Goal: Information Seeking & Learning: Learn about a topic

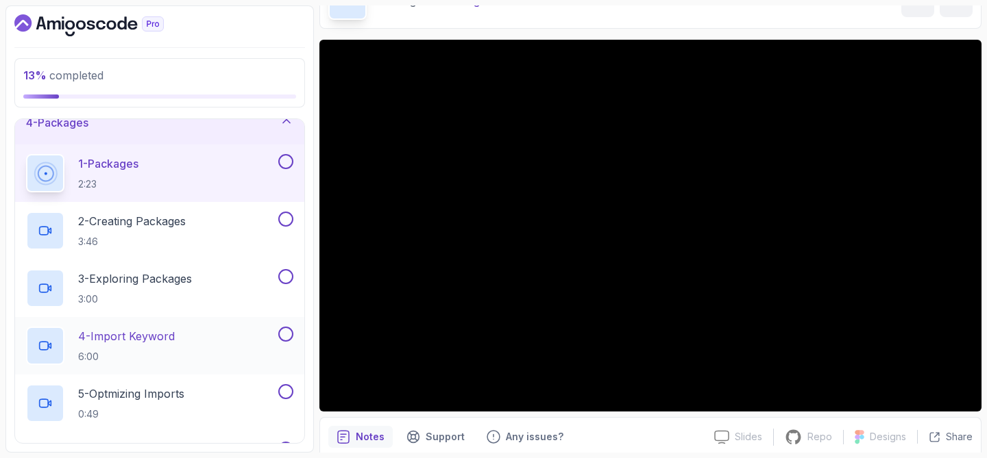
scroll to position [174, 0]
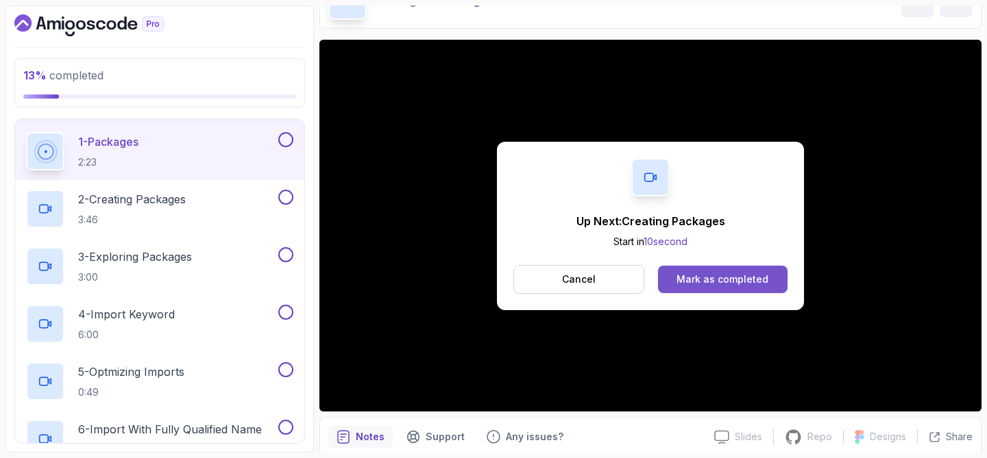
click at [703, 270] on button "Mark as completed" at bounding box center [722, 279] width 129 height 27
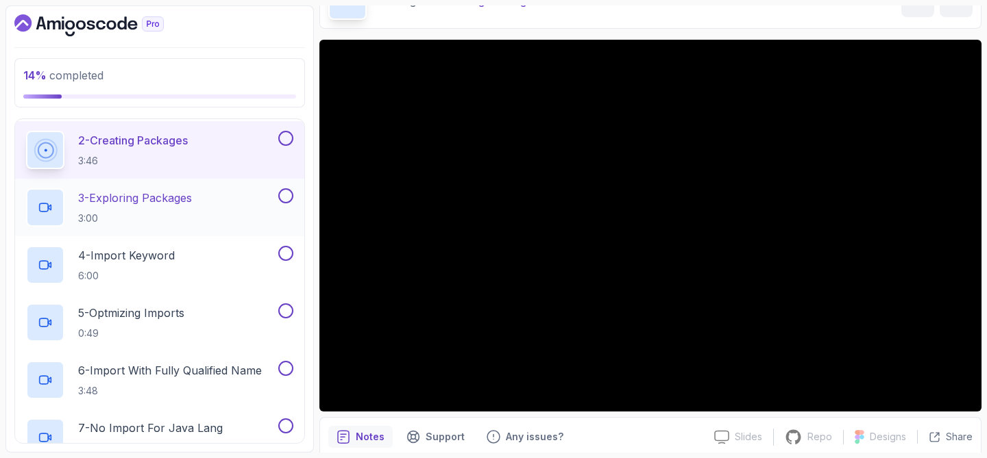
scroll to position [237, 0]
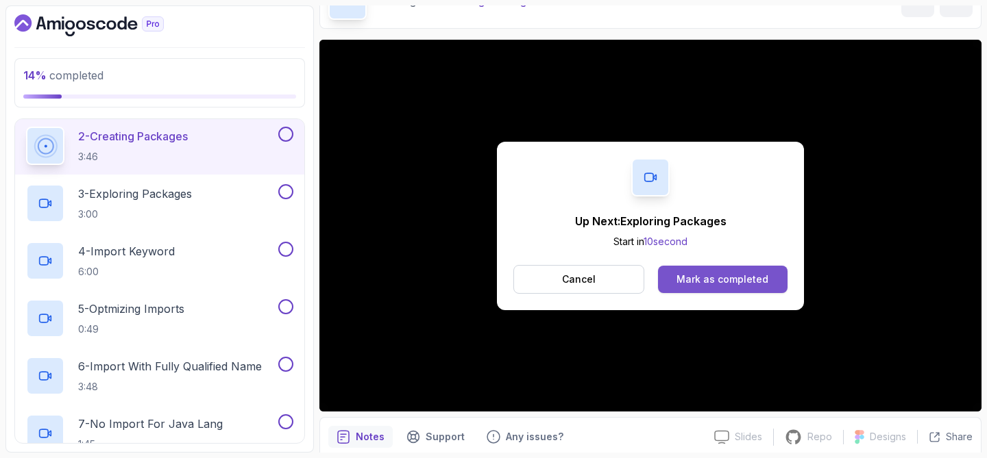
click at [703, 286] on div "Mark as completed" at bounding box center [722, 280] width 92 height 14
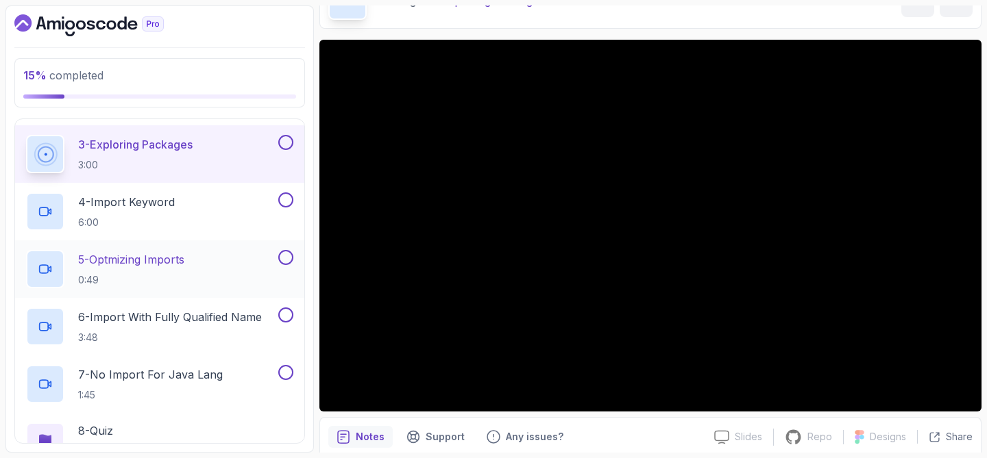
scroll to position [290, 0]
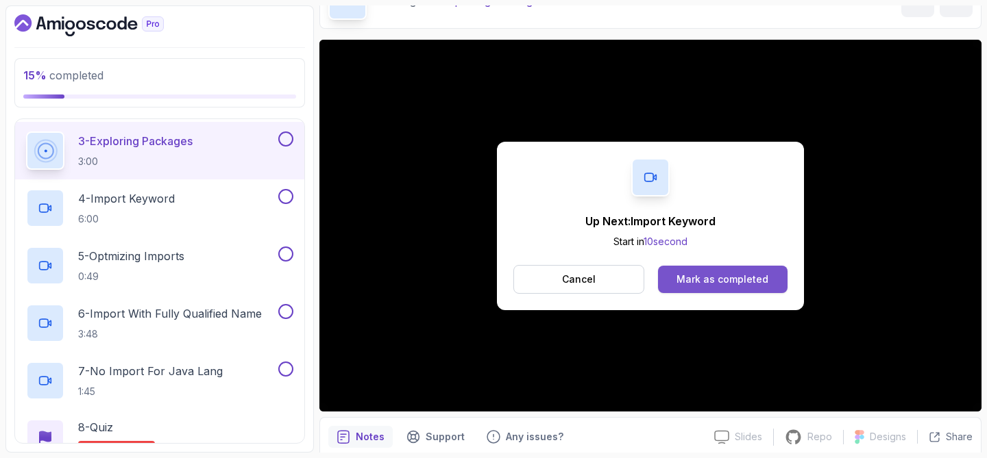
click at [693, 282] on div "Mark as completed" at bounding box center [722, 280] width 92 height 14
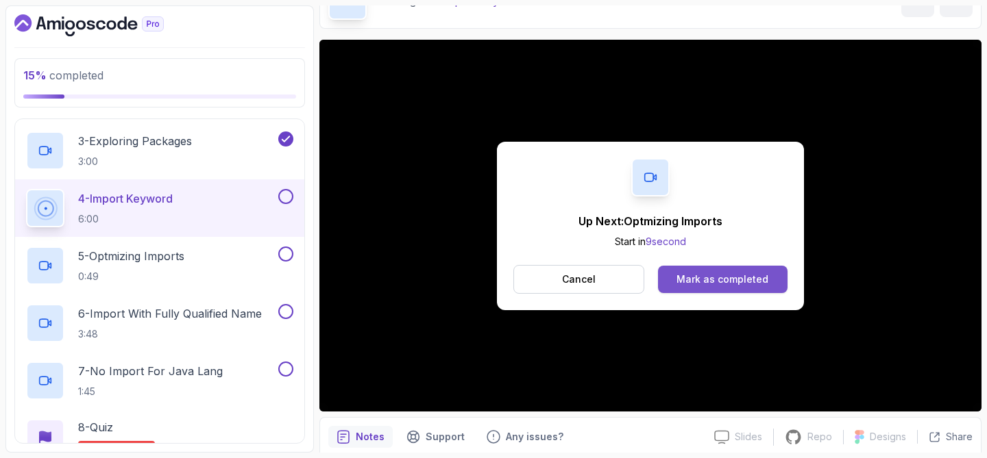
click at [689, 278] on div "Mark as completed" at bounding box center [722, 280] width 92 height 14
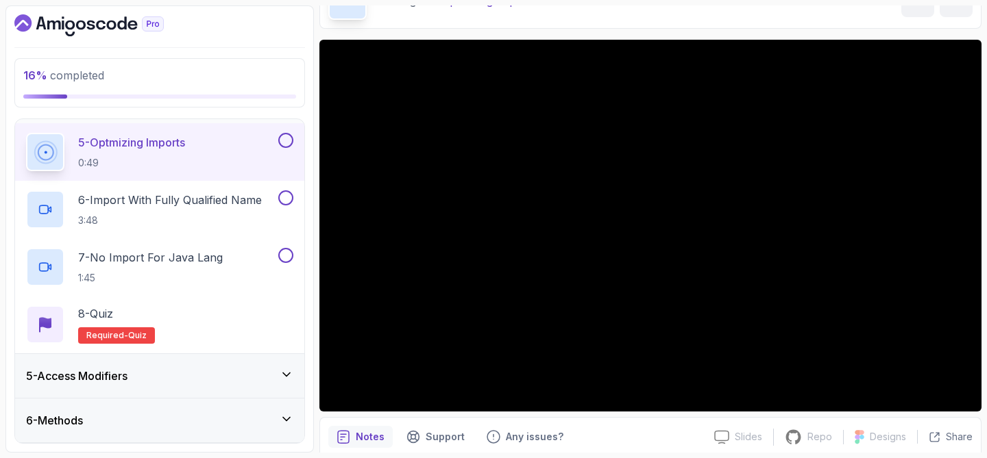
scroll to position [408, 0]
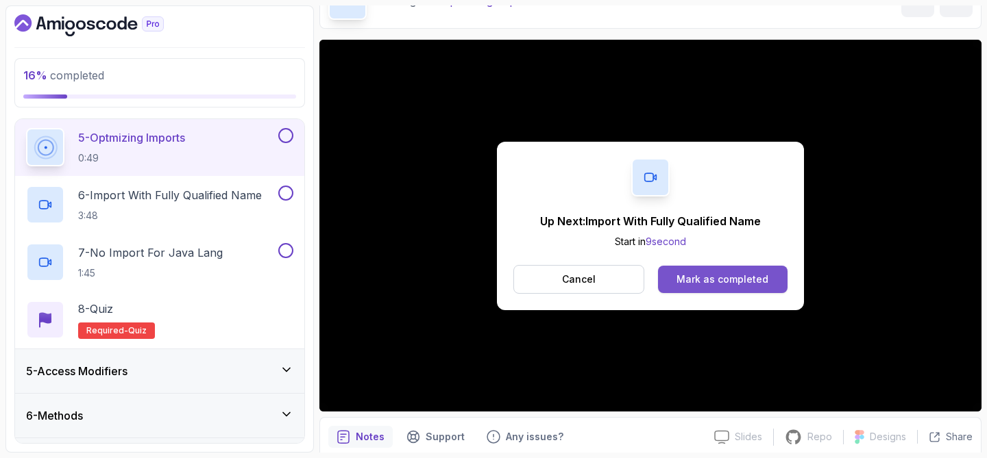
click at [748, 285] on div "Mark as completed" at bounding box center [722, 280] width 92 height 14
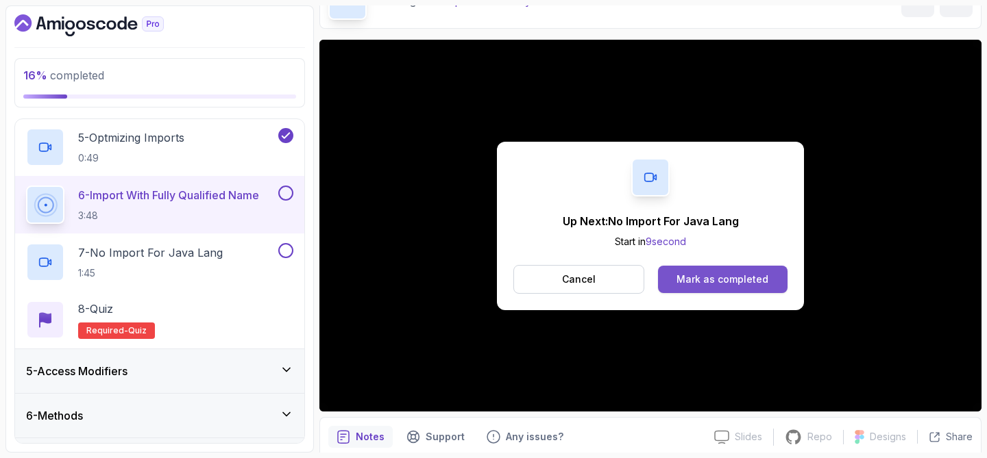
click at [684, 276] on div "Mark as completed" at bounding box center [722, 280] width 92 height 14
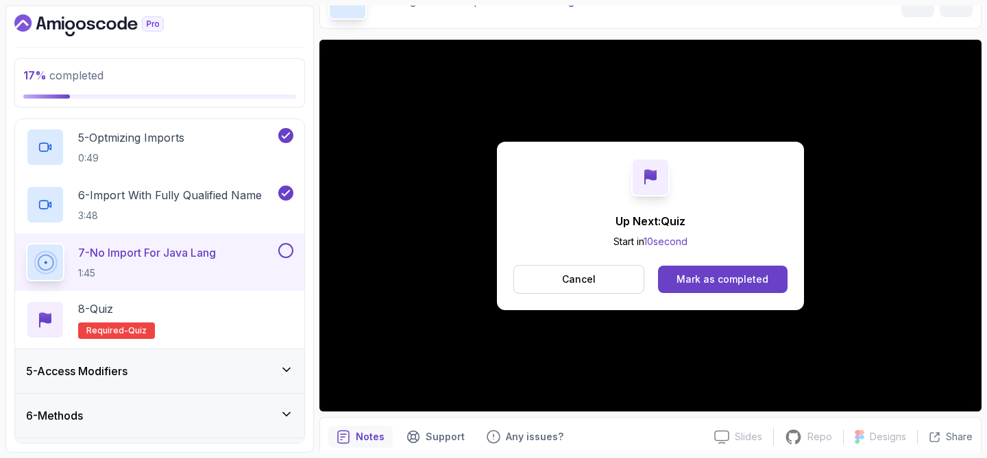
click at [715, 277] on div "Mark as completed" at bounding box center [722, 280] width 92 height 14
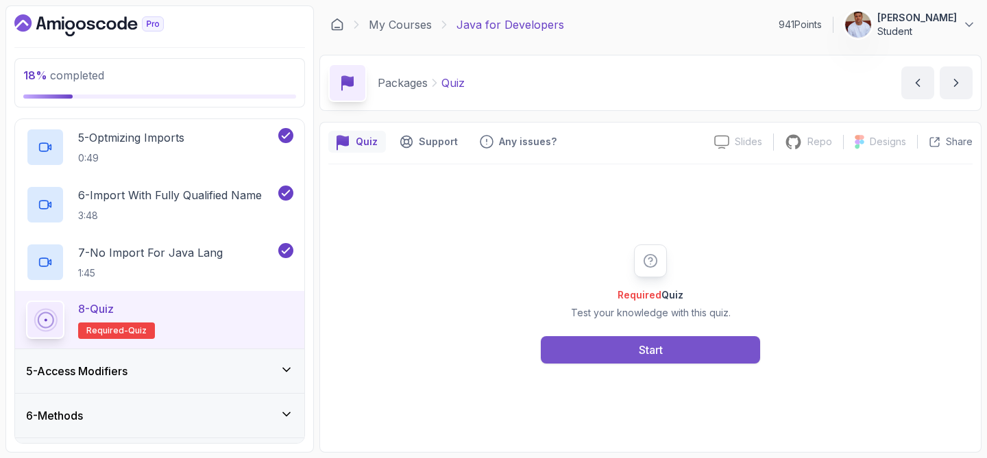
click at [670, 340] on button "Start" at bounding box center [650, 349] width 219 height 27
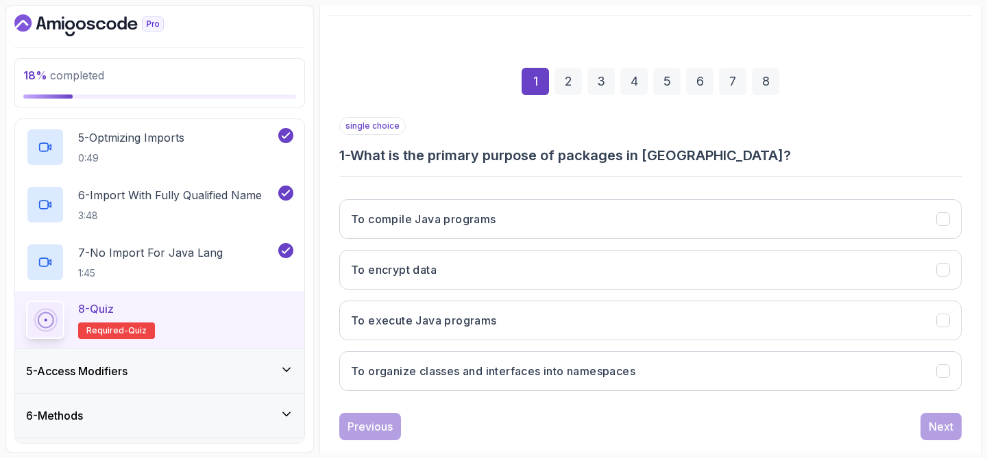
scroll to position [150, 0]
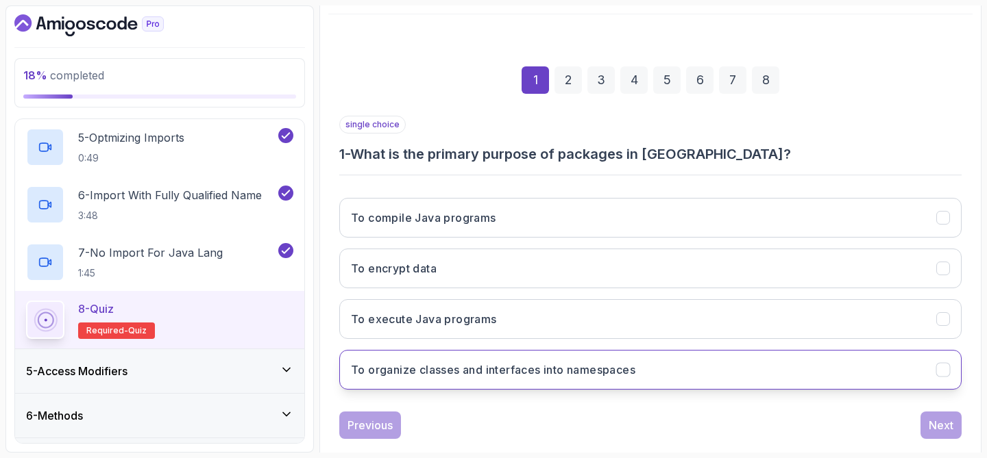
click at [628, 377] on h3 "To organize classes and interfaces into namespaces" at bounding box center [493, 370] width 284 height 16
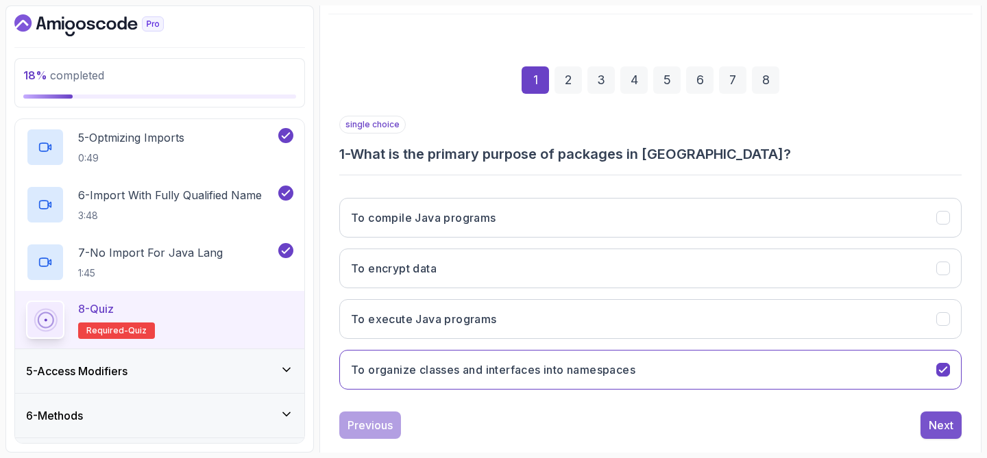
click at [959, 425] on button "Next" at bounding box center [940, 425] width 41 height 27
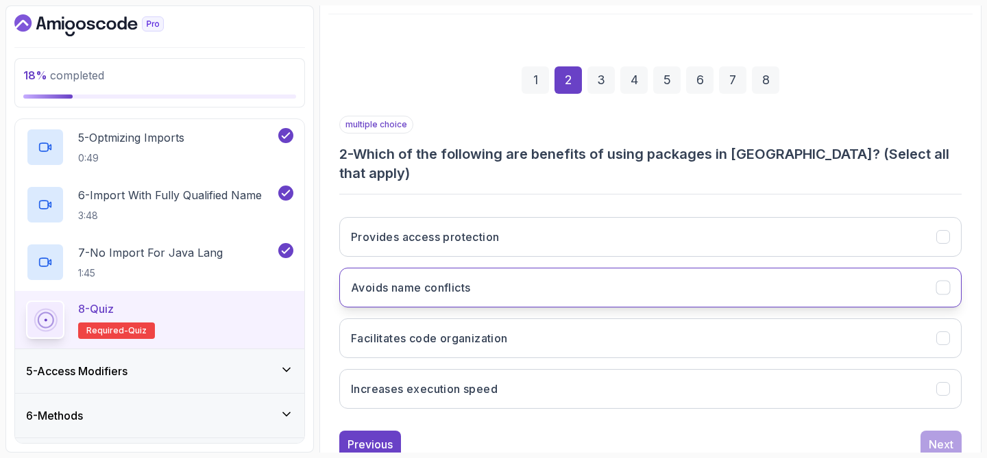
click at [726, 275] on button "Avoids name conflicts" at bounding box center [650, 288] width 622 height 40
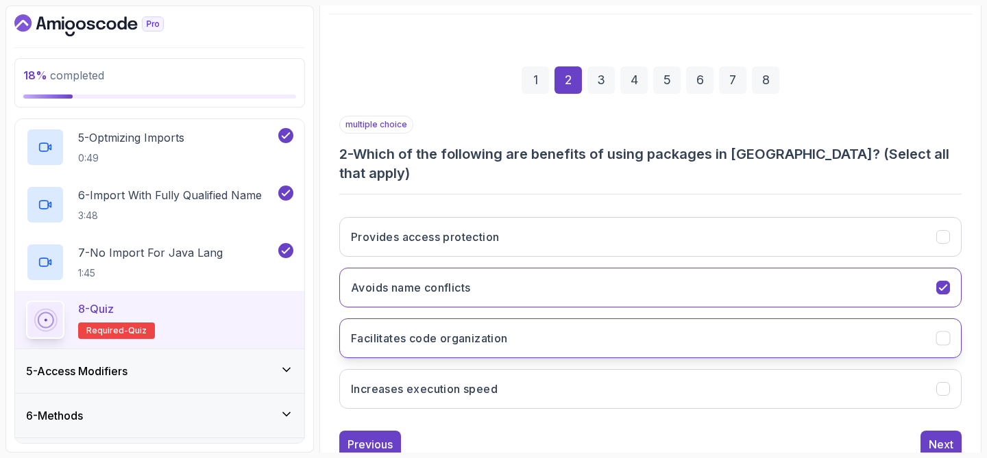
click at [715, 319] on button "Facilitates code organization" at bounding box center [650, 339] width 622 height 40
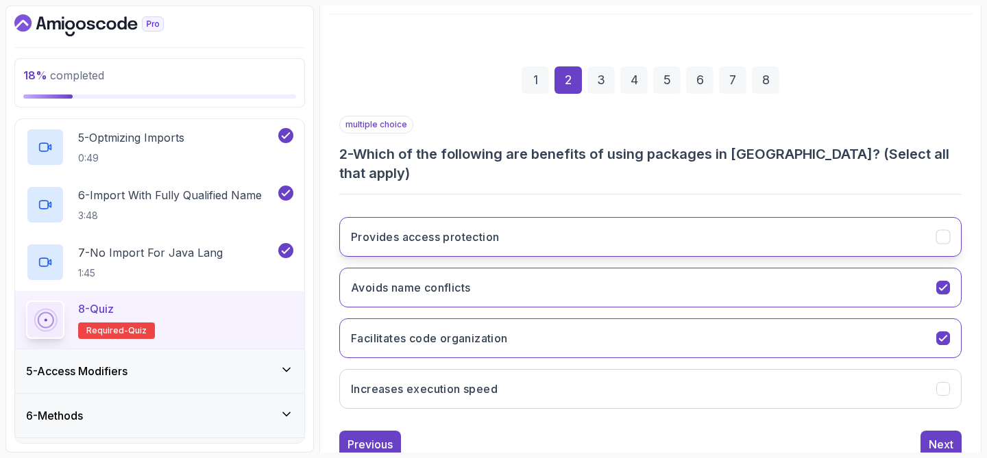
click at [732, 225] on button "Provides access protection" at bounding box center [650, 237] width 622 height 40
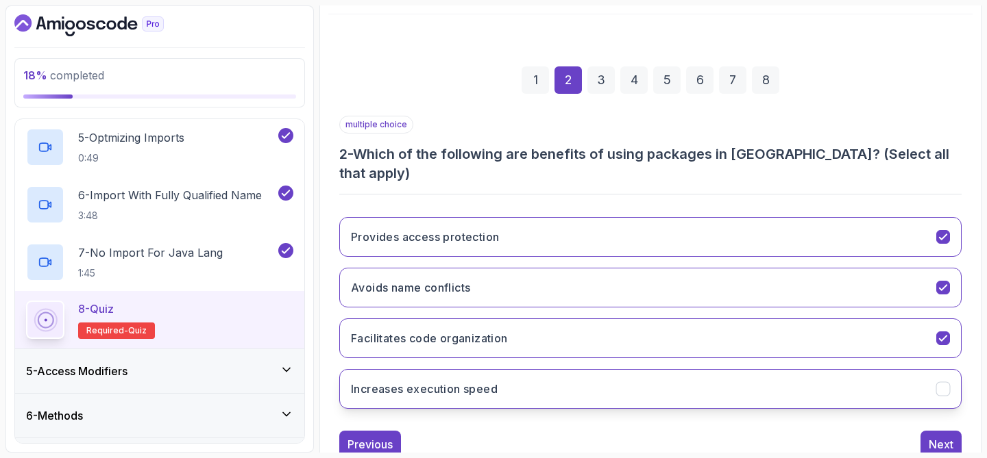
click at [820, 369] on button "Increases execution speed" at bounding box center [650, 389] width 622 height 40
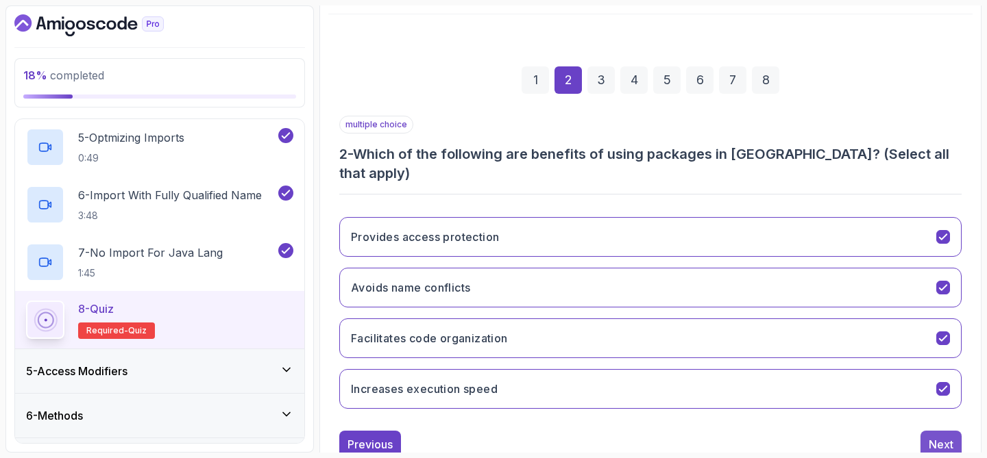
click at [938, 436] on div "Next" at bounding box center [940, 444] width 25 height 16
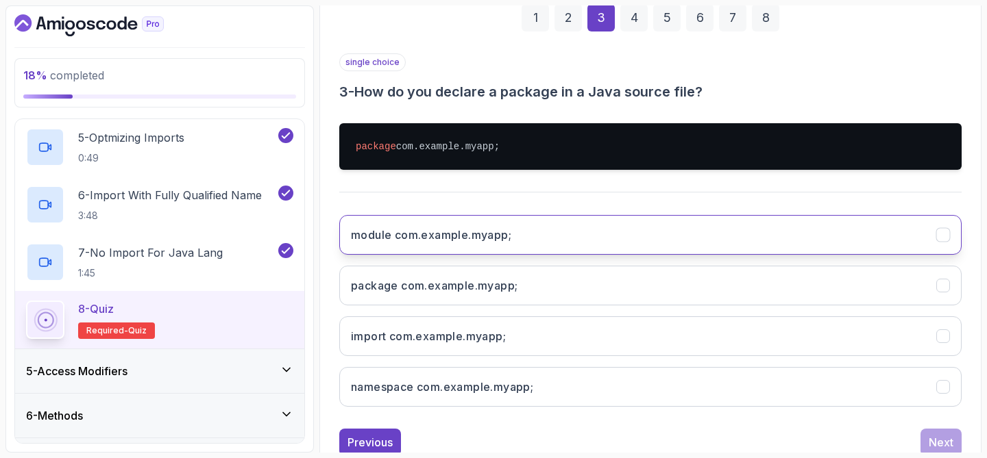
scroll to position [214, 0]
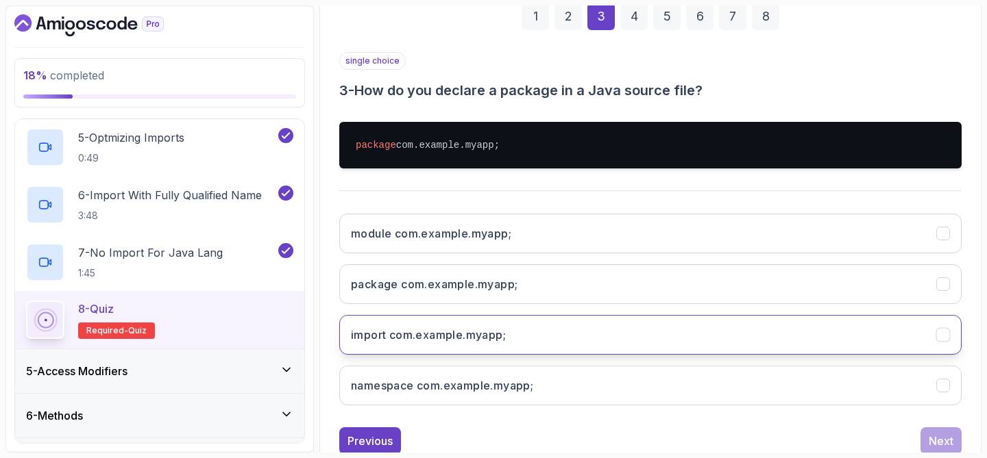
click at [531, 328] on button "import com.example.myapp;" at bounding box center [650, 335] width 622 height 40
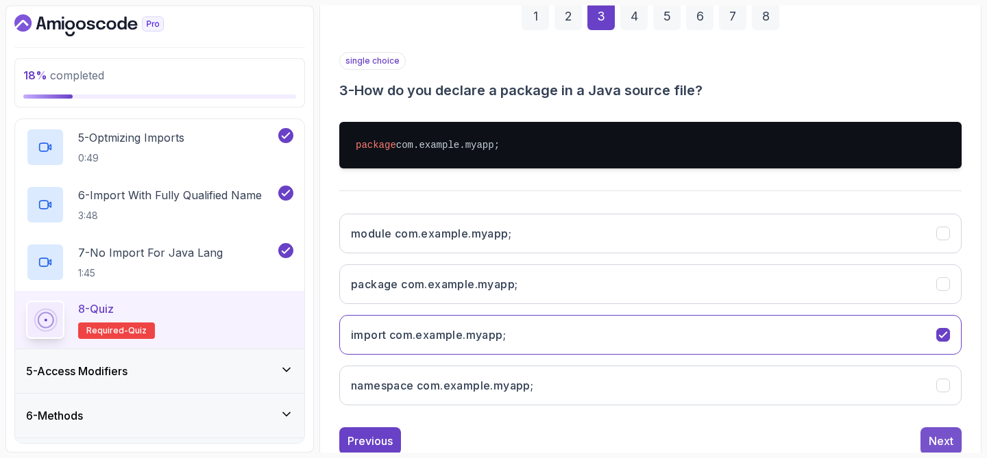
click at [943, 431] on button "Next" at bounding box center [940, 441] width 41 height 27
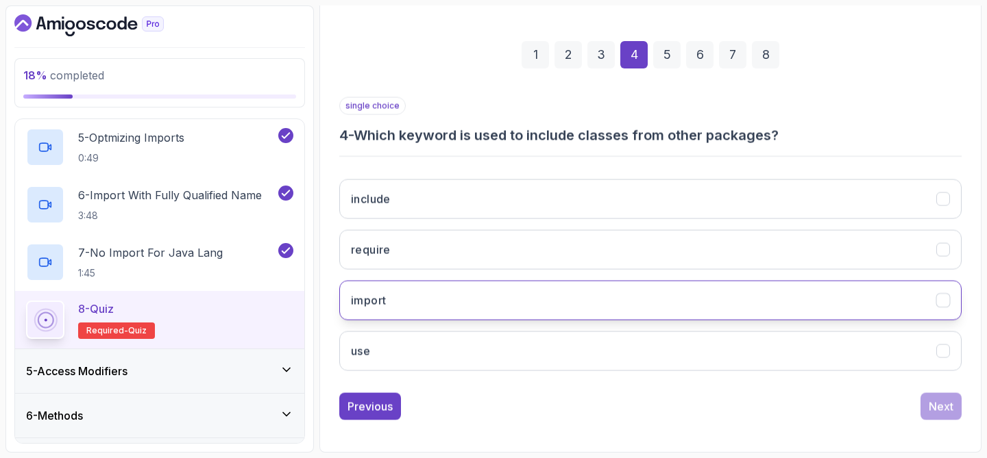
scroll to position [175, 0]
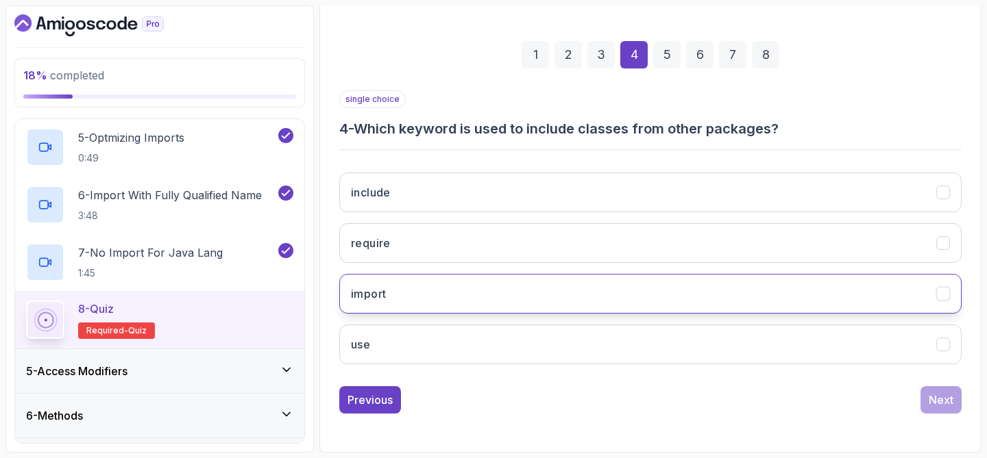
click at [622, 294] on button "import" at bounding box center [650, 294] width 622 height 40
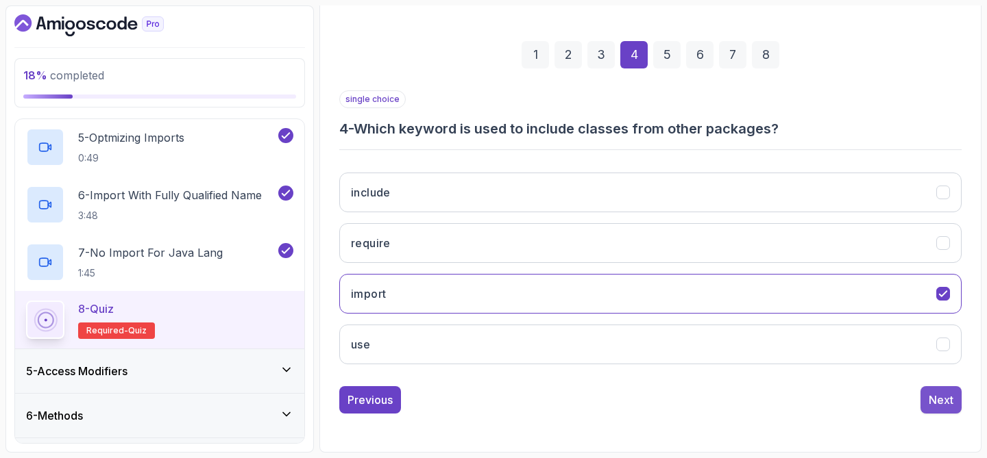
click at [928, 402] on div "Next" at bounding box center [940, 400] width 25 height 16
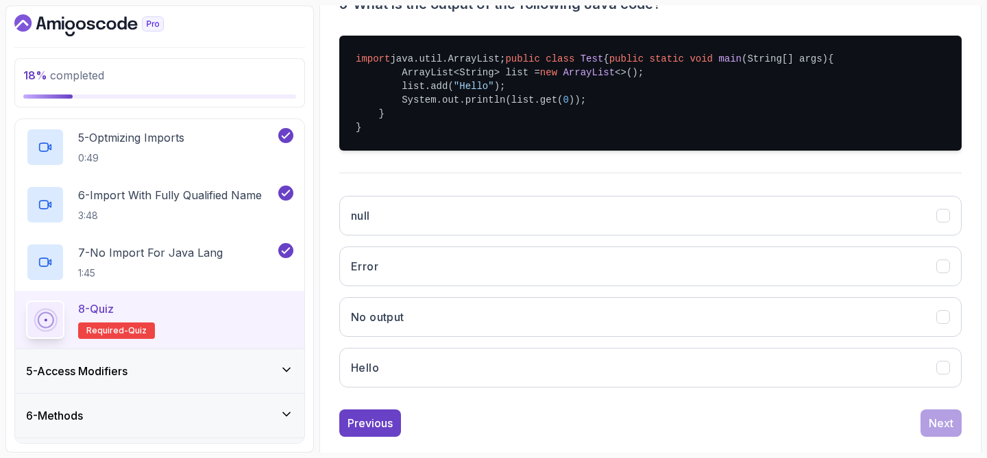
scroll to position [307, 0]
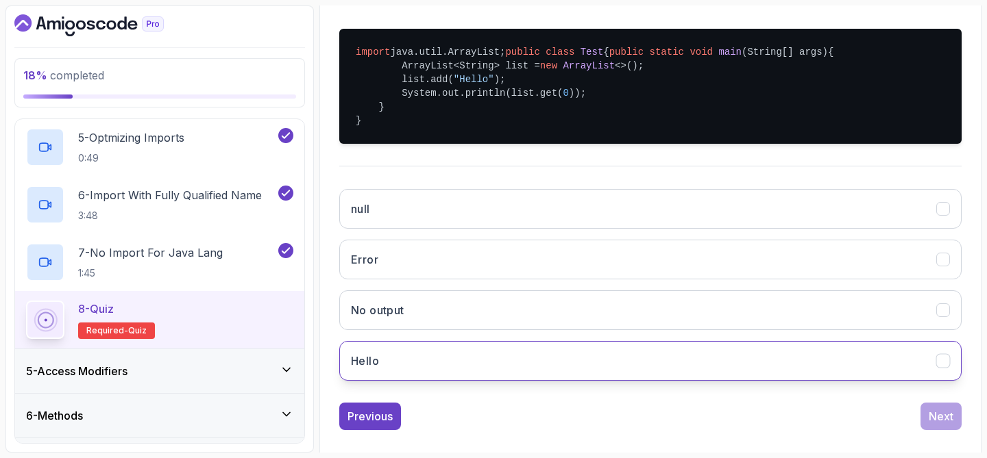
click at [657, 381] on button "Hello" at bounding box center [650, 361] width 622 height 40
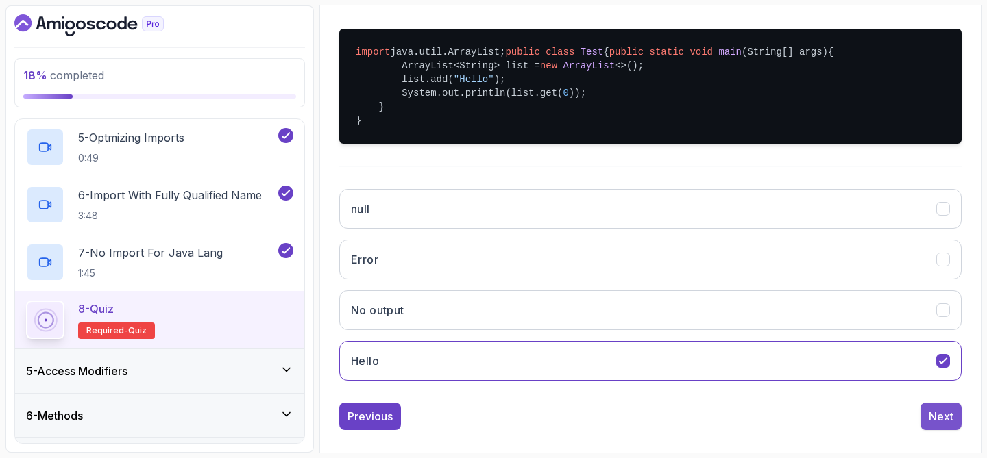
click at [952, 425] on div "Next" at bounding box center [940, 416] width 25 height 16
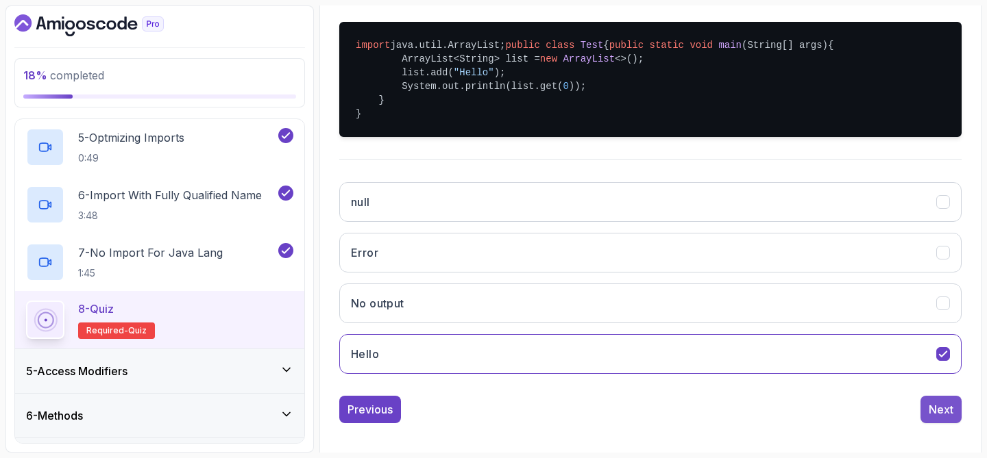
scroll to position [175, 0]
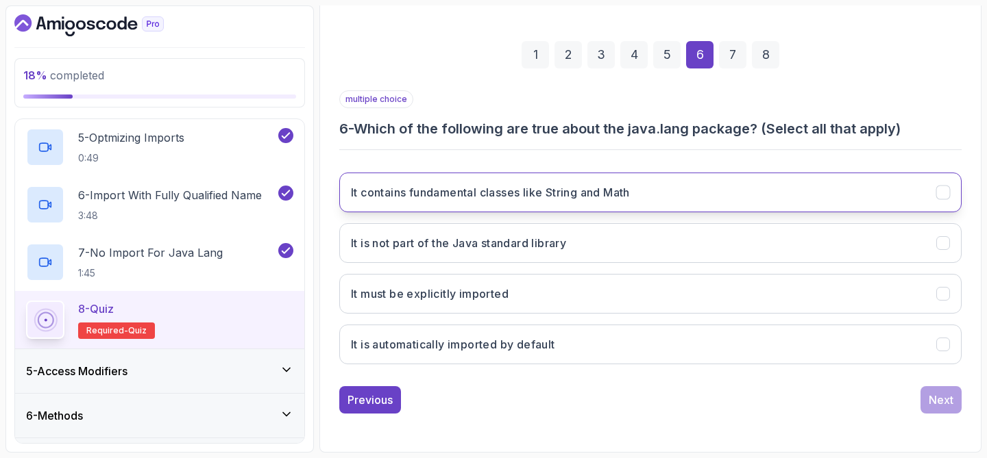
click at [691, 196] on button "It contains fundamental classes like String and Math" at bounding box center [650, 193] width 622 height 40
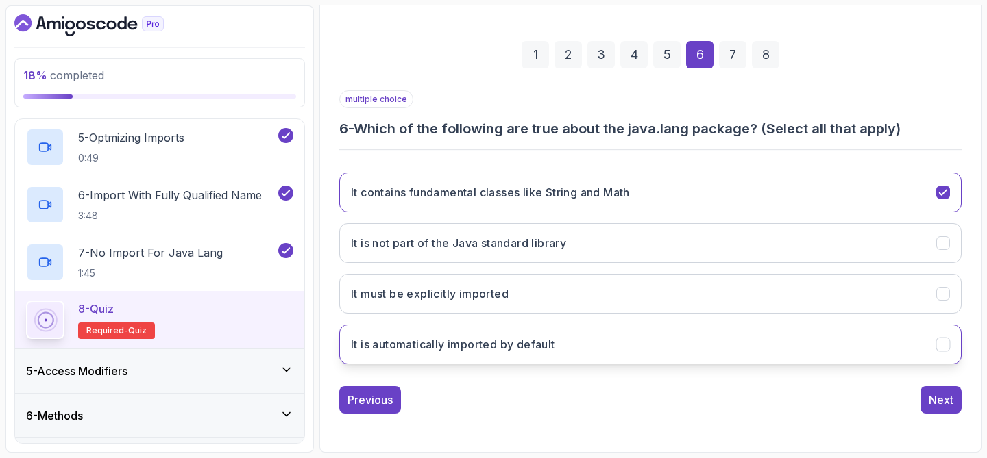
click at [632, 343] on button "It is automatically imported by default" at bounding box center [650, 345] width 622 height 40
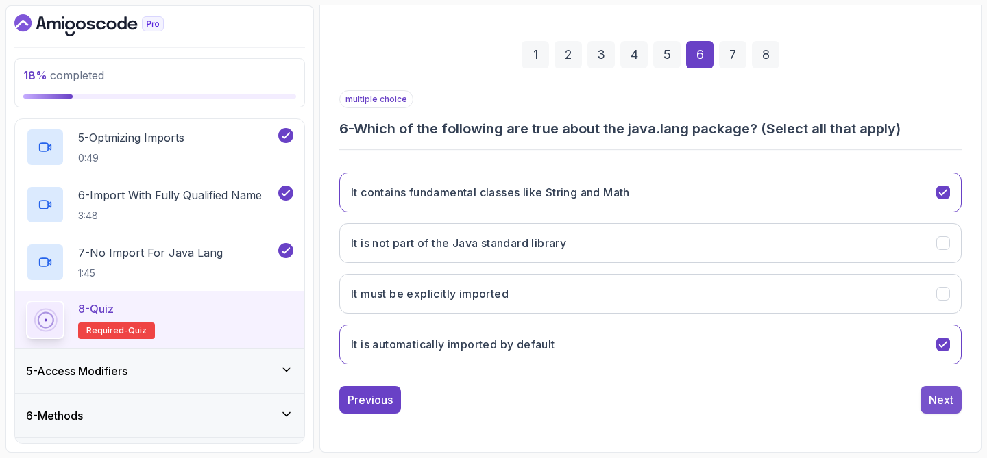
click at [931, 395] on div "Next" at bounding box center [940, 400] width 25 height 16
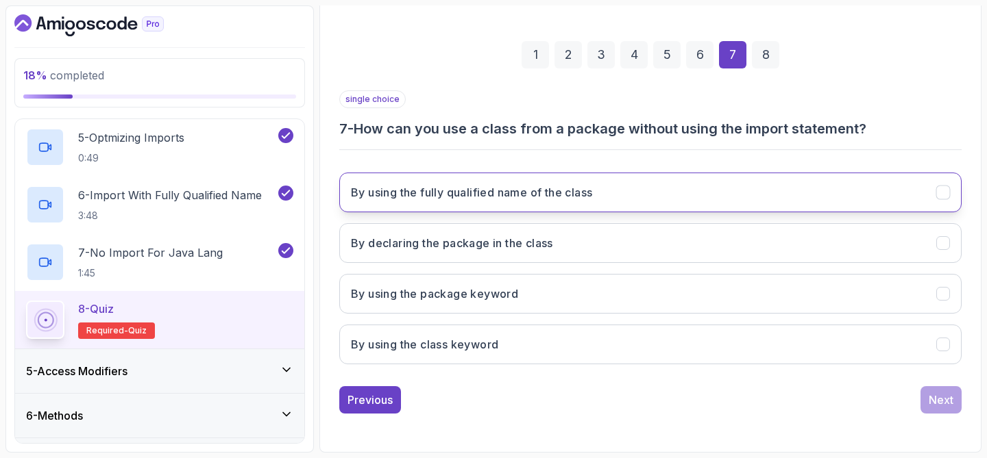
click at [694, 203] on button "By using the fully qualified name of the class" at bounding box center [650, 193] width 622 height 40
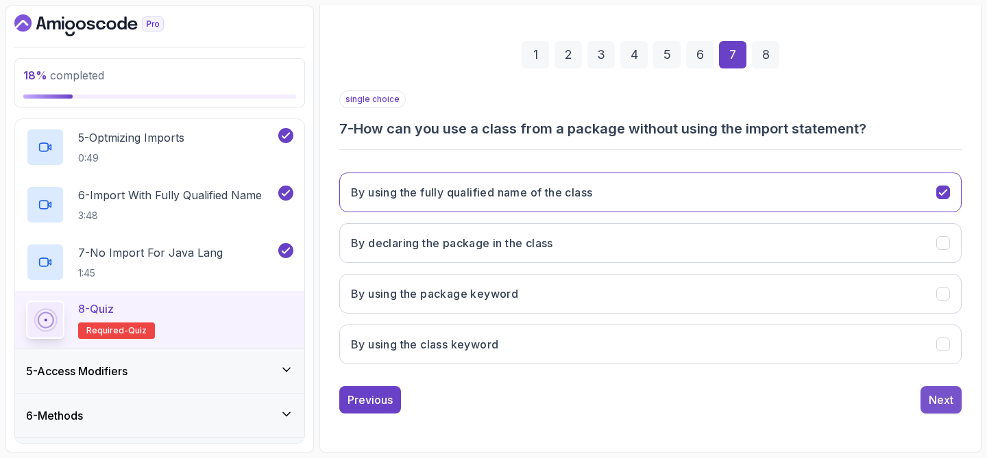
click at [945, 396] on div "Next" at bounding box center [940, 400] width 25 height 16
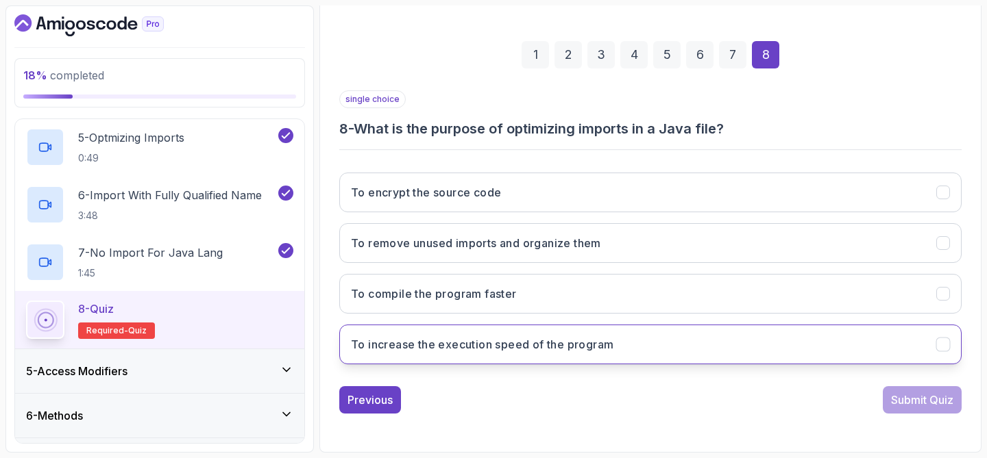
click at [660, 341] on button "To increase the execution speed of the program" at bounding box center [650, 345] width 622 height 40
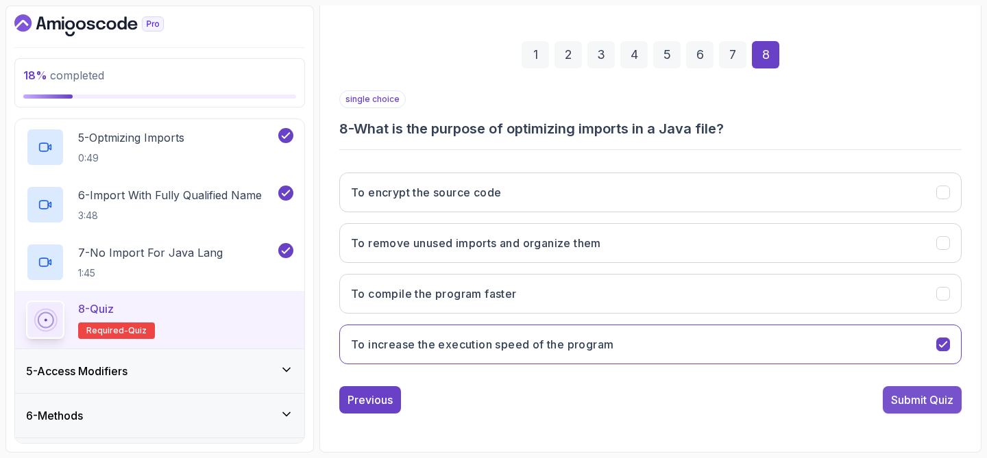
click at [911, 410] on button "Submit Quiz" at bounding box center [921, 399] width 79 height 27
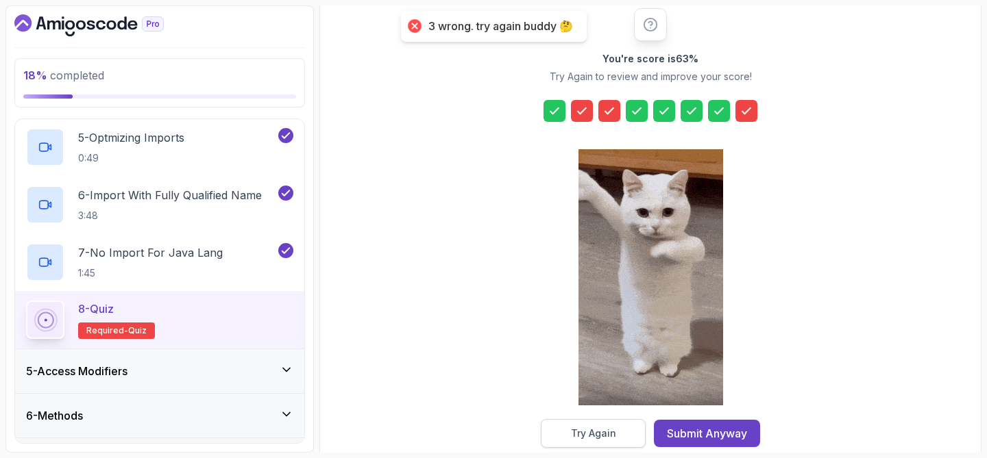
click at [589, 433] on div "Try Again" at bounding box center [593, 434] width 45 height 14
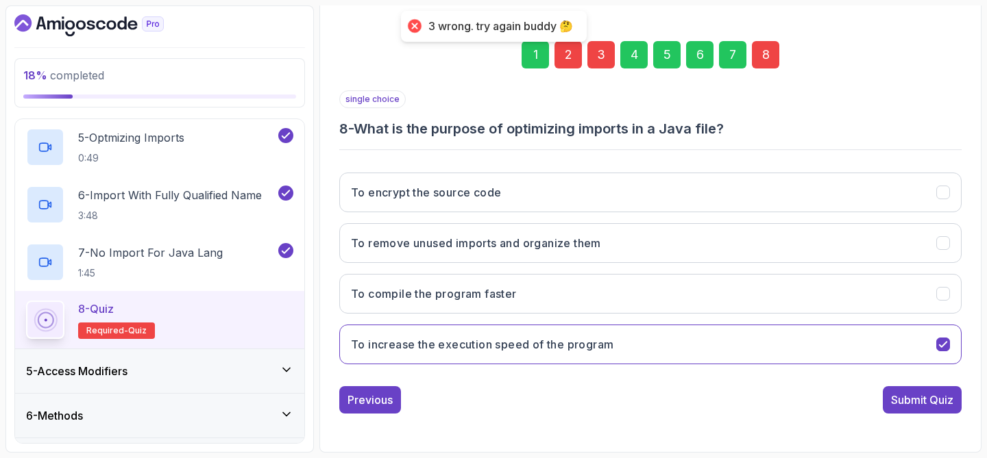
click at [561, 58] on div "2" at bounding box center [567, 54] width 27 height 27
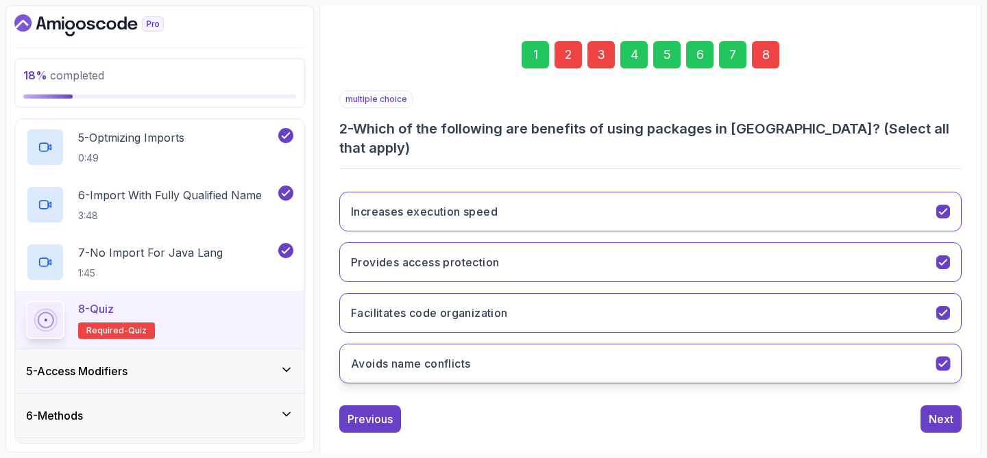
click at [591, 345] on button "Avoids name conflicts" at bounding box center [650, 364] width 622 height 40
click at [603, 198] on button "Increases execution speed" at bounding box center [650, 212] width 622 height 40
click at [946, 409] on button "Next" at bounding box center [940, 419] width 41 height 27
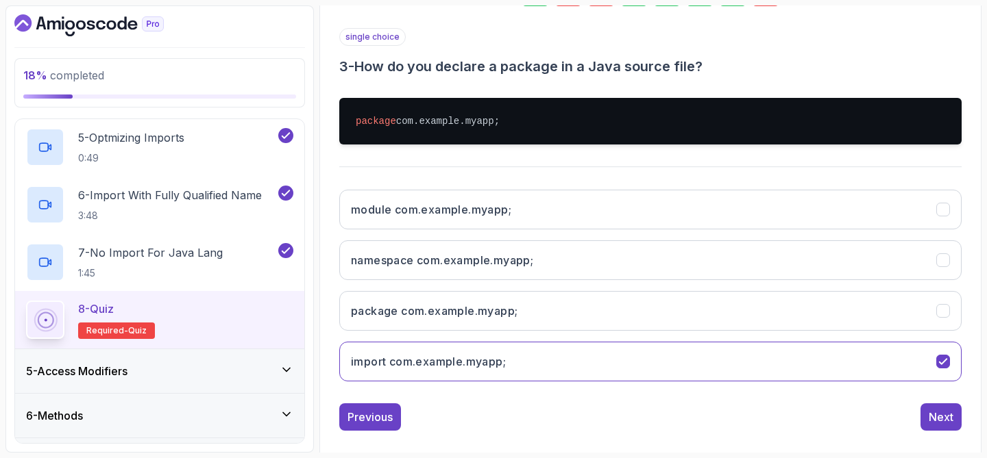
scroll to position [238, 0]
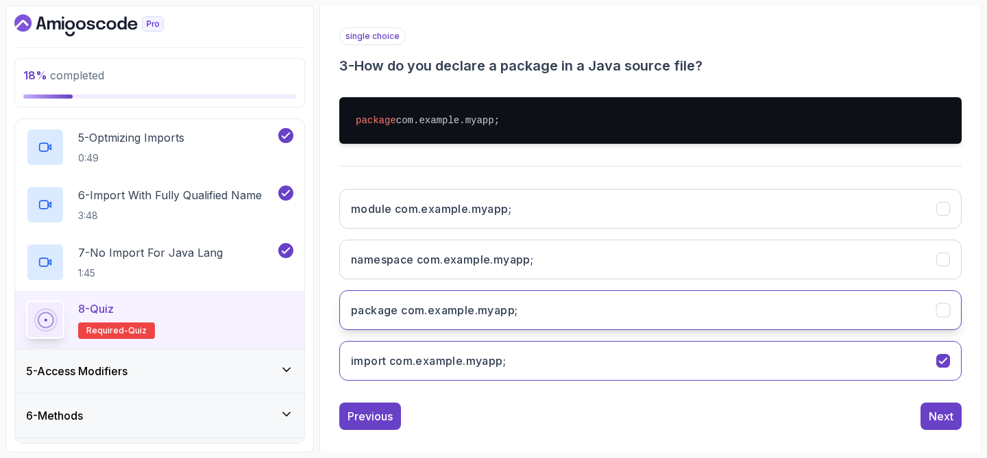
click at [549, 314] on button "package com.example.myapp;" at bounding box center [650, 311] width 622 height 40
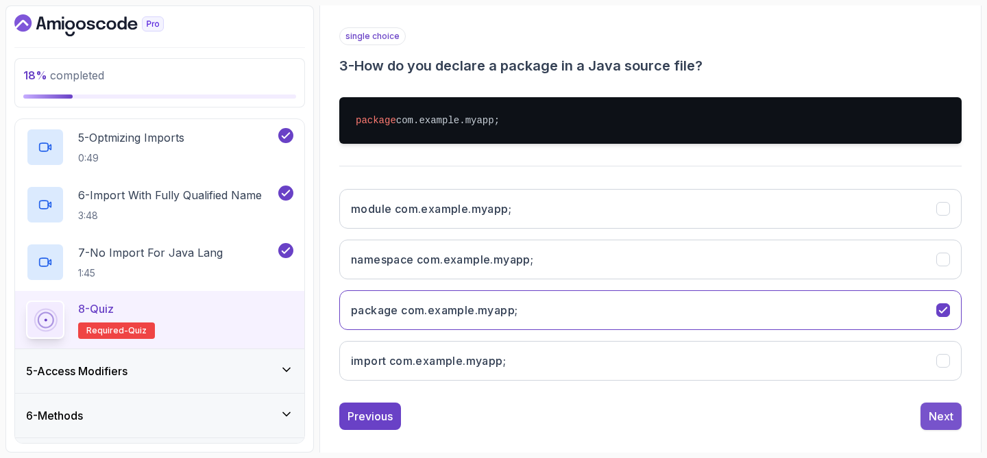
click at [940, 416] on div "Next" at bounding box center [940, 416] width 25 height 16
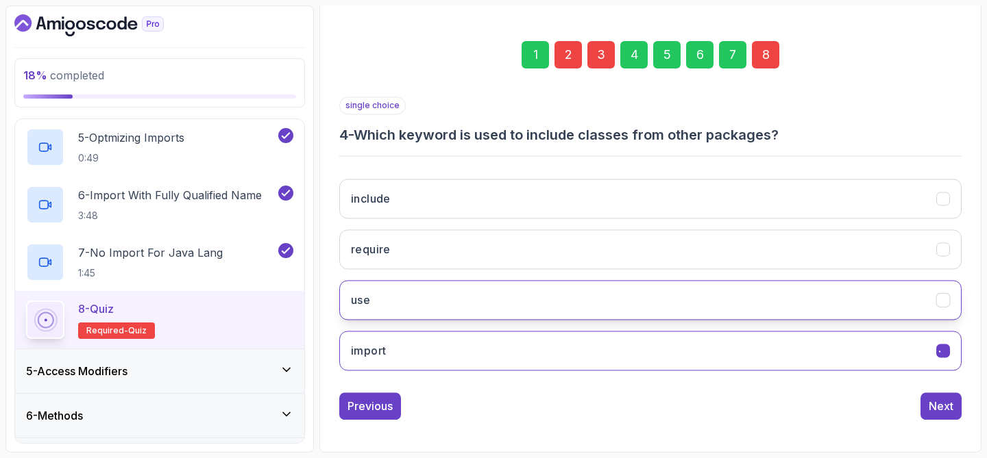
scroll to position [175, 0]
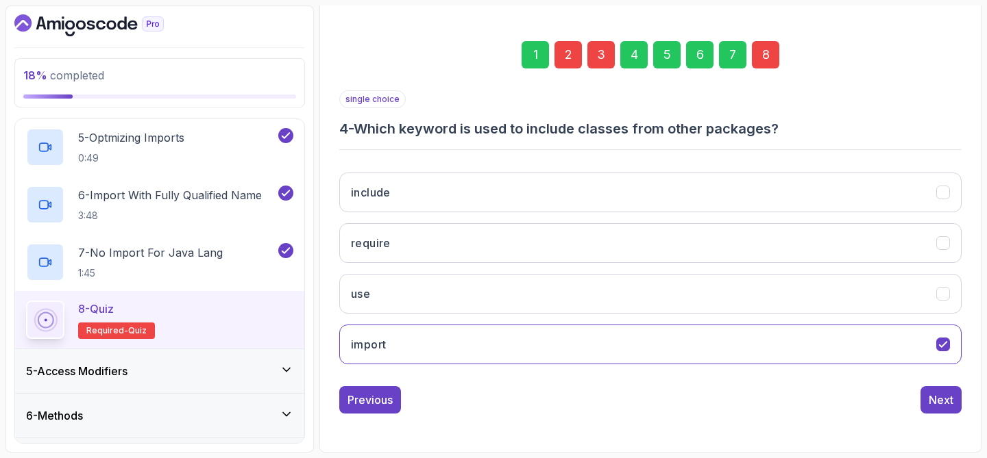
click at [771, 65] on div "8" at bounding box center [765, 54] width 27 height 27
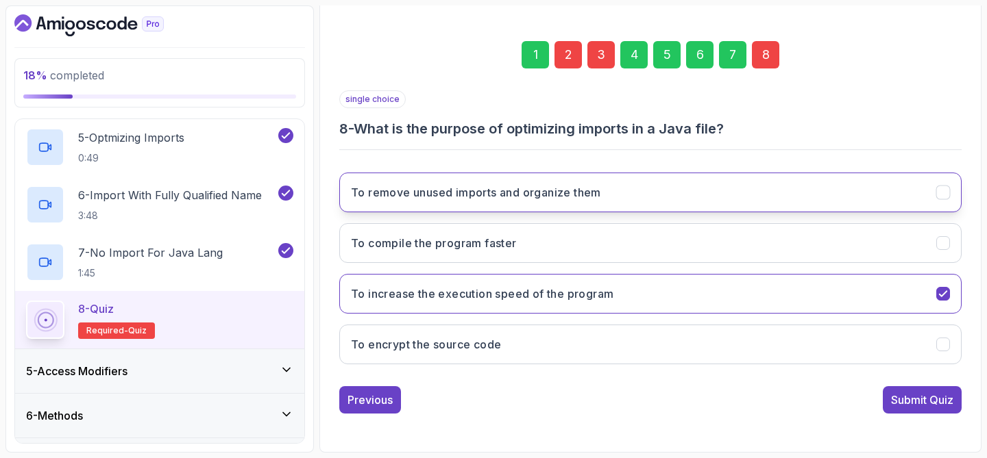
click at [646, 203] on button "To remove unused imports and organize them" at bounding box center [650, 193] width 622 height 40
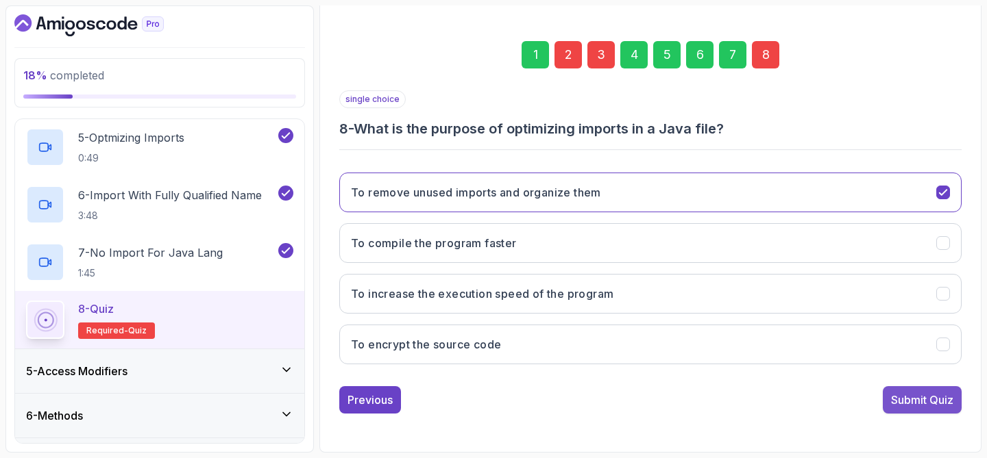
click at [898, 393] on div "Submit Quiz" at bounding box center [922, 400] width 62 height 16
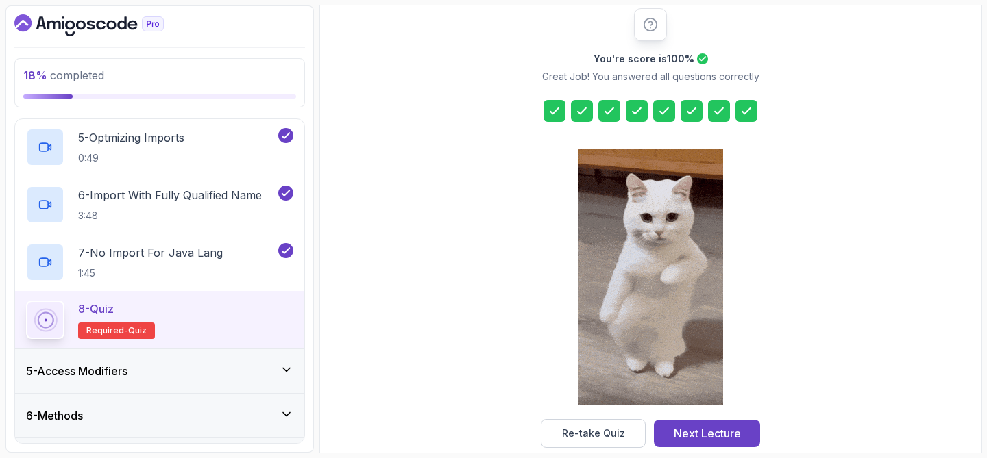
scroll to position [199, 0]
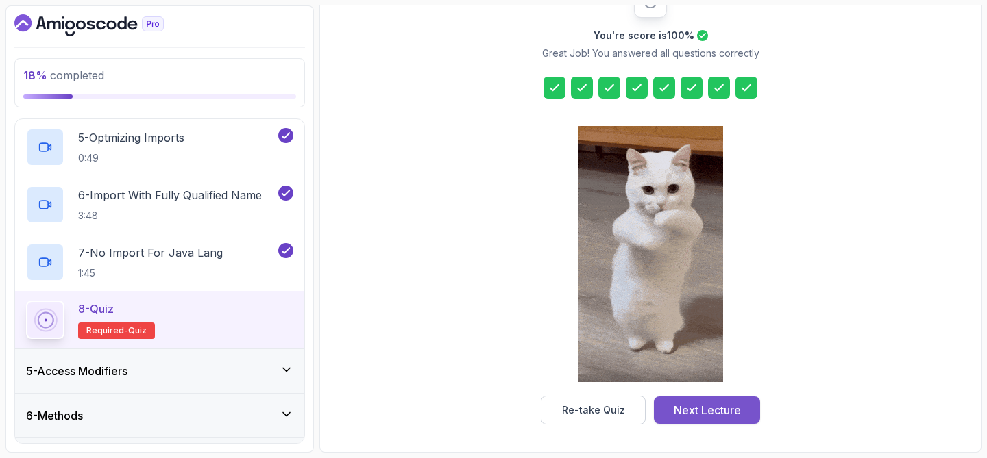
click at [716, 411] on div "Next Lecture" at bounding box center [707, 410] width 67 height 16
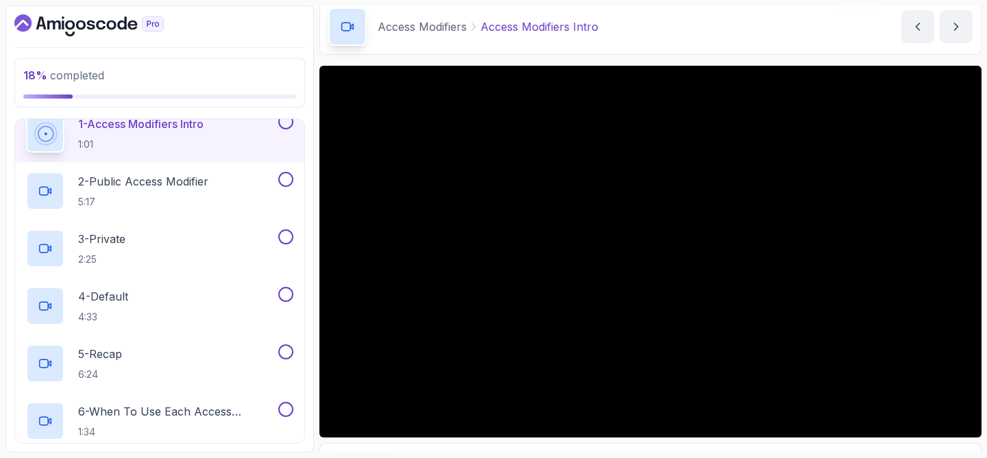
scroll to position [58, 0]
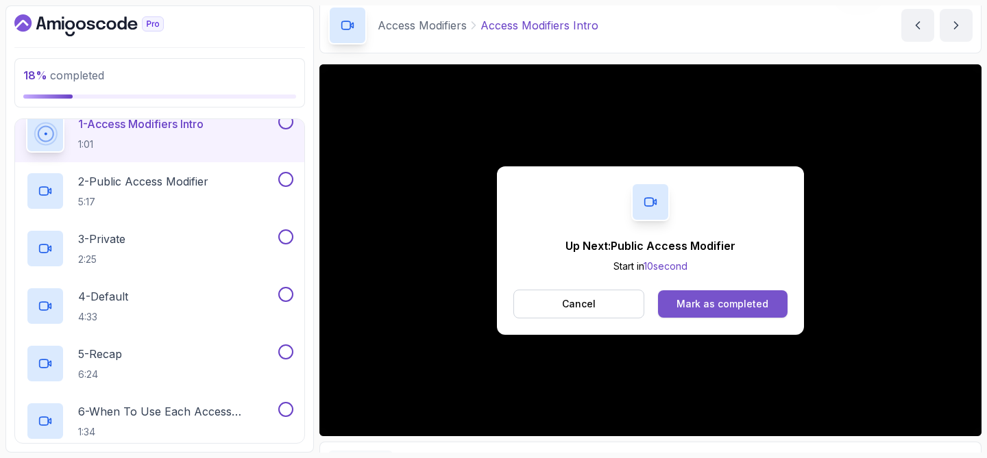
click at [724, 302] on div "Mark as completed" at bounding box center [722, 304] width 92 height 14
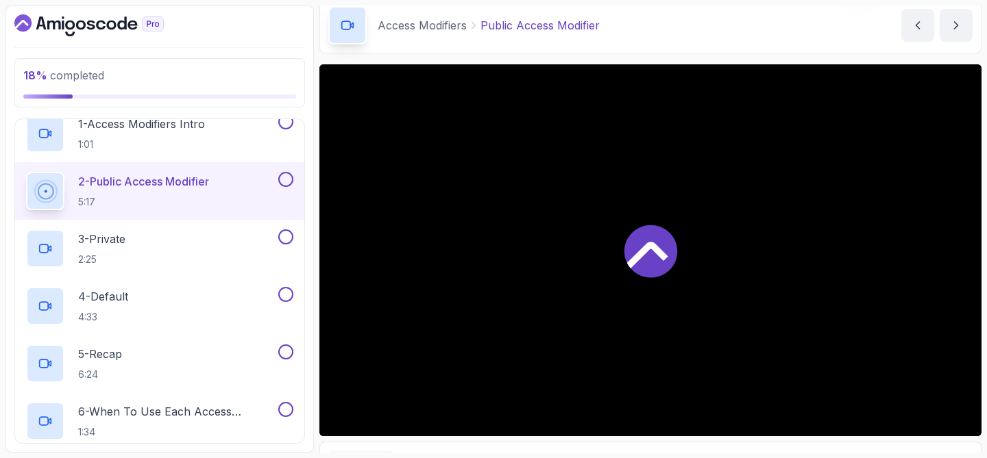
scroll to position [246, 0]
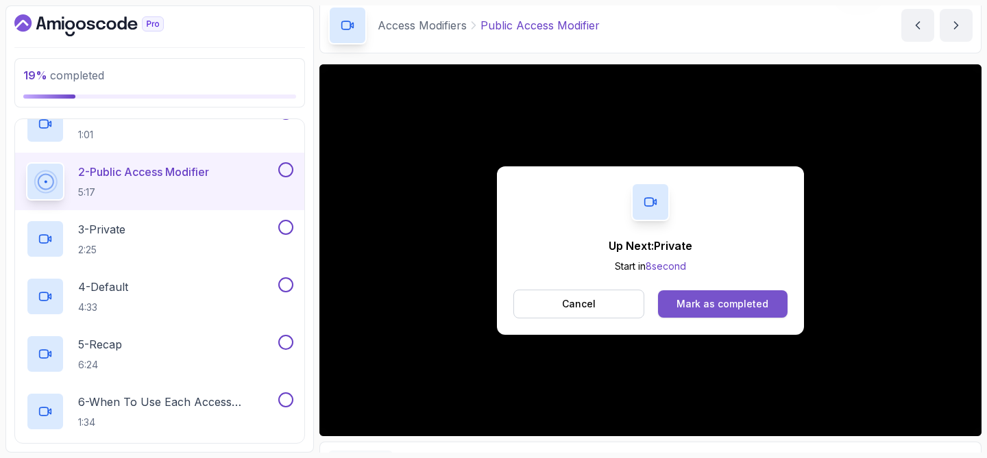
click at [677, 301] on button "Mark as completed" at bounding box center [722, 304] width 129 height 27
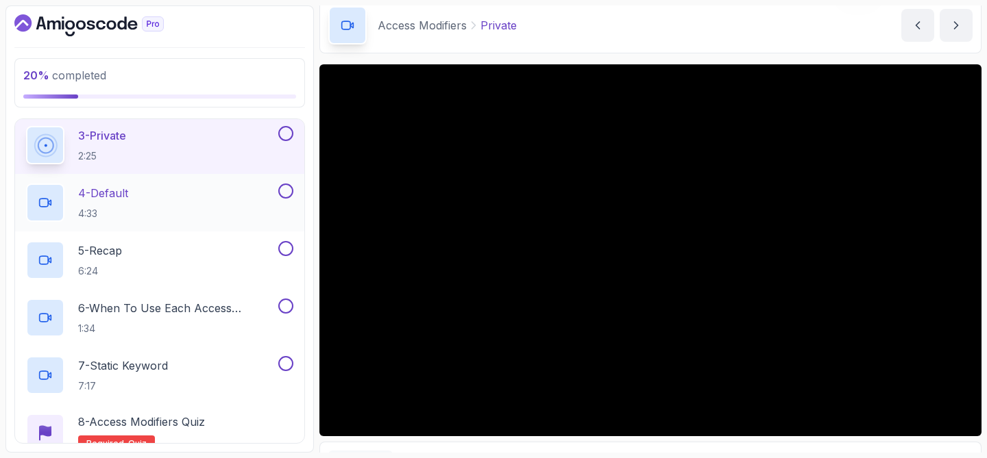
scroll to position [341, 0]
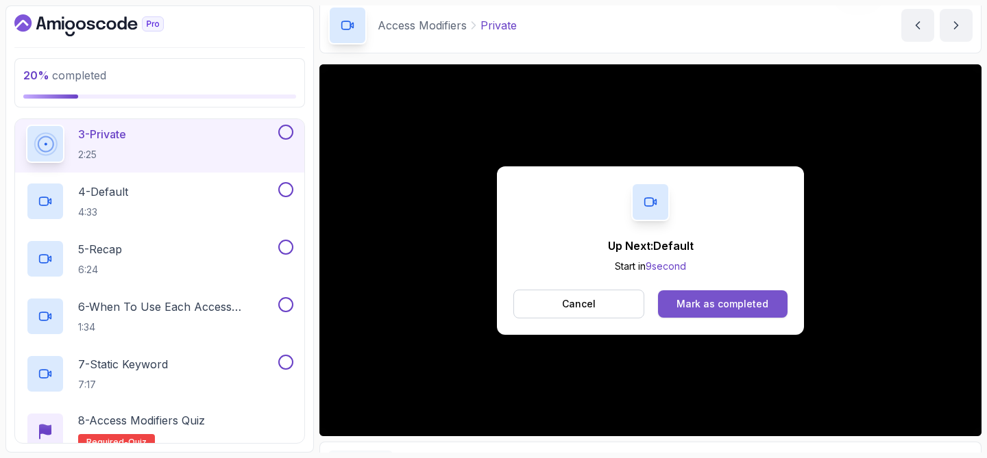
click at [708, 301] on div "Mark as completed" at bounding box center [722, 304] width 92 height 14
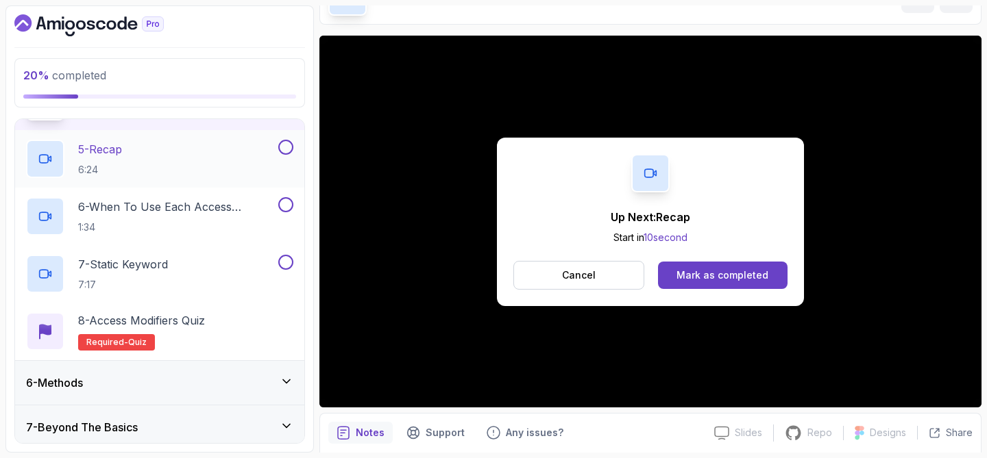
scroll to position [443, 0]
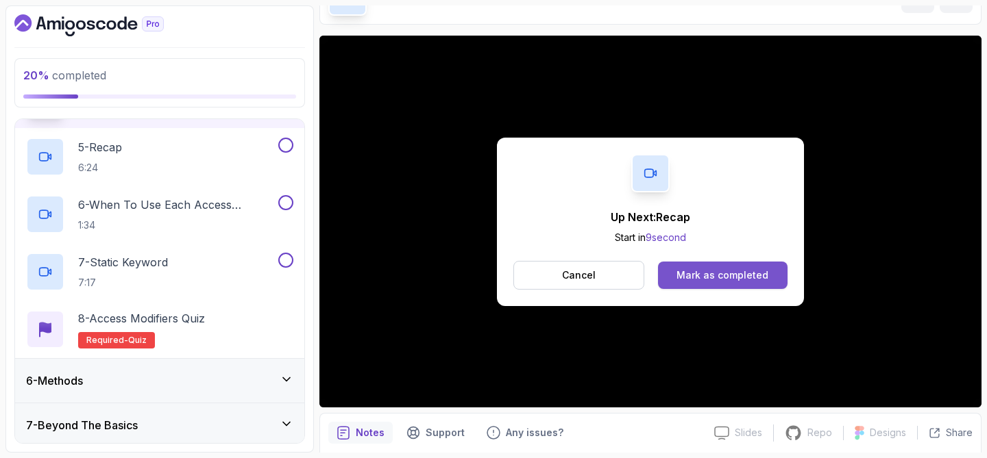
click at [714, 282] on div "Mark as completed" at bounding box center [722, 276] width 92 height 14
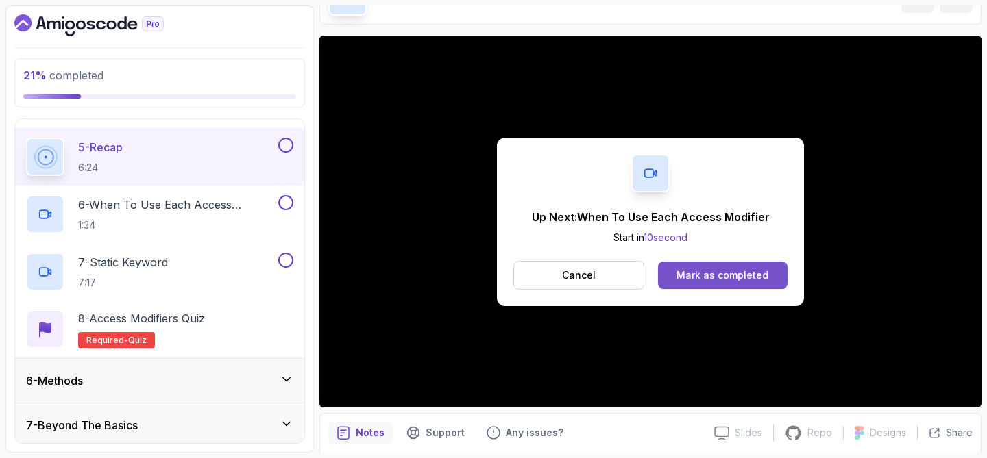
click at [738, 275] on div "Mark as completed" at bounding box center [722, 276] width 92 height 14
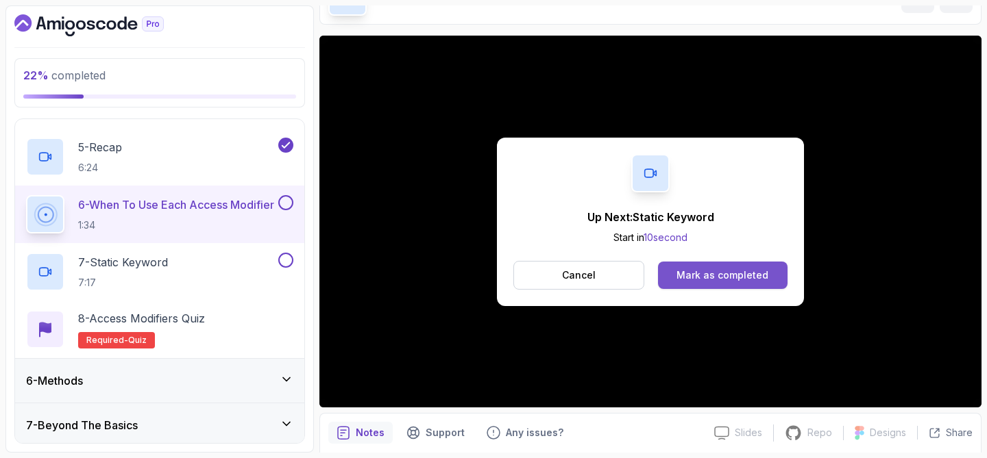
click at [705, 277] on div "Mark as completed" at bounding box center [722, 276] width 92 height 14
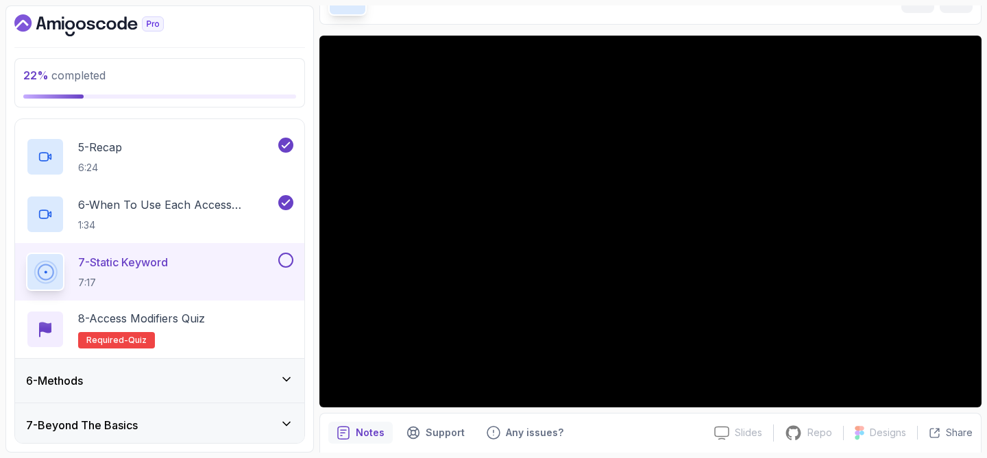
click at [183, 371] on div "6 - Methods" at bounding box center [159, 381] width 289 height 44
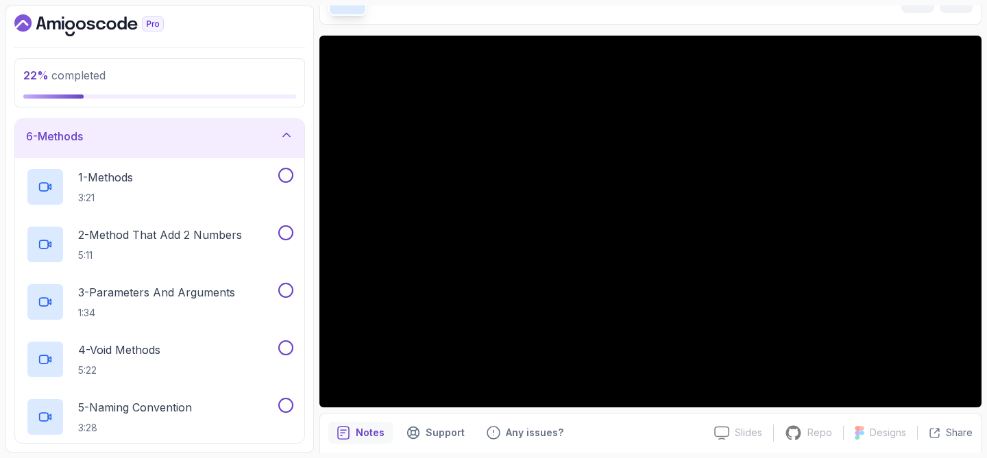
scroll to position [206, 0]
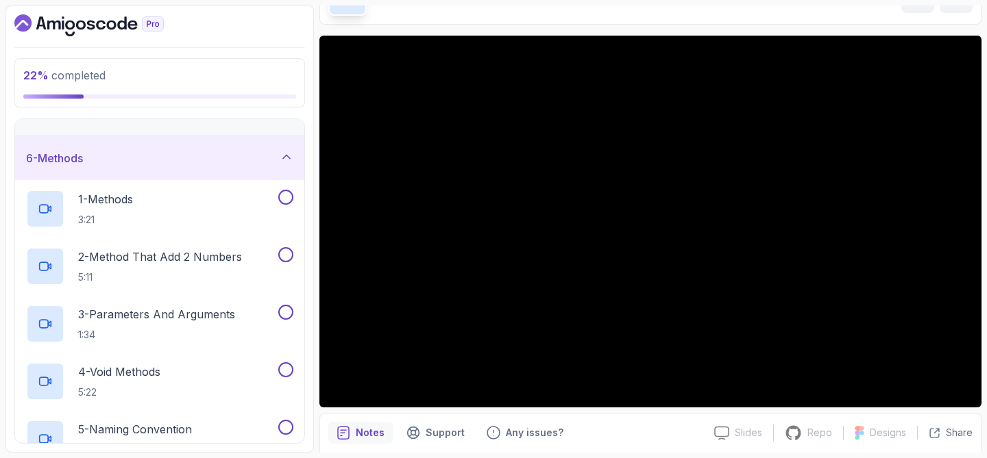
click at [288, 156] on icon at bounding box center [287, 157] width 14 height 14
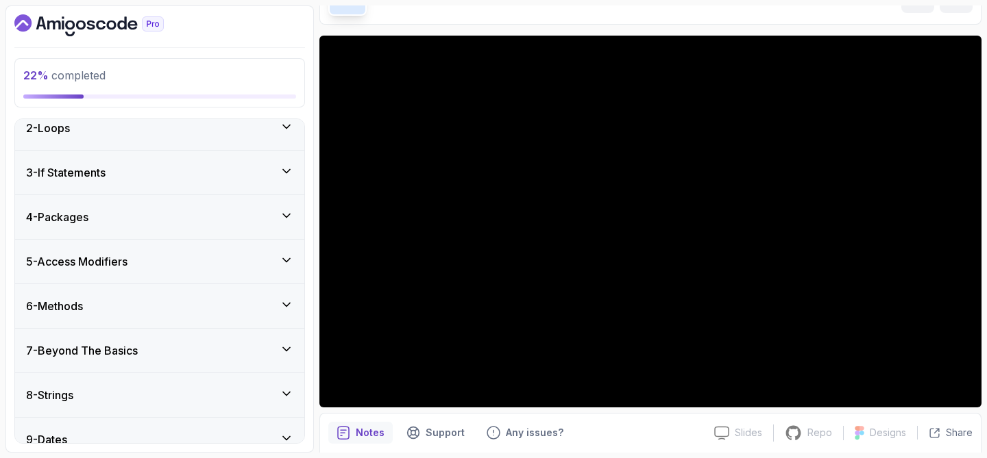
scroll to position [45, 0]
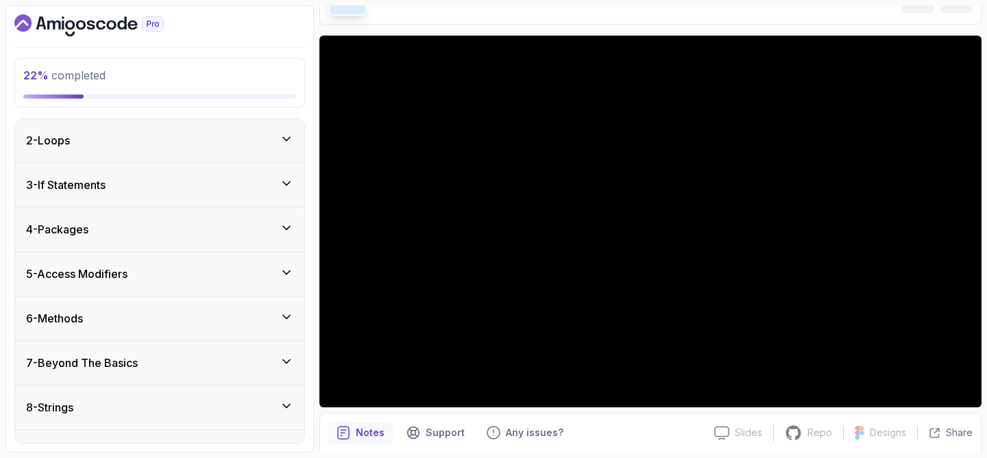
click at [281, 269] on icon at bounding box center [287, 273] width 14 height 14
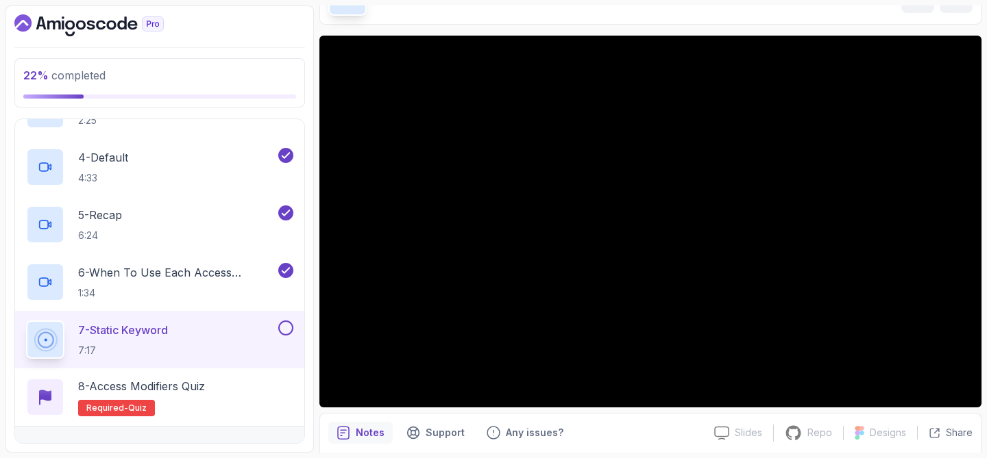
scroll to position [394, 0]
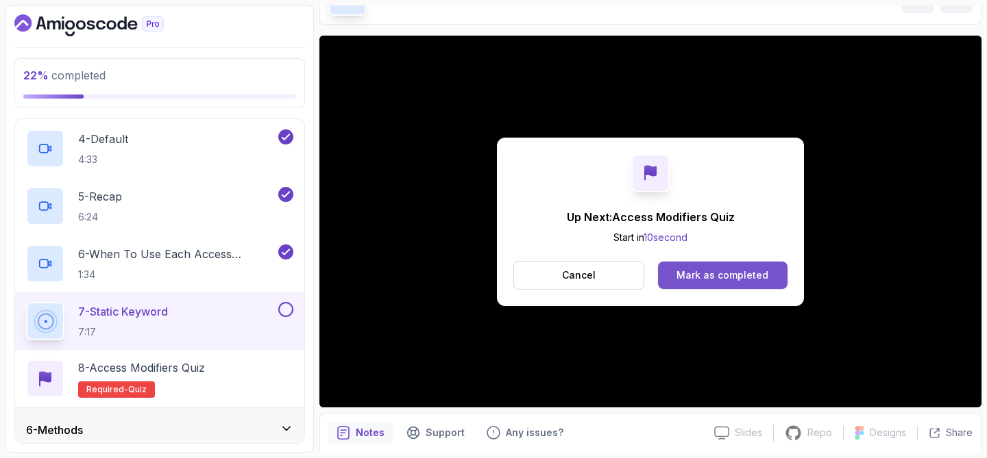
click at [708, 266] on button "Mark as completed" at bounding box center [722, 275] width 129 height 27
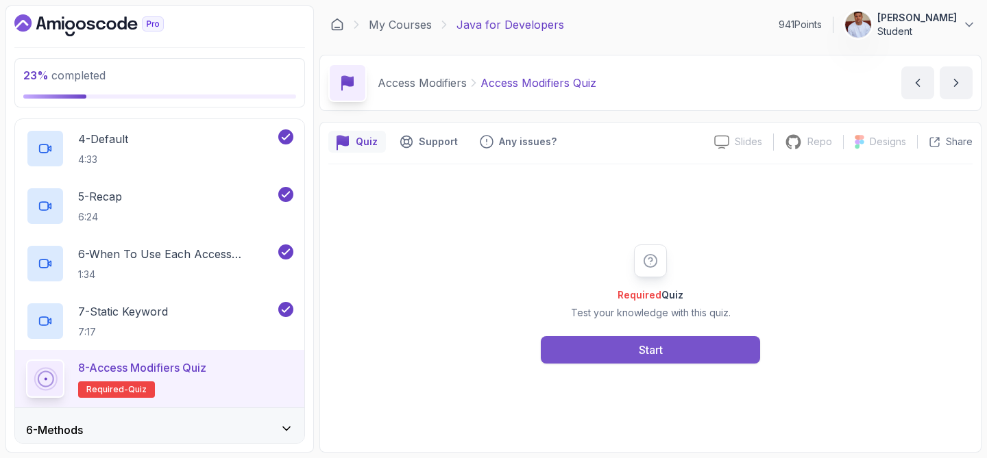
click at [670, 338] on button "Start" at bounding box center [650, 349] width 219 height 27
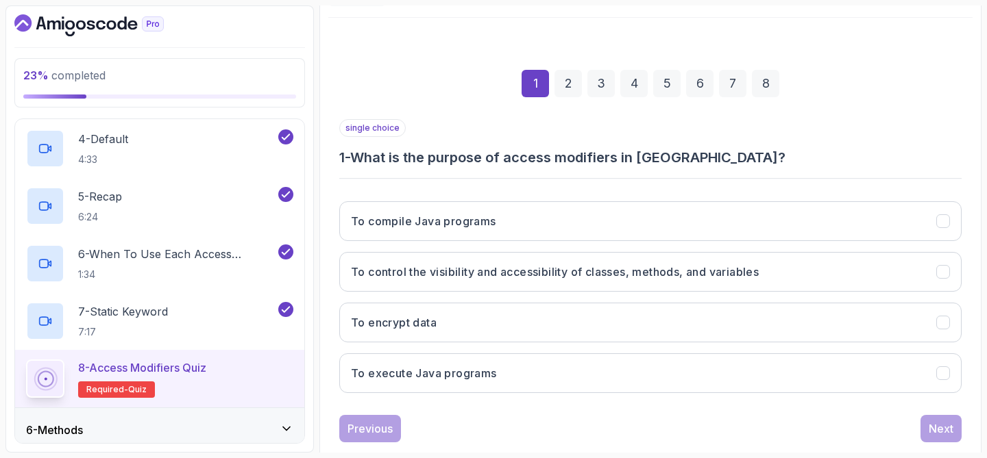
scroll to position [175, 0]
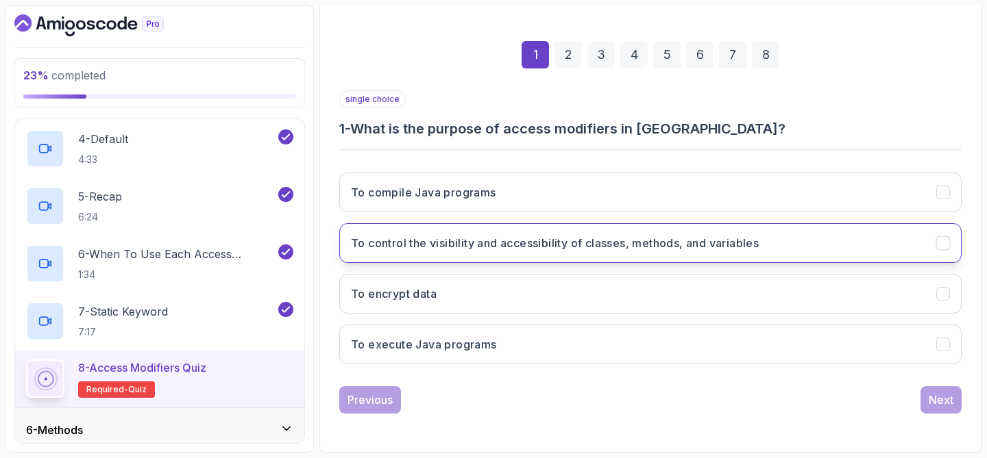
click at [695, 241] on h3 "To control the visibility and accessibility of classes, methods, and variables" at bounding box center [555, 243] width 408 height 16
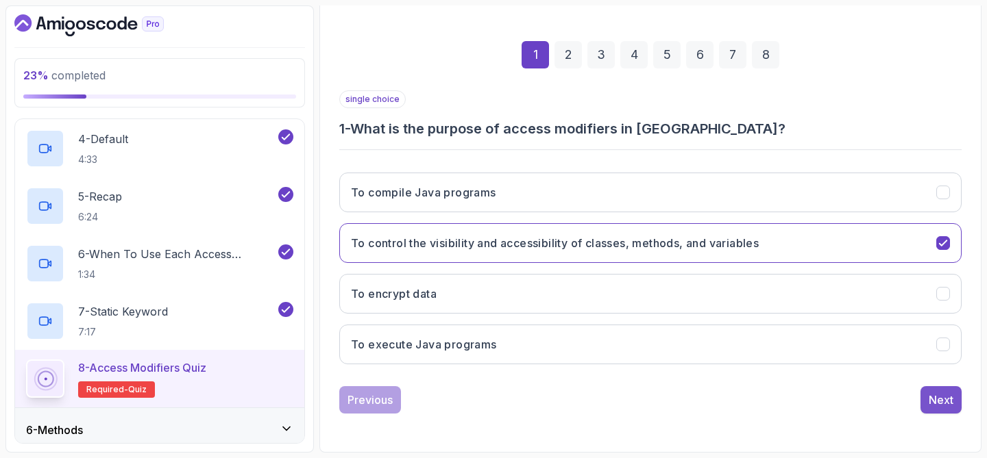
click at [937, 392] on div "Next" at bounding box center [940, 400] width 25 height 16
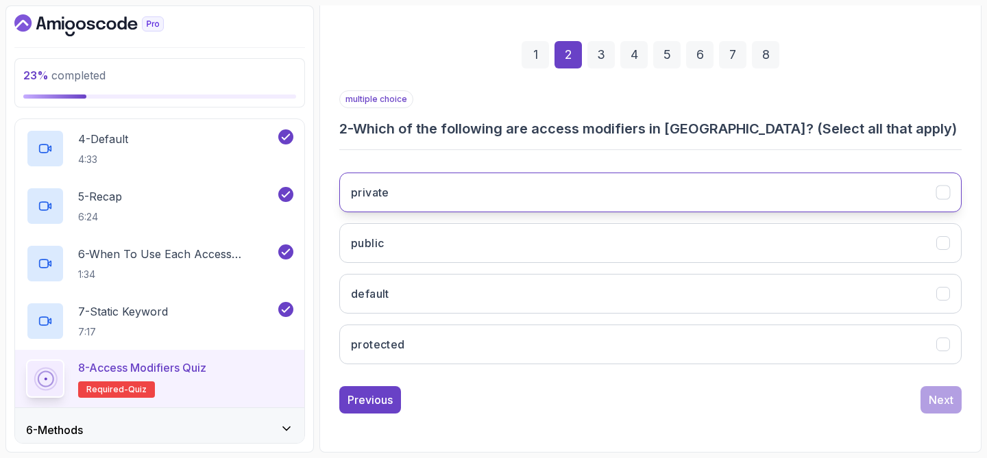
click at [687, 196] on button "private" at bounding box center [650, 193] width 622 height 40
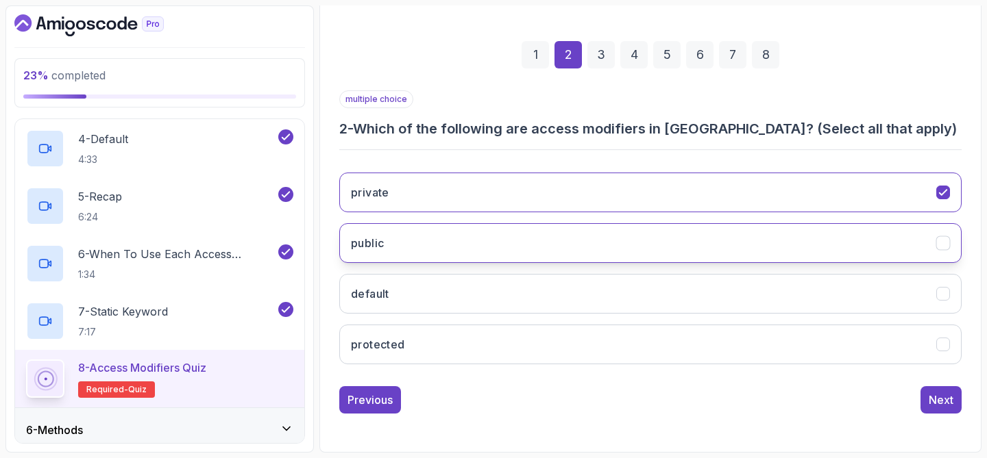
click at [690, 236] on button "public" at bounding box center [650, 243] width 622 height 40
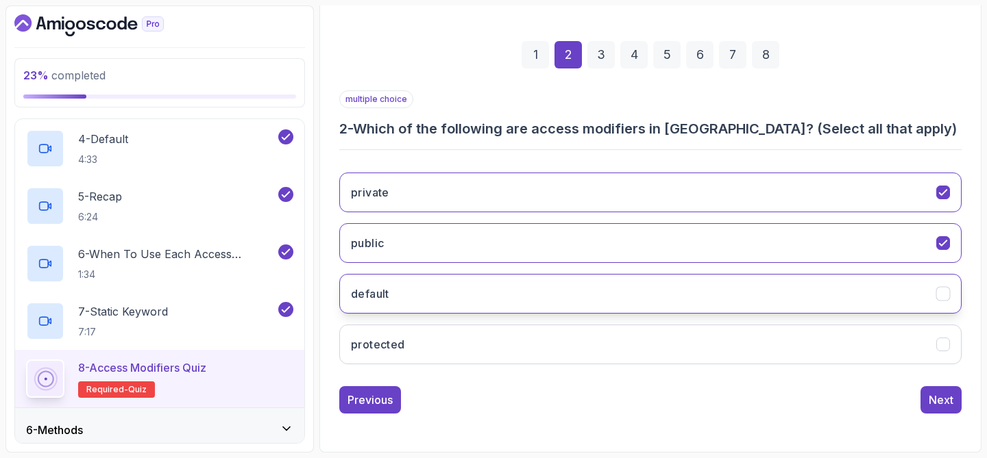
click at [672, 304] on button "default" at bounding box center [650, 294] width 622 height 40
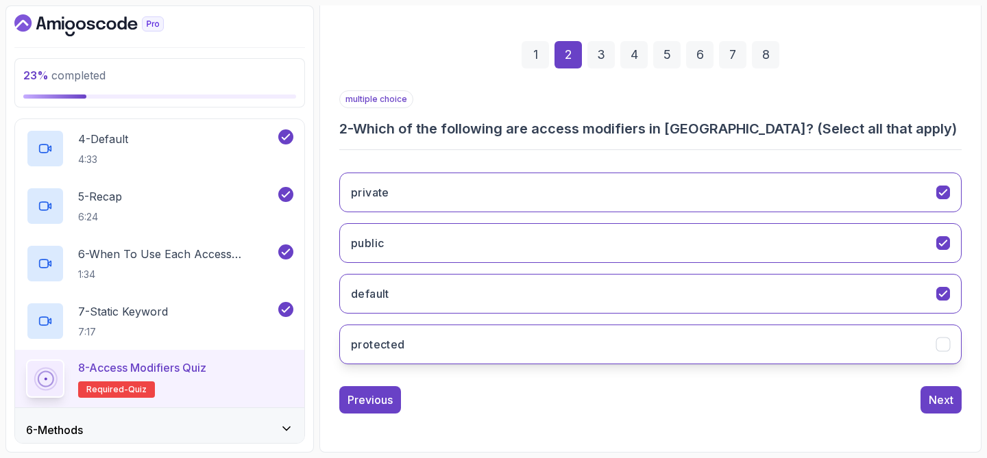
click at [643, 352] on button "protected" at bounding box center [650, 345] width 622 height 40
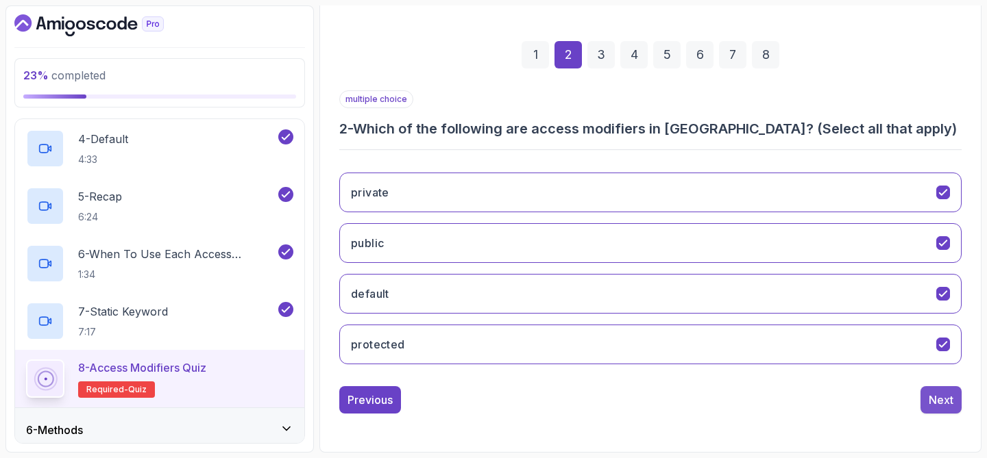
click at [937, 409] on button "Next" at bounding box center [940, 399] width 41 height 27
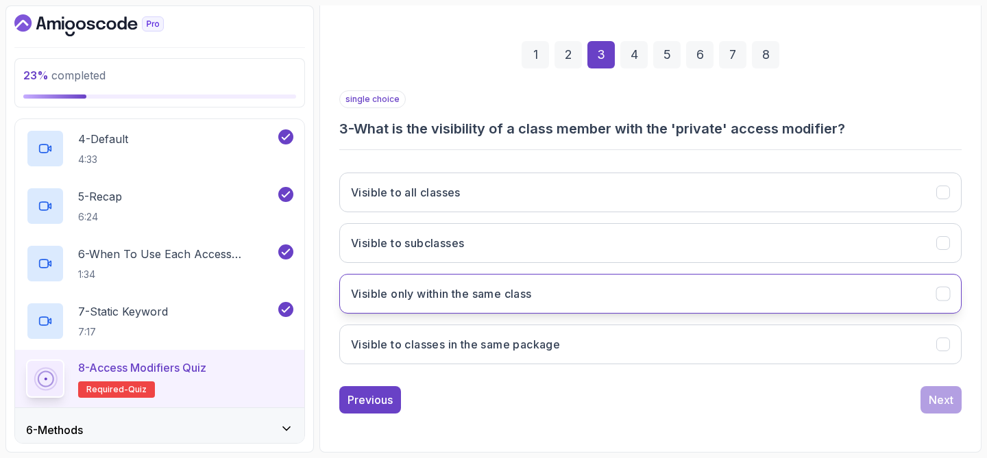
click at [678, 295] on button "Visible only within the same class" at bounding box center [650, 294] width 622 height 40
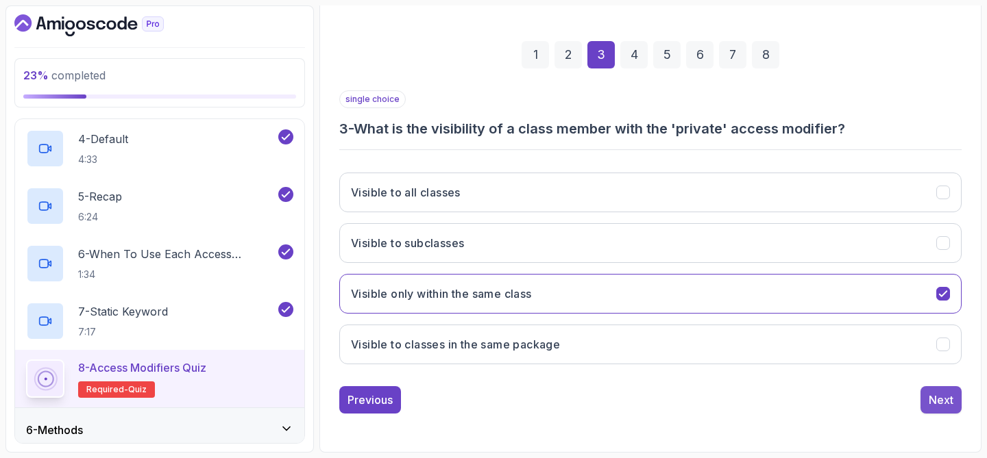
click at [928, 402] on div "Next" at bounding box center [940, 400] width 25 height 16
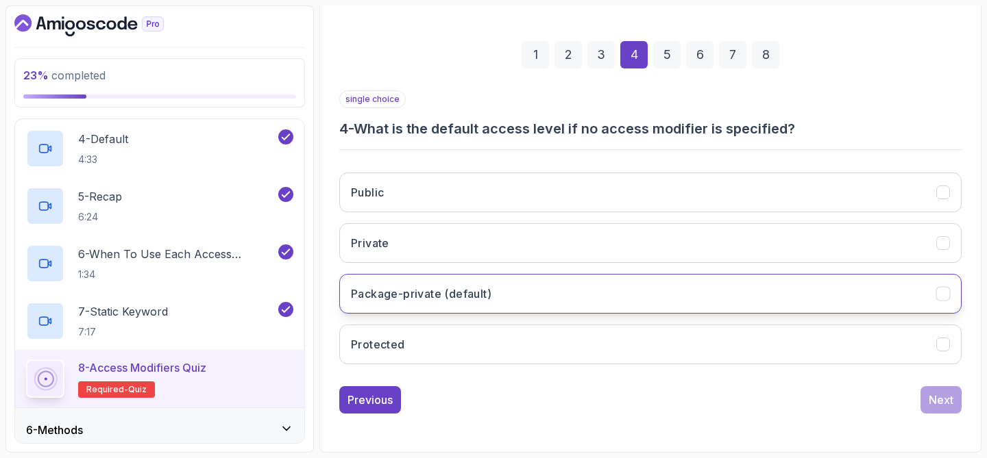
click at [704, 298] on button "Package-private (default)" at bounding box center [650, 294] width 622 height 40
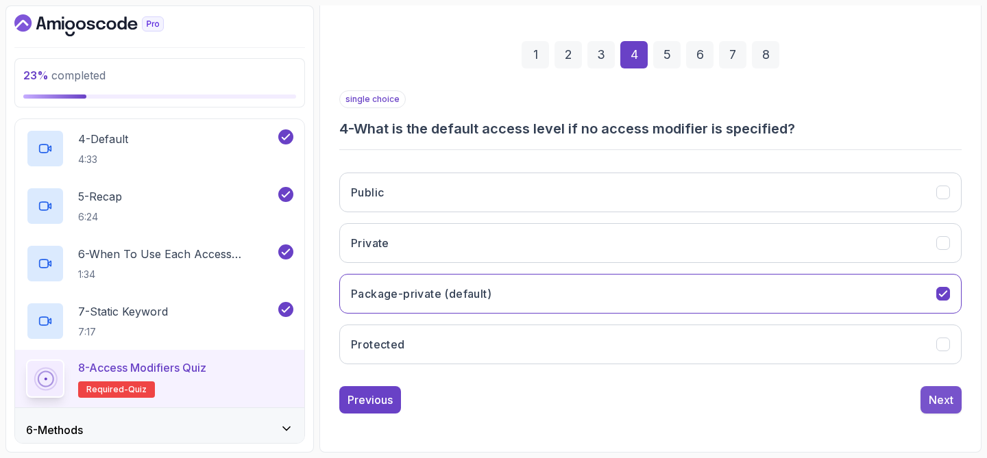
click at [942, 401] on div "Next" at bounding box center [940, 400] width 25 height 16
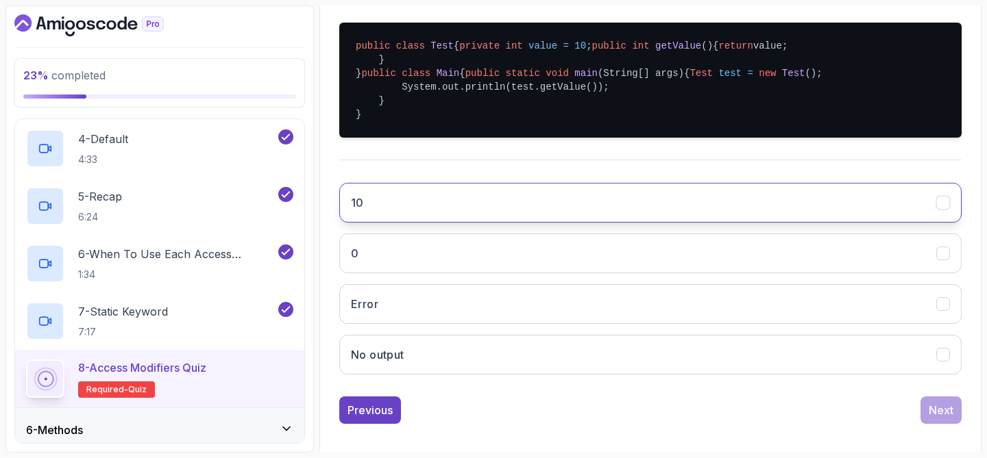
scroll to position [310, 0]
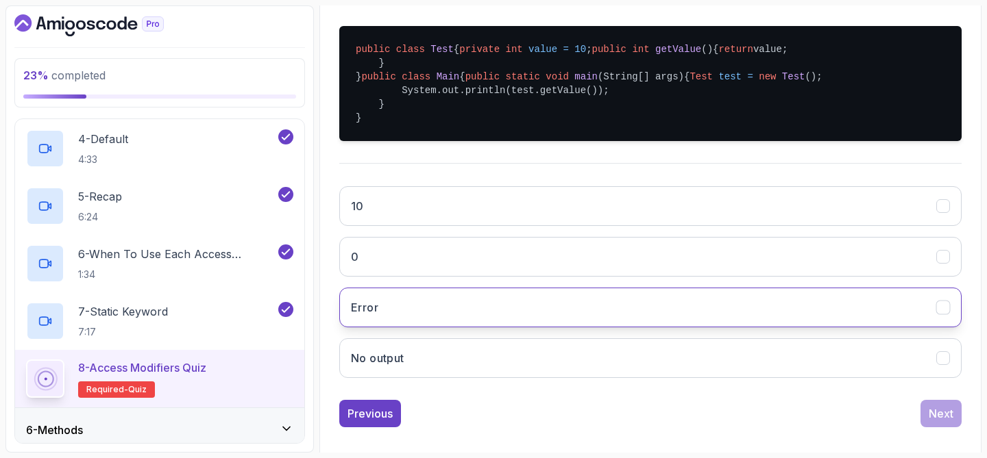
click at [832, 328] on button "Error" at bounding box center [650, 308] width 622 height 40
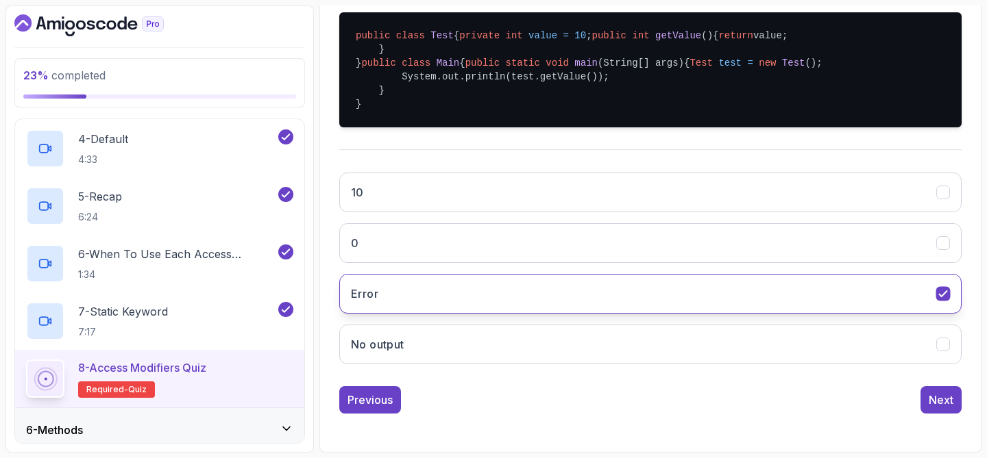
scroll to position [406, 0]
click at [929, 405] on div "Next" at bounding box center [940, 400] width 25 height 16
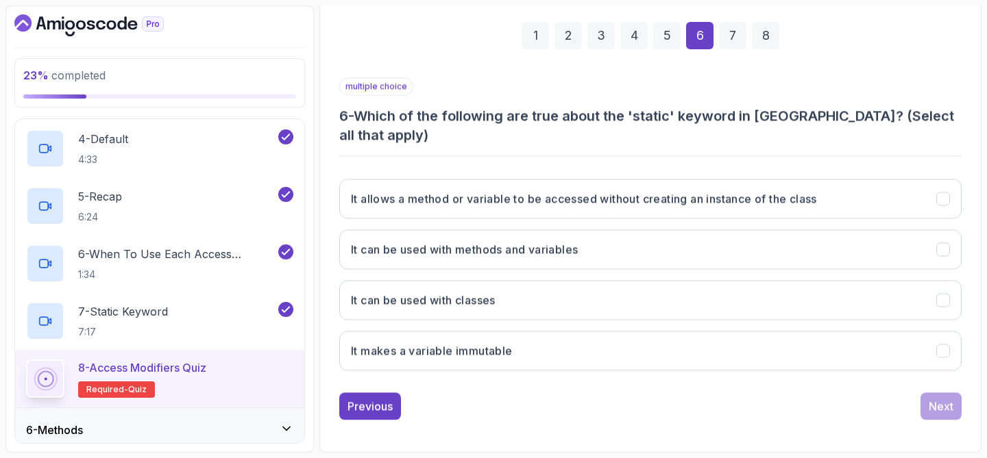
scroll to position [175, 0]
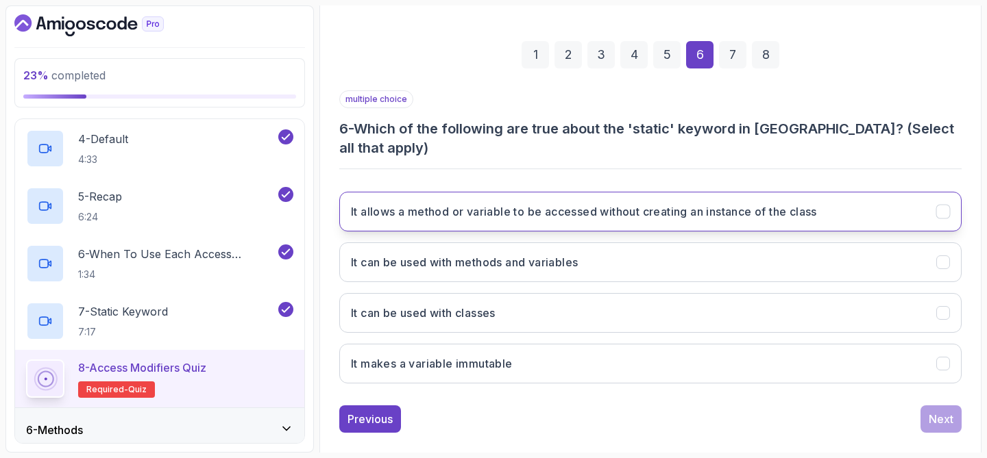
click at [711, 204] on button "It allows a method or variable to be accessed without creating an instance of t…" at bounding box center [650, 212] width 622 height 40
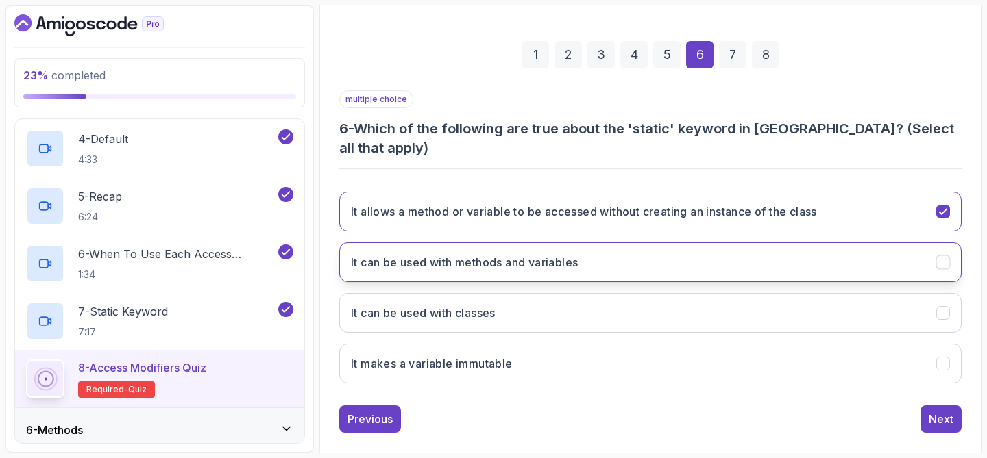
click at [702, 243] on button "It can be used with methods and variables" at bounding box center [650, 263] width 622 height 40
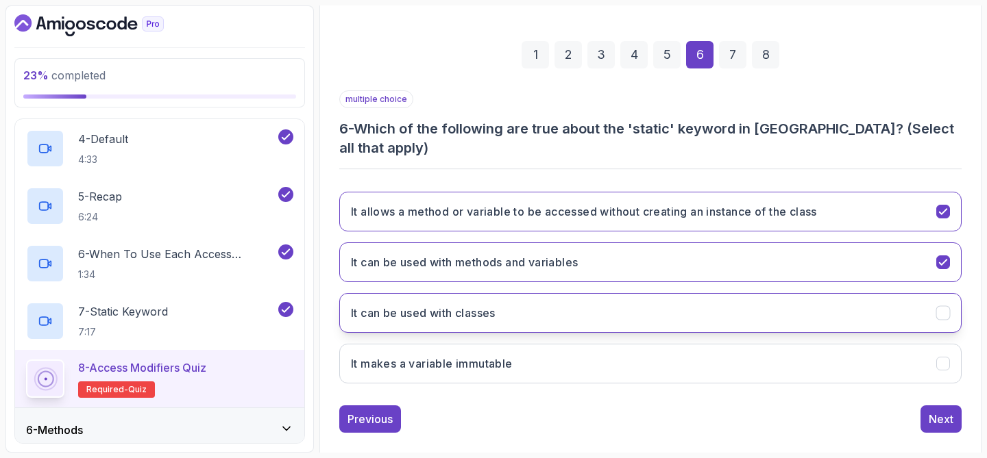
click at [710, 293] on button "It can be used with classes" at bounding box center [650, 313] width 622 height 40
click at [933, 411] on div "Next" at bounding box center [940, 419] width 25 height 16
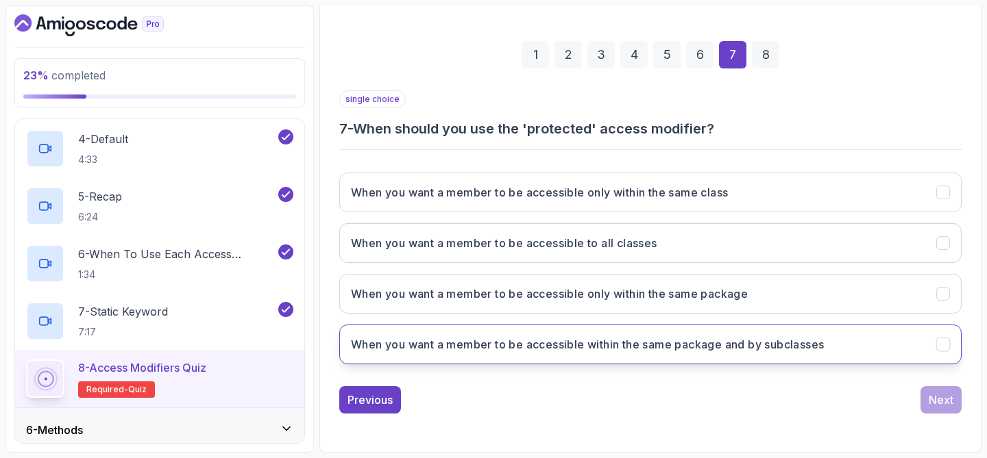
click at [732, 357] on button "When you want a member to be accessible within the same package and by subclass…" at bounding box center [650, 345] width 622 height 40
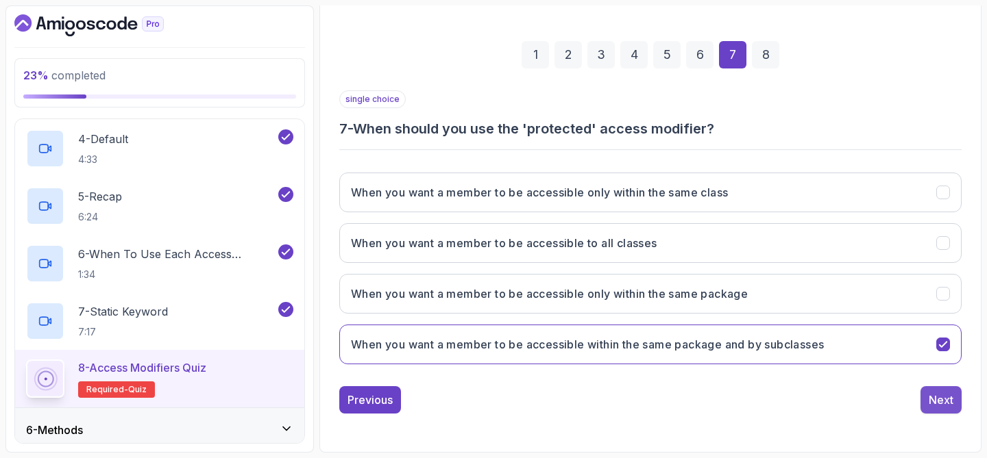
click at [944, 399] on div "Next" at bounding box center [940, 400] width 25 height 16
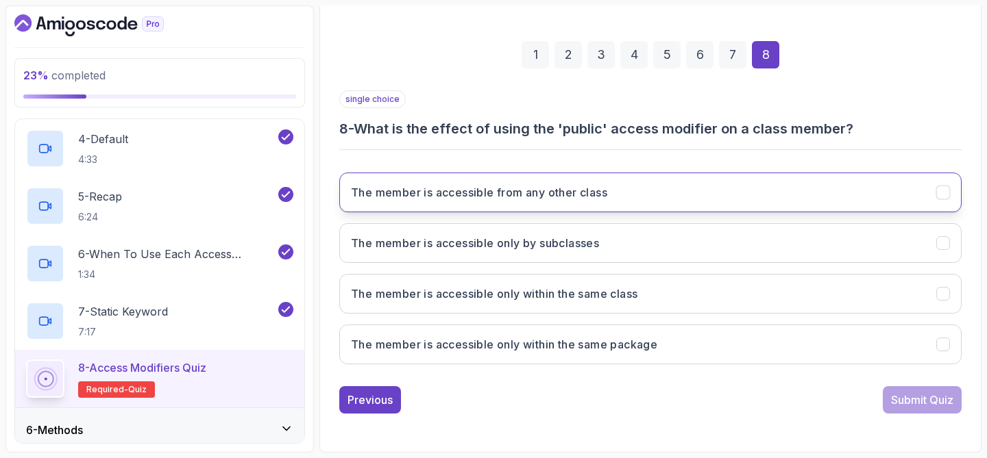
click at [695, 212] on button "The member is accessible from any other class" at bounding box center [650, 193] width 622 height 40
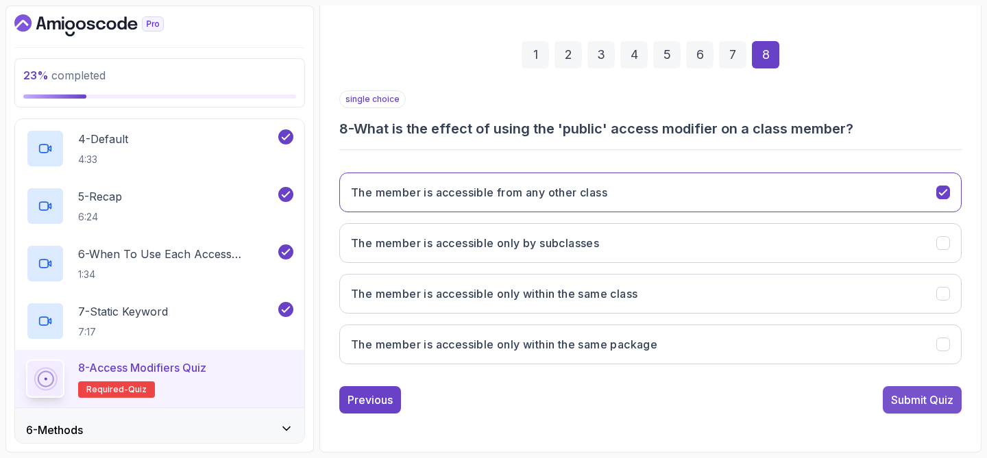
click at [891, 399] on div "Submit Quiz" at bounding box center [922, 400] width 62 height 16
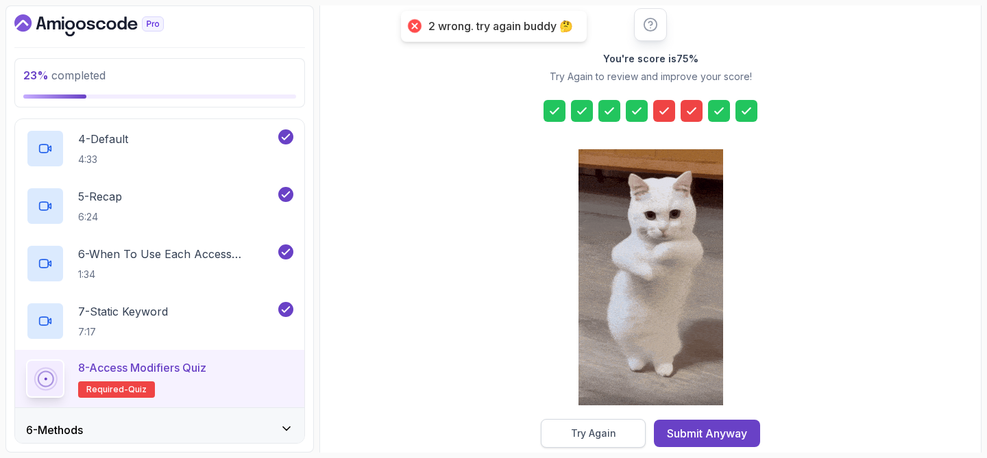
click at [586, 427] on div "Try Again" at bounding box center [593, 434] width 45 height 14
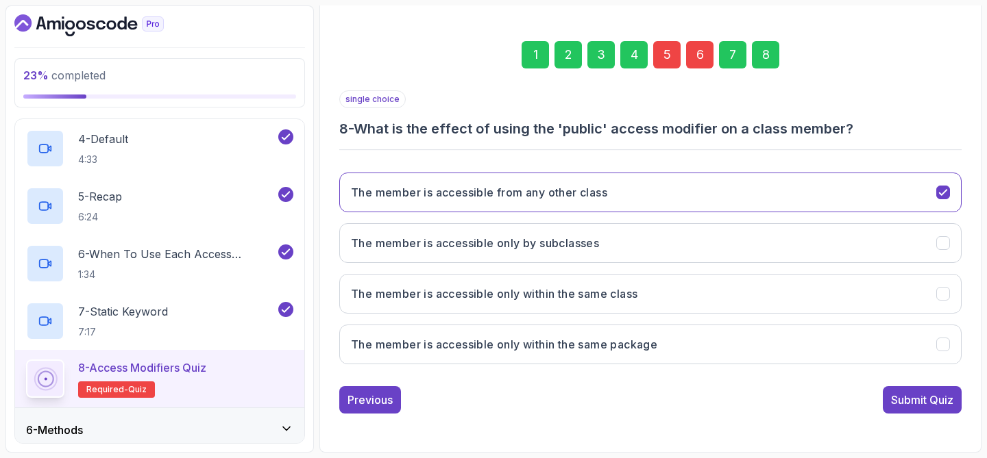
click at [672, 55] on div "5" at bounding box center [666, 54] width 27 height 27
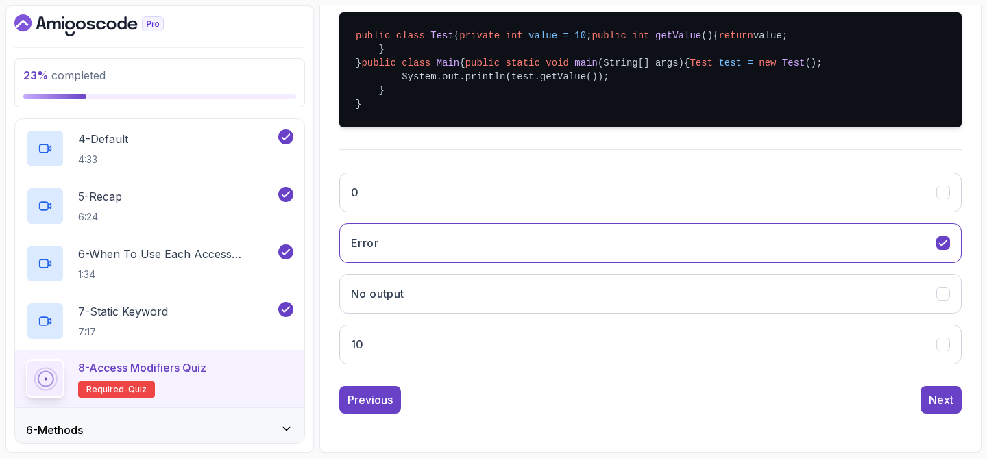
scroll to position [349, 0]
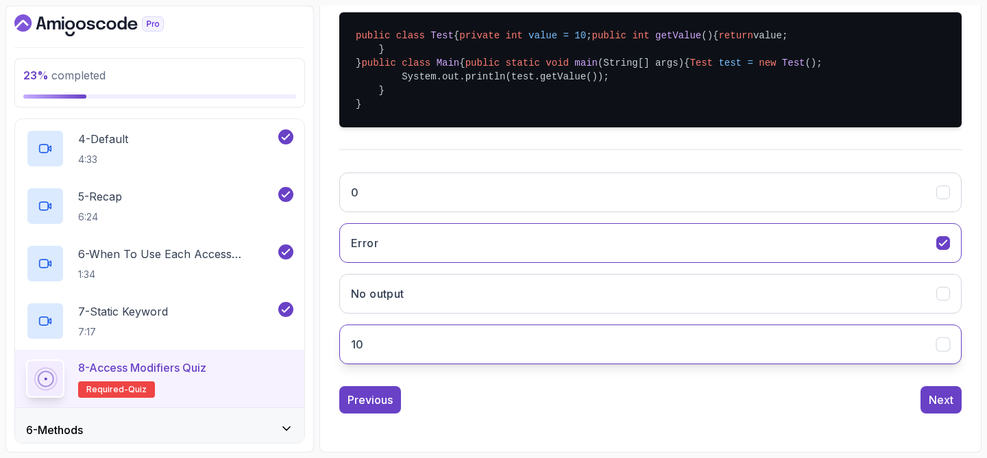
click at [609, 364] on button "10" at bounding box center [650, 345] width 622 height 40
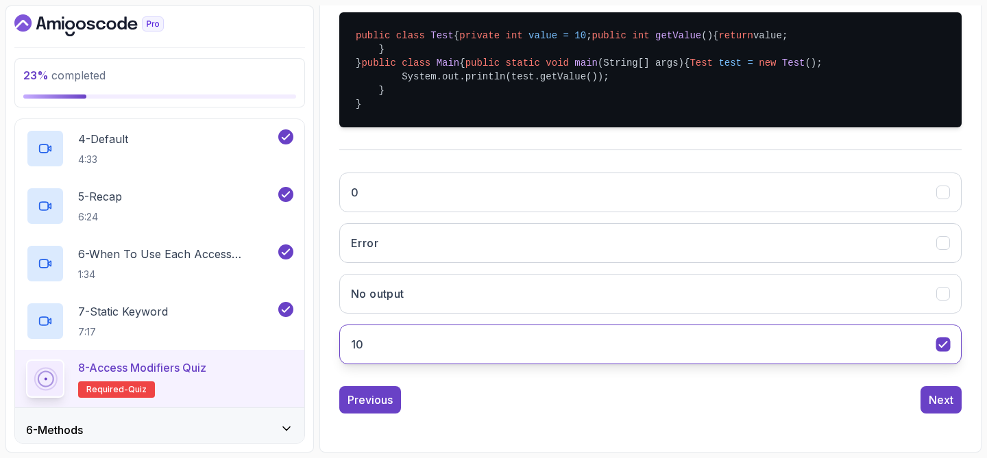
scroll to position [406, 0]
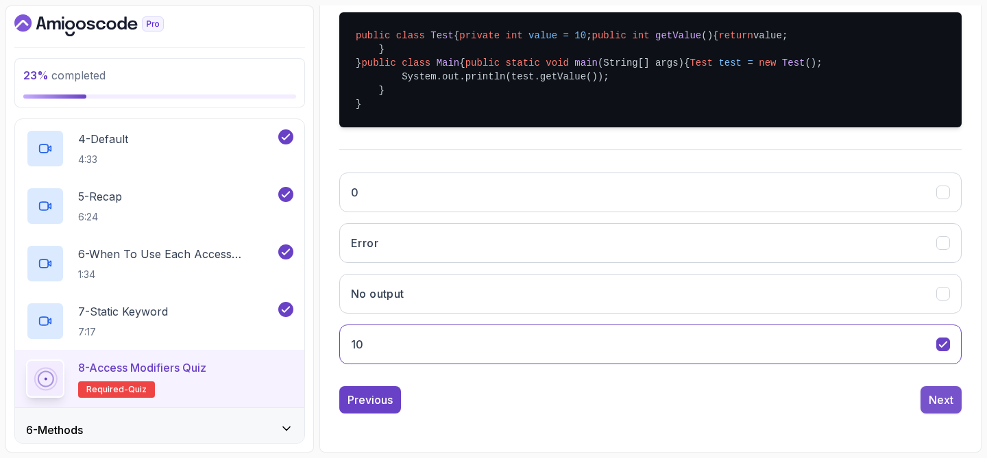
click at [928, 404] on button "Next" at bounding box center [940, 399] width 41 height 27
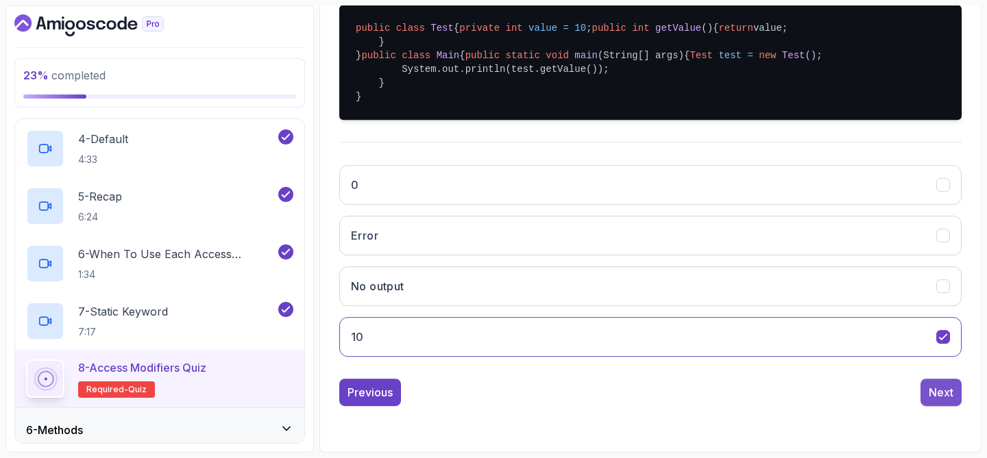
scroll to position [175, 0]
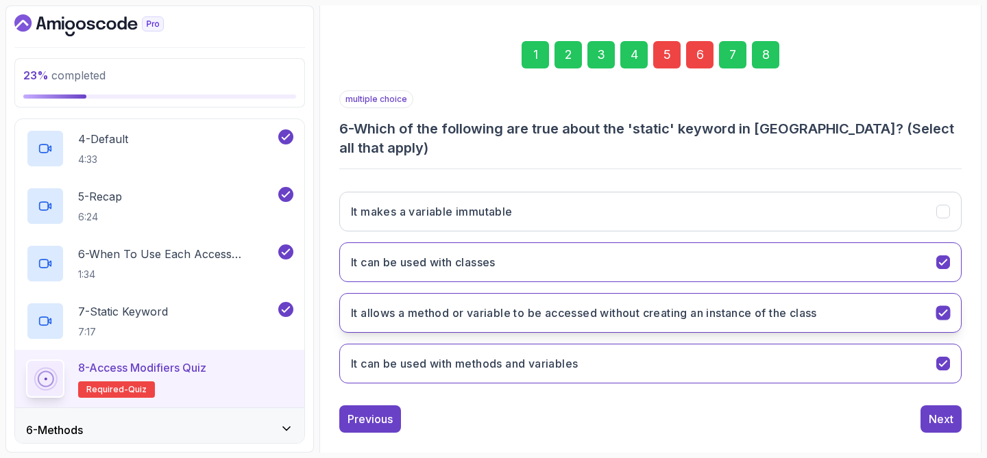
click at [708, 305] on h3 "It allows a method or variable to be accessed without creating an instance of t…" at bounding box center [584, 313] width 466 height 16
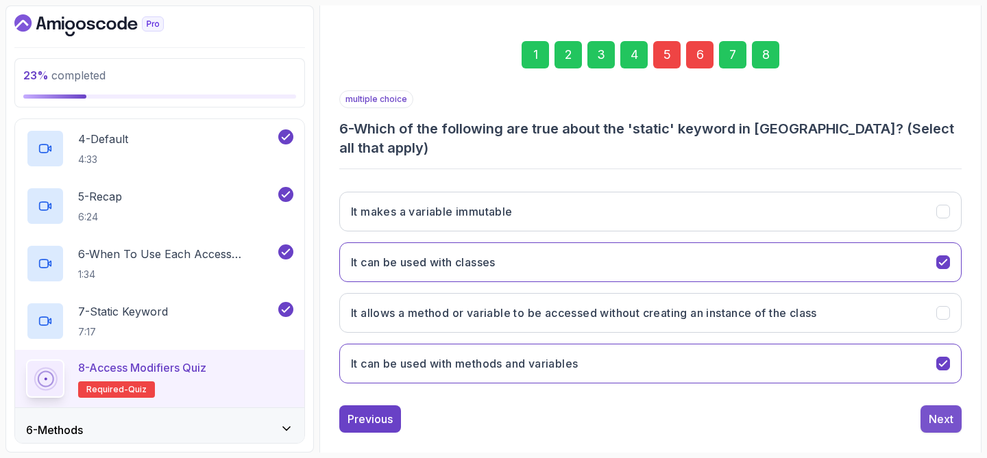
click at [948, 411] on div "Next" at bounding box center [940, 419] width 25 height 16
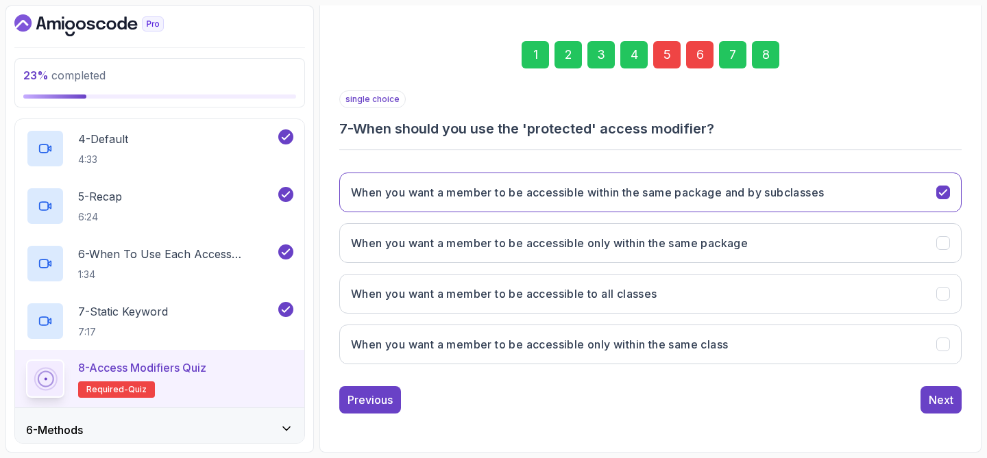
click at [765, 42] on div "8" at bounding box center [765, 54] width 27 height 27
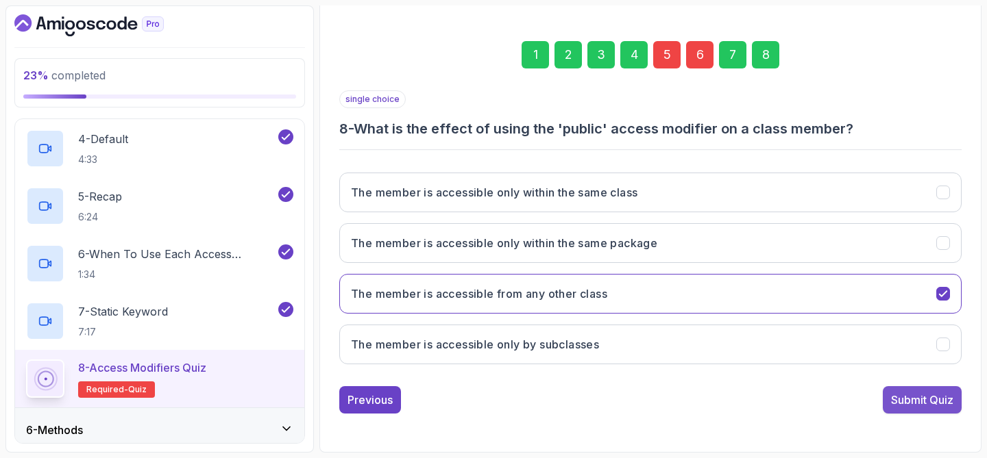
click at [913, 397] on div "Submit Quiz" at bounding box center [922, 400] width 62 height 16
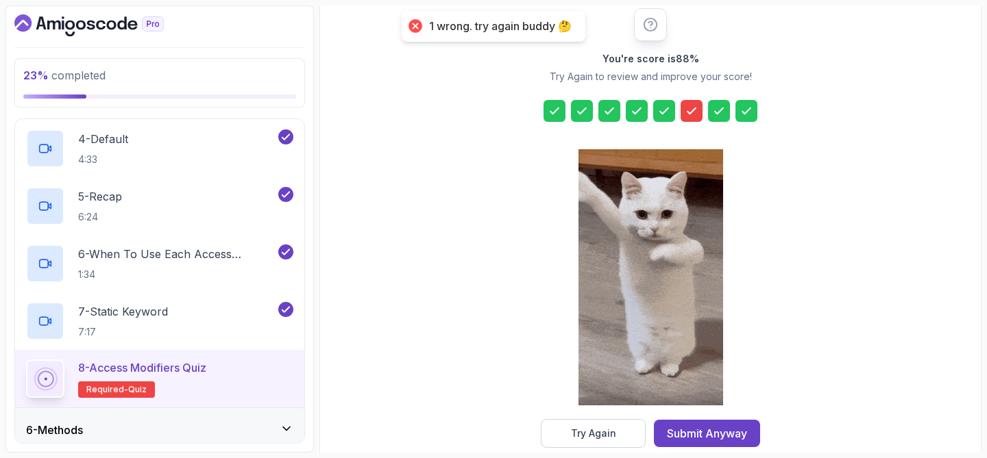
click at [595, 433] on div "Try Again" at bounding box center [593, 434] width 45 height 14
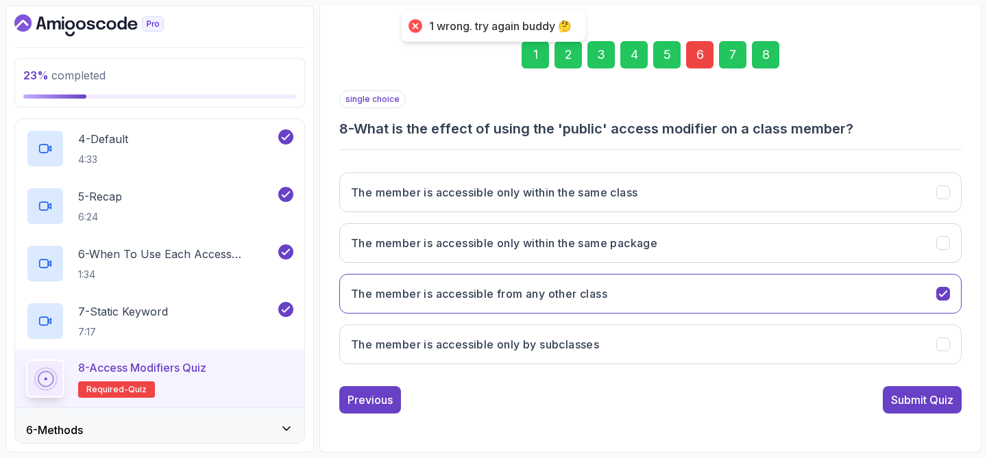
click at [700, 51] on div "6" at bounding box center [699, 54] width 27 height 27
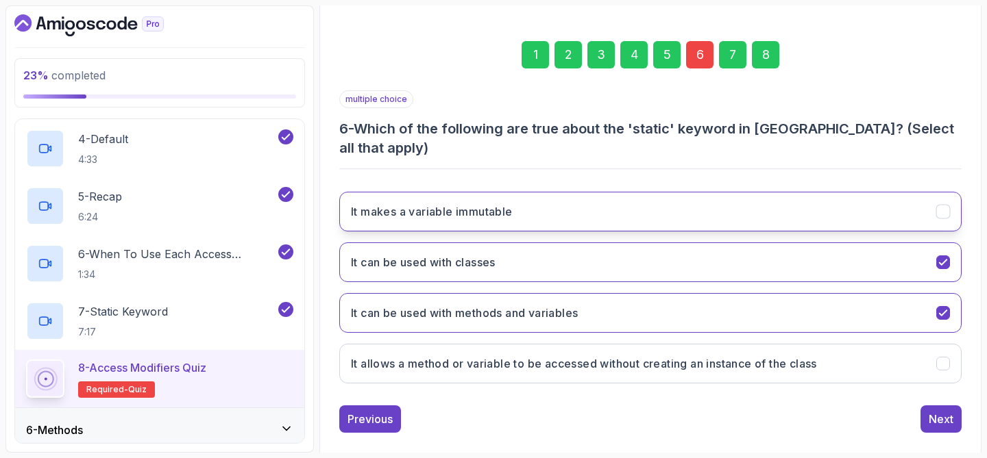
click at [604, 203] on button "It makes a variable immutable" at bounding box center [650, 212] width 622 height 40
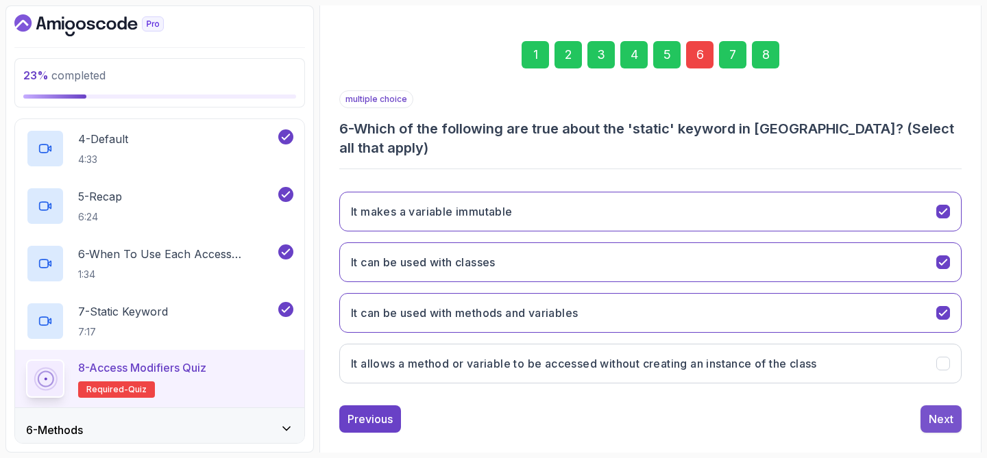
click at [928, 411] on div "Next" at bounding box center [940, 419] width 25 height 16
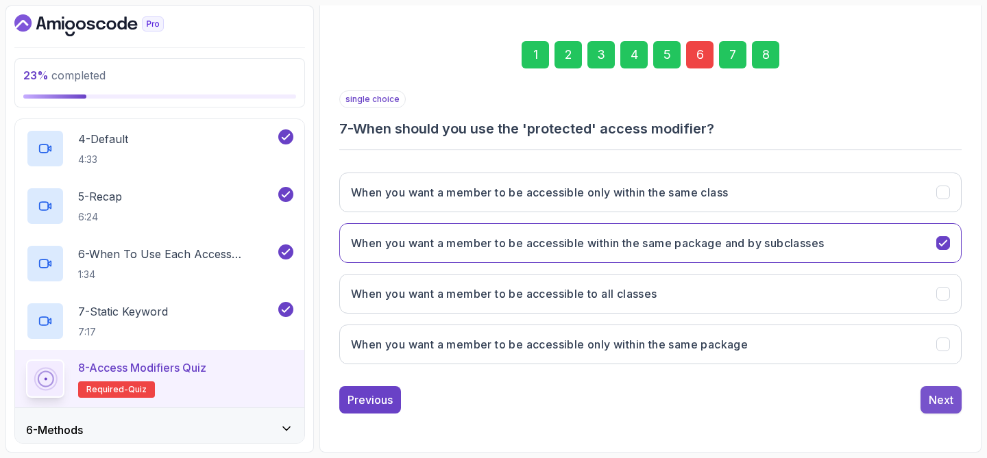
click at [920, 395] on button "Next" at bounding box center [940, 399] width 41 height 27
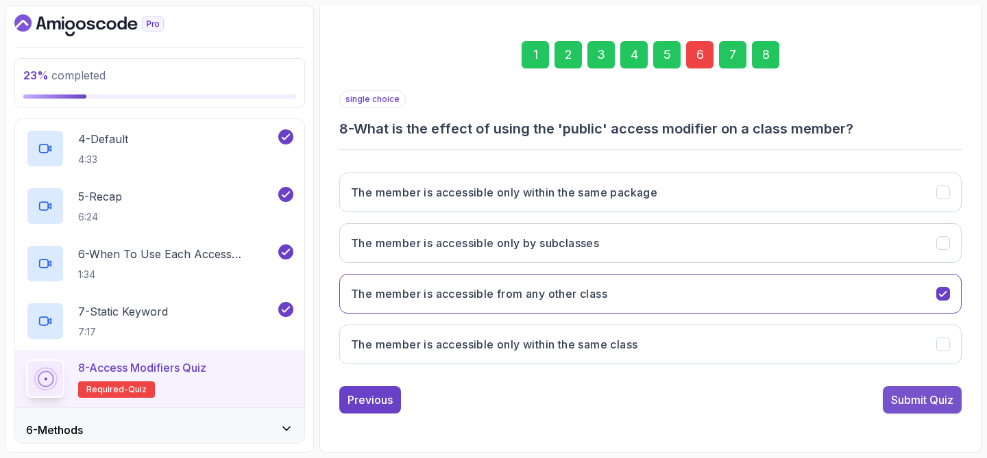
click at [927, 397] on div "Submit Quiz" at bounding box center [922, 400] width 62 height 16
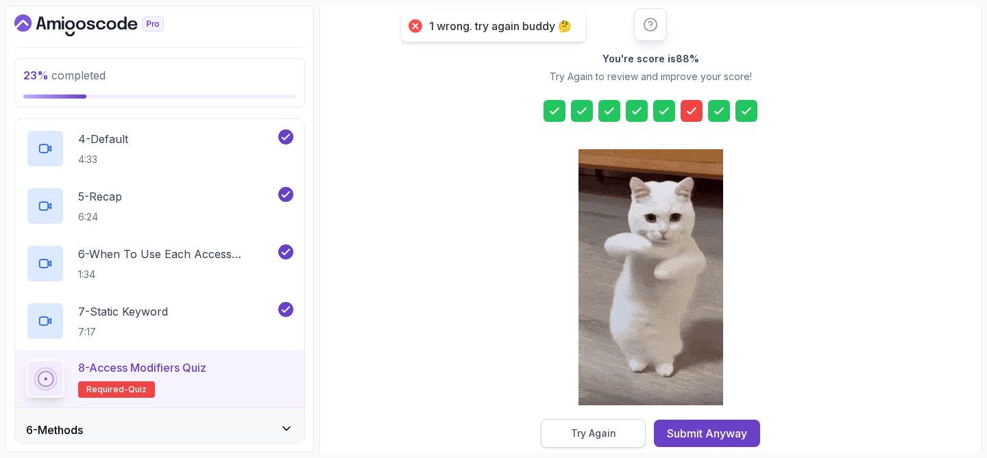
click at [615, 426] on button "Try Again" at bounding box center [593, 433] width 105 height 29
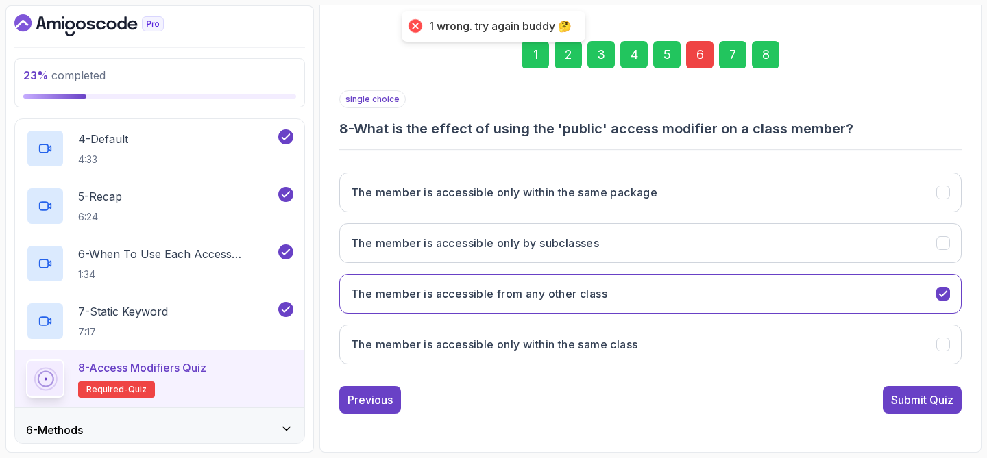
click at [704, 64] on div "6" at bounding box center [699, 54] width 27 height 27
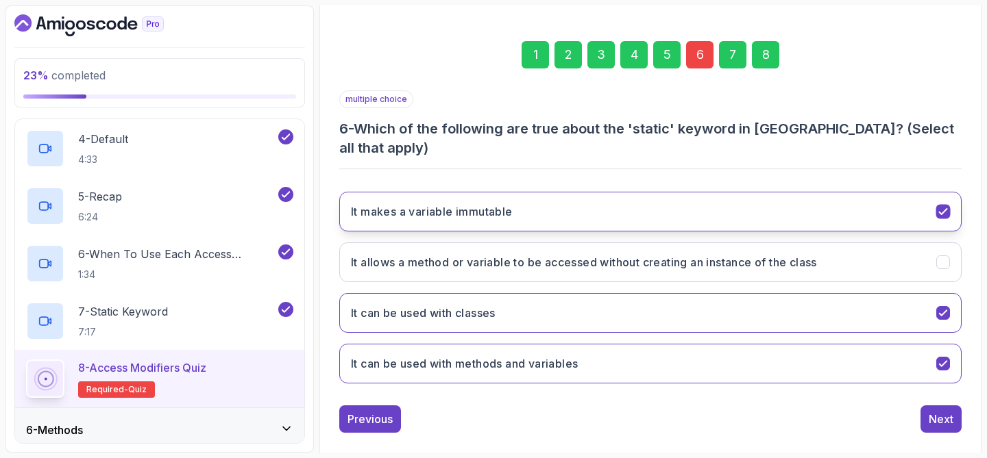
click at [653, 193] on button "It makes a variable immutable" at bounding box center [650, 212] width 622 height 40
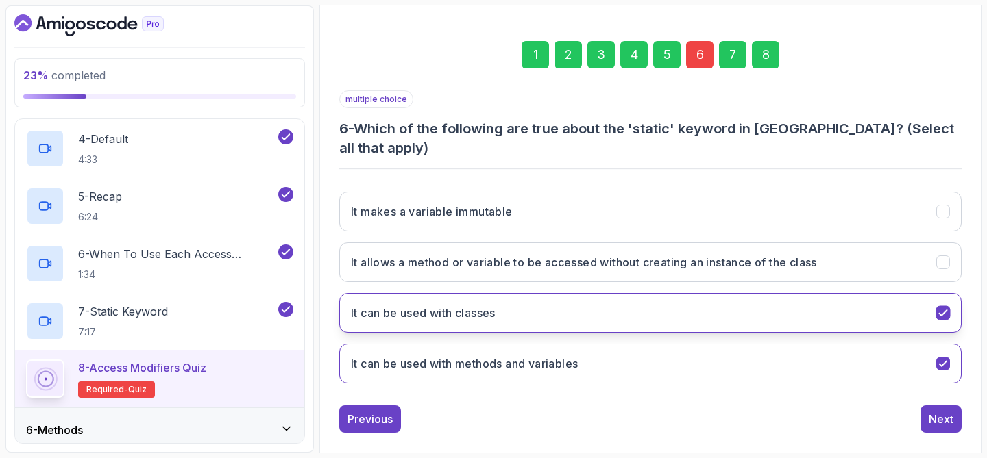
click at [652, 307] on button "It can be used with classes" at bounding box center [650, 313] width 622 height 40
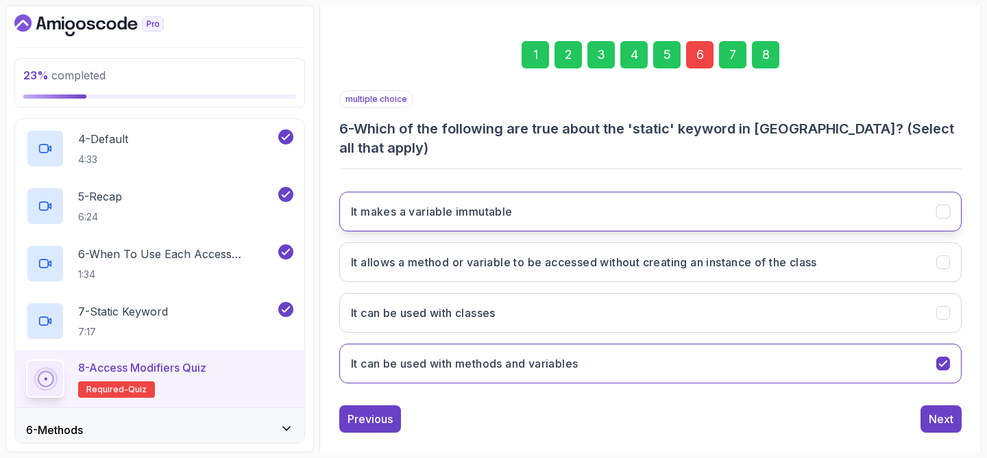
click at [663, 192] on button "It makes a variable immutable" at bounding box center [650, 212] width 622 height 40
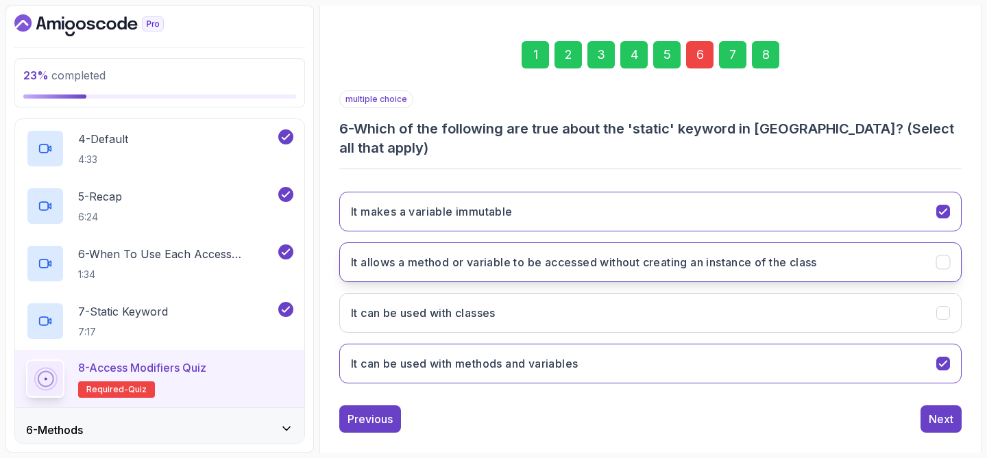
click at [861, 256] on button "It allows a method or variable to be accessed without creating an instance of t…" at bounding box center [650, 263] width 622 height 40
click at [943, 411] on div "Next" at bounding box center [940, 419] width 25 height 16
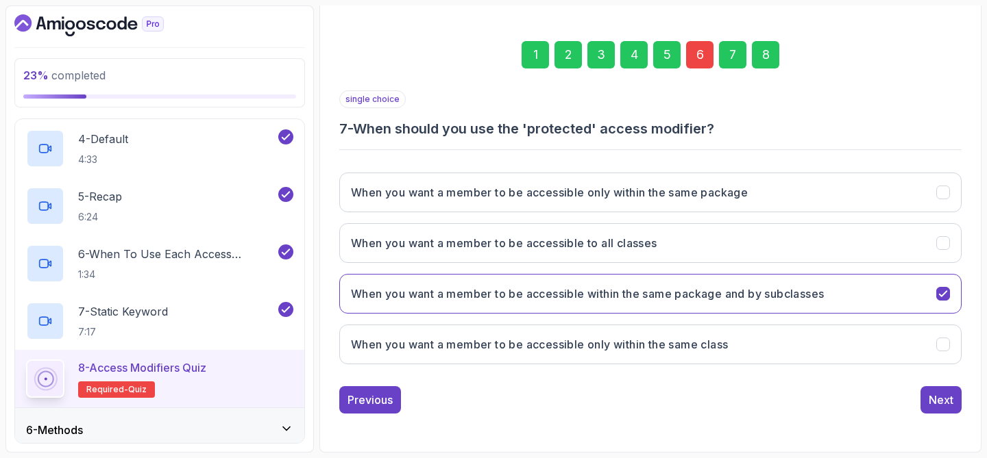
click at [771, 62] on div "8" at bounding box center [765, 54] width 27 height 27
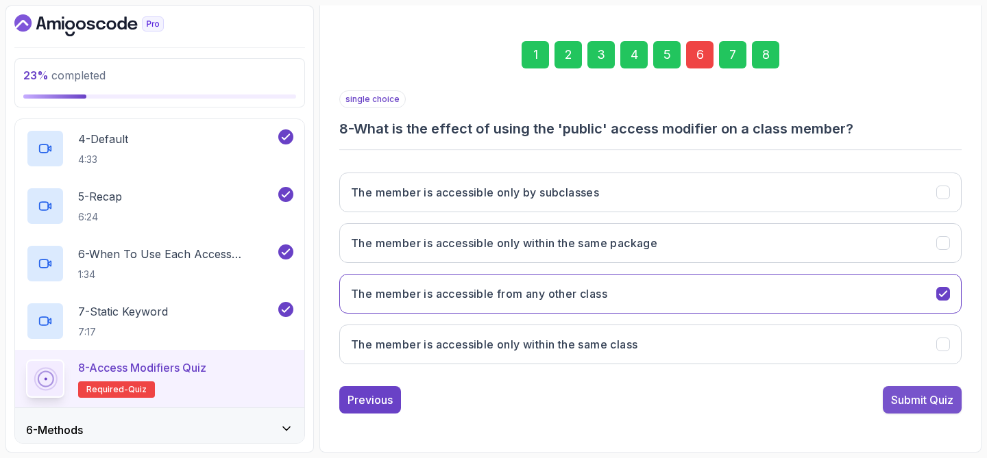
click at [926, 406] on div "Submit Quiz" at bounding box center [922, 400] width 62 height 16
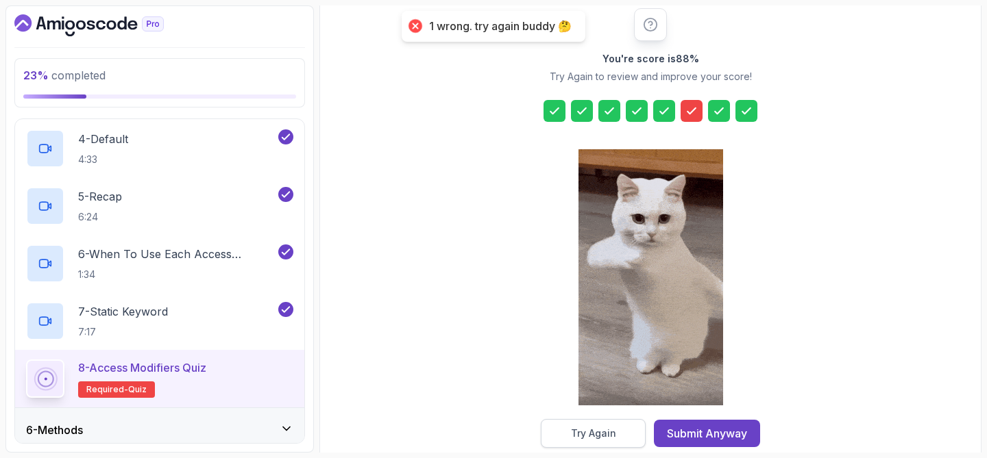
click at [607, 437] on div "Try Again" at bounding box center [593, 434] width 45 height 14
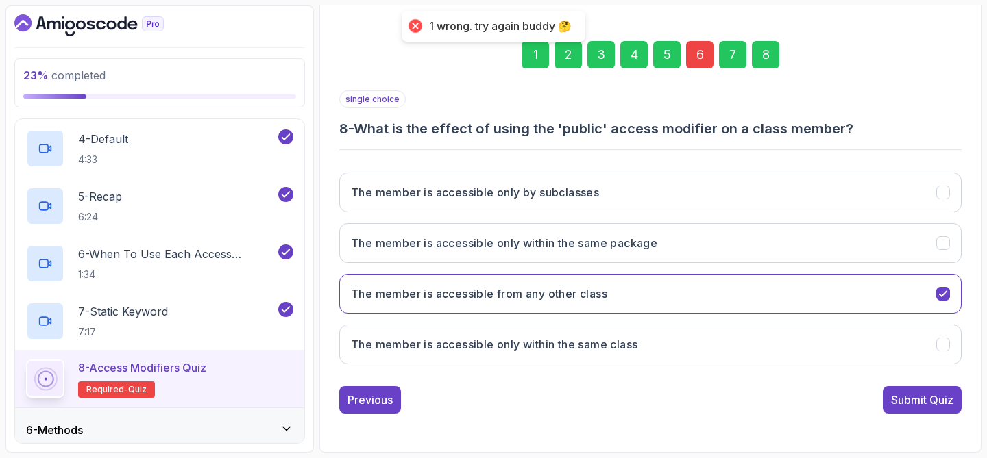
click at [697, 57] on div "6" at bounding box center [699, 54] width 27 height 27
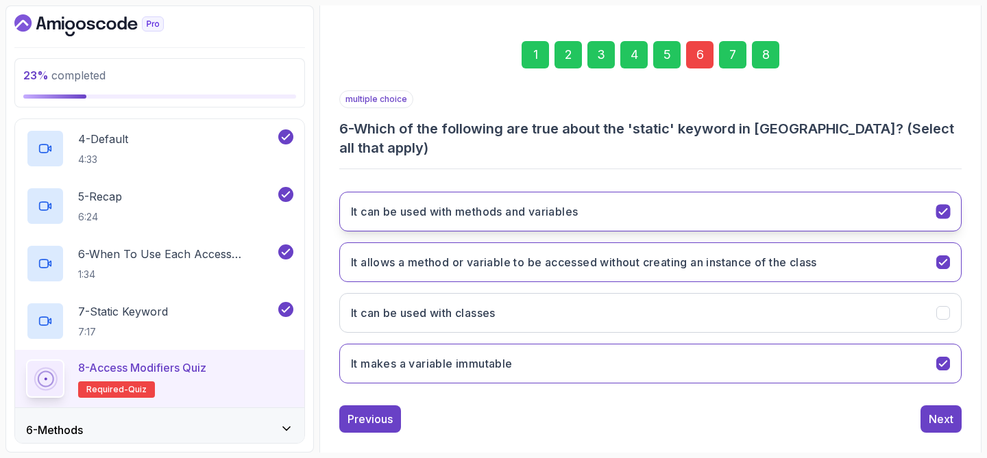
click at [710, 193] on button "It can be used with methods and variables" at bounding box center [650, 212] width 622 height 40
click at [697, 345] on button "It makes a variable immutable" at bounding box center [650, 364] width 622 height 40
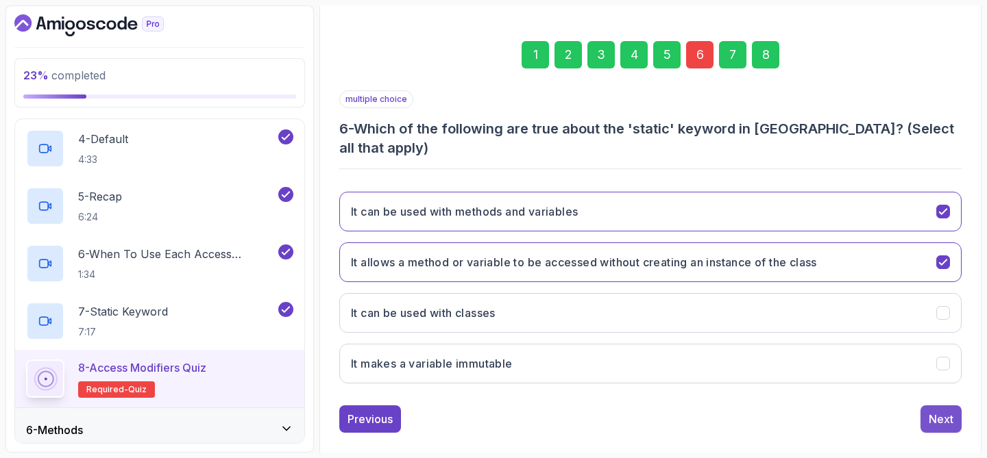
click at [941, 411] on div "Next" at bounding box center [940, 419] width 25 height 16
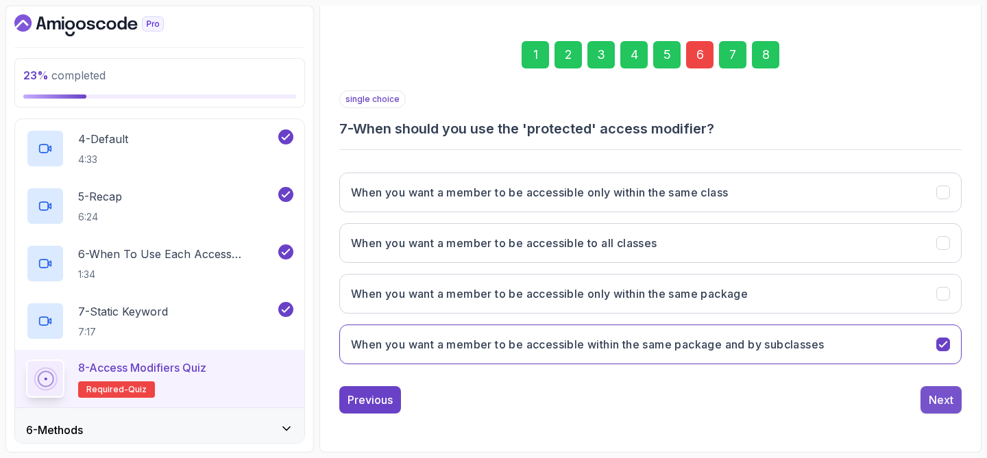
click at [943, 394] on div "Next" at bounding box center [940, 400] width 25 height 16
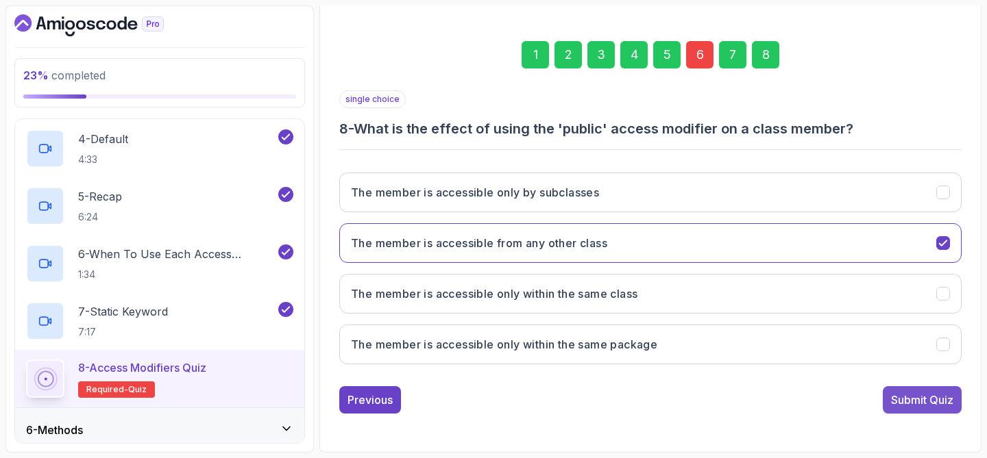
click at [942, 394] on div "Submit Quiz" at bounding box center [922, 400] width 62 height 16
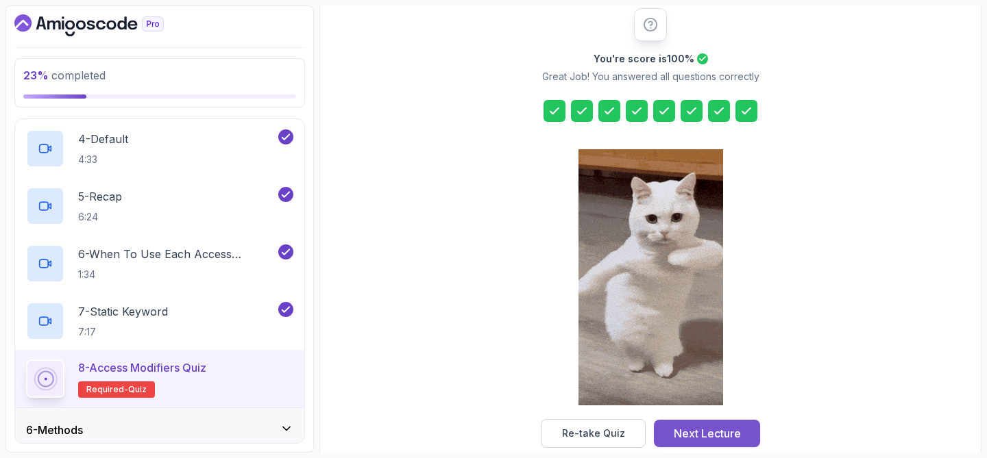
click at [692, 428] on div "Next Lecture" at bounding box center [707, 433] width 67 height 16
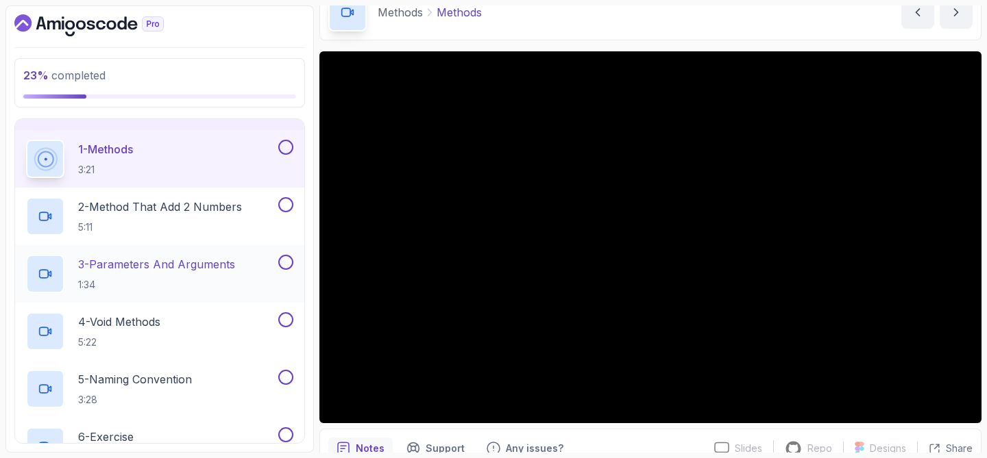
scroll to position [257, 0]
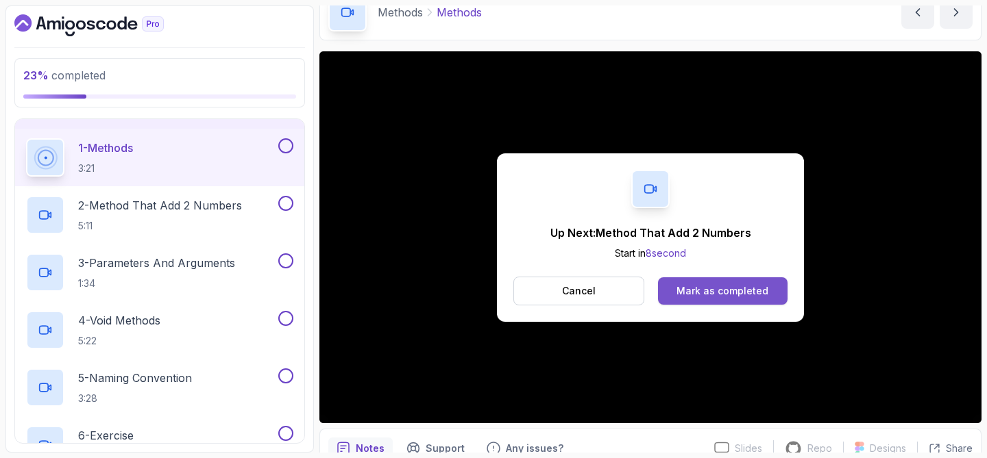
click at [740, 280] on button "Mark as completed" at bounding box center [722, 290] width 129 height 27
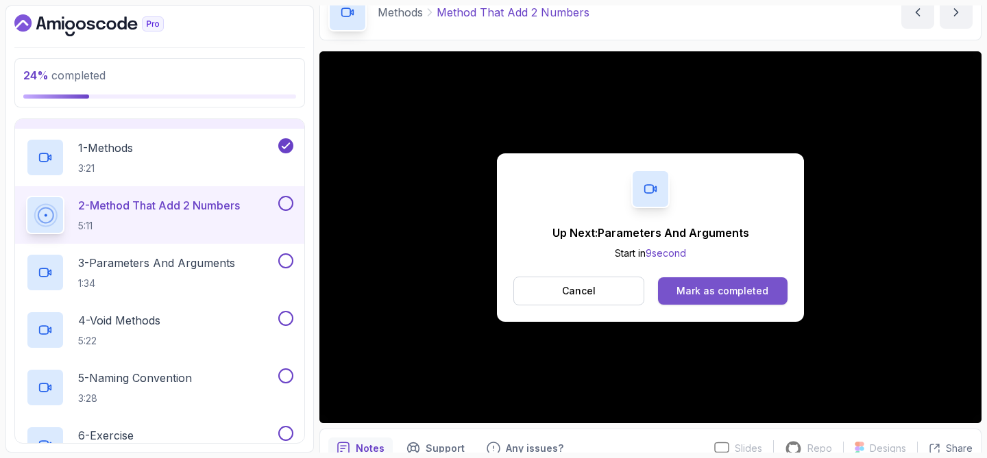
click at [731, 296] on div "Mark as completed" at bounding box center [722, 291] width 92 height 14
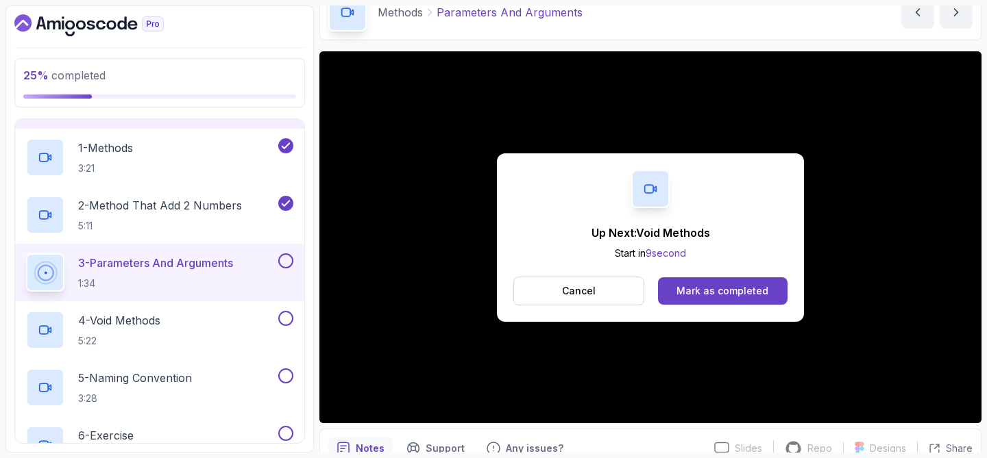
click at [731, 296] on div "Mark as completed" at bounding box center [722, 291] width 92 height 14
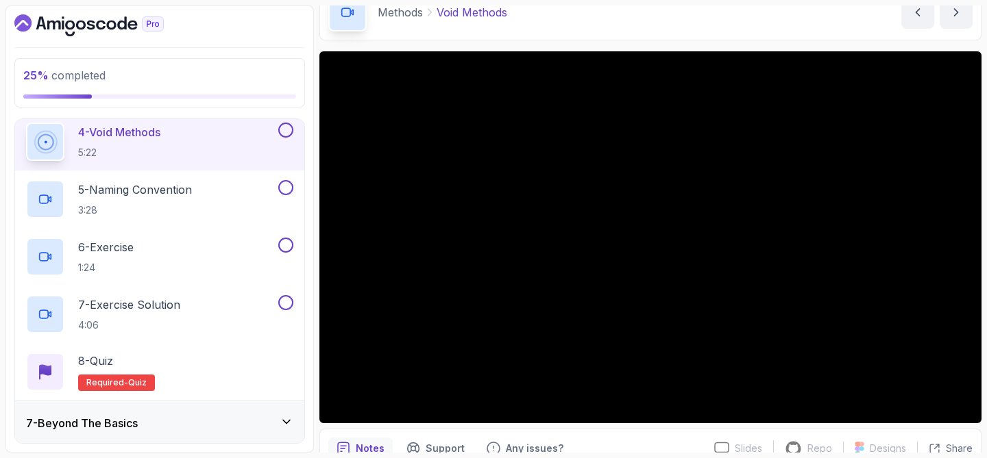
scroll to position [445, 0]
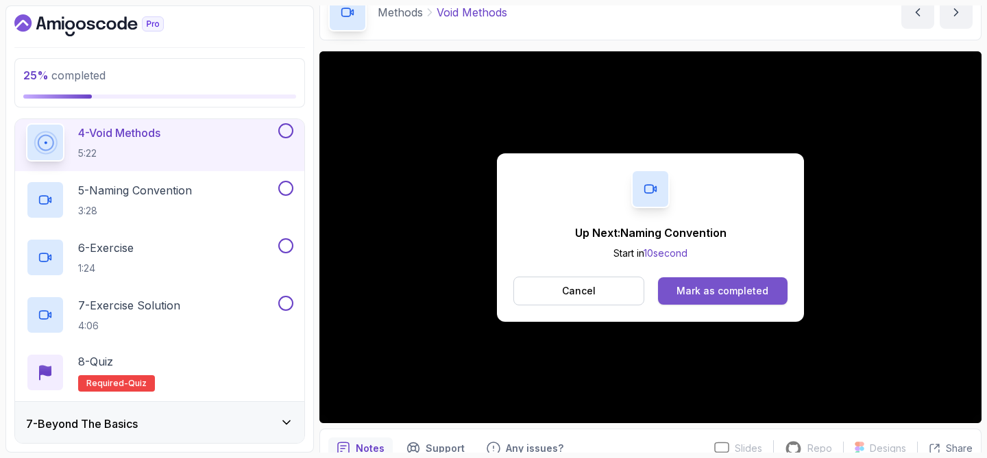
click at [752, 285] on div "Mark as completed" at bounding box center [722, 291] width 92 height 14
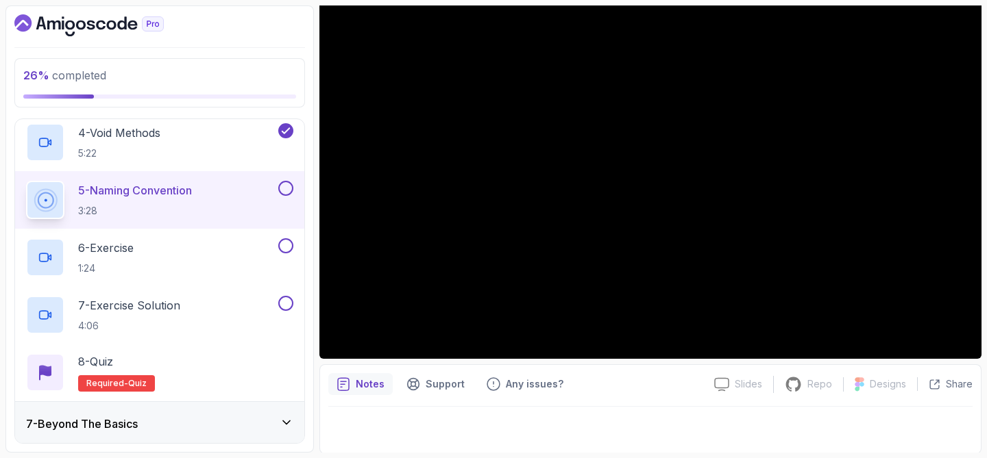
scroll to position [136, 0]
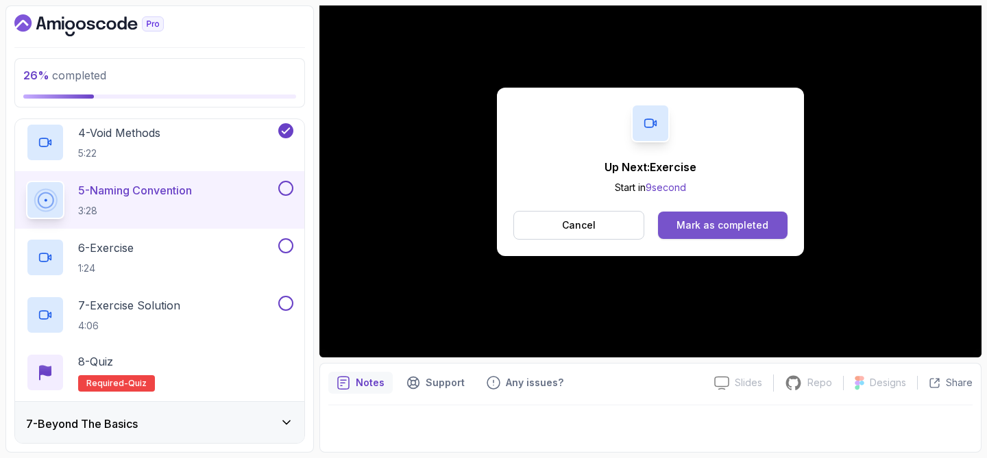
click at [689, 222] on div "Mark as completed" at bounding box center [722, 226] width 92 height 14
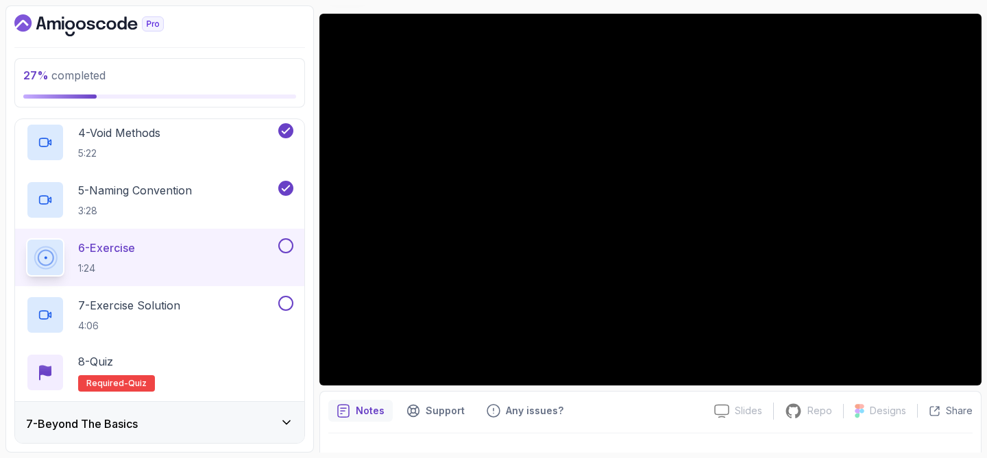
scroll to position [106, 0]
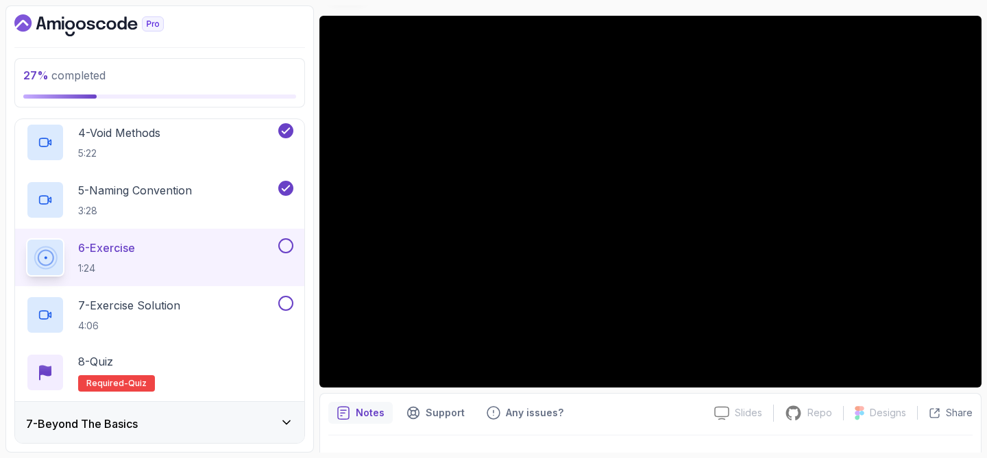
click at [286, 247] on button at bounding box center [285, 245] width 15 height 15
click at [227, 308] on div "7 - Exercise Solution 4:06" at bounding box center [150, 315] width 249 height 38
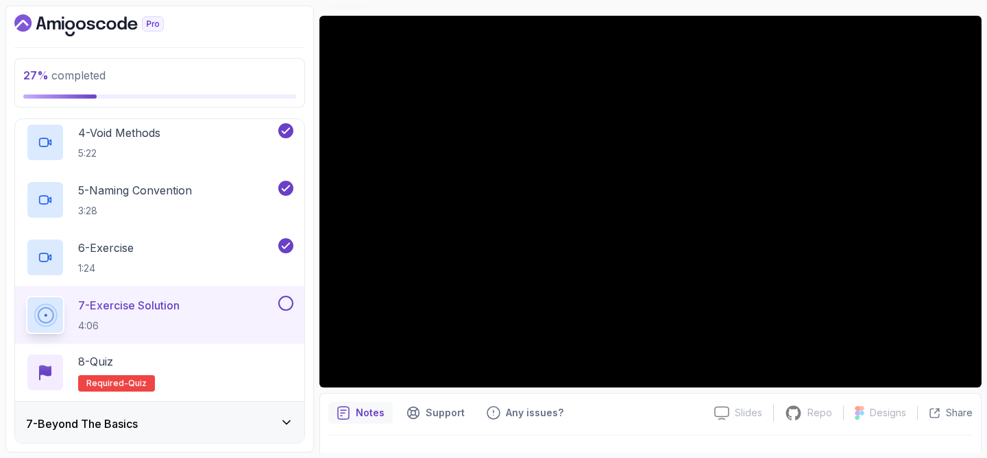
click at [286, 308] on button at bounding box center [285, 303] width 15 height 15
click at [189, 358] on div "8 - Quiz Required- quiz" at bounding box center [159, 373] width 267 height 38
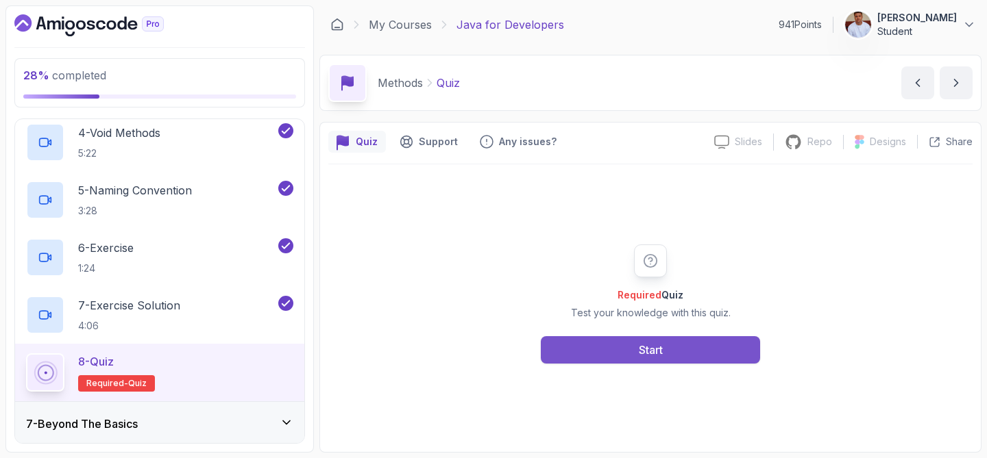
click at [669, 362] on button "Start" at bounding box center [650, 349] width 219 height 27
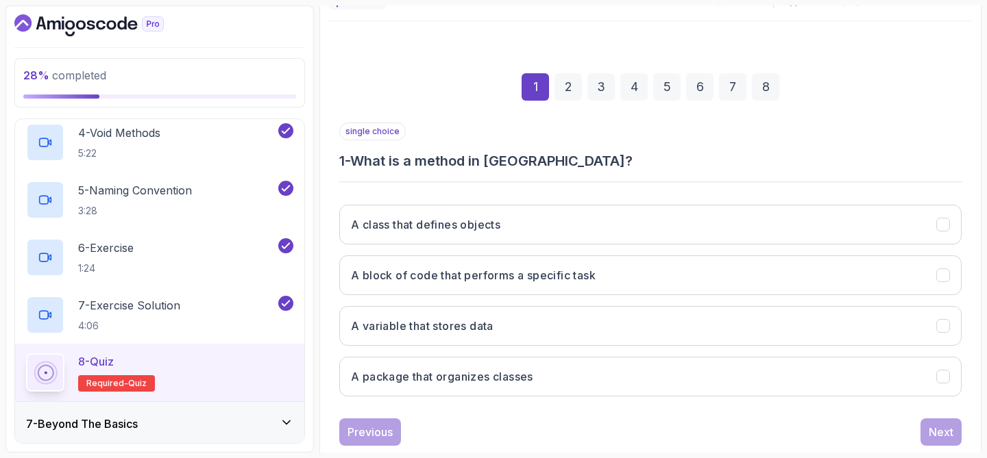
scroll to position [175, 0]
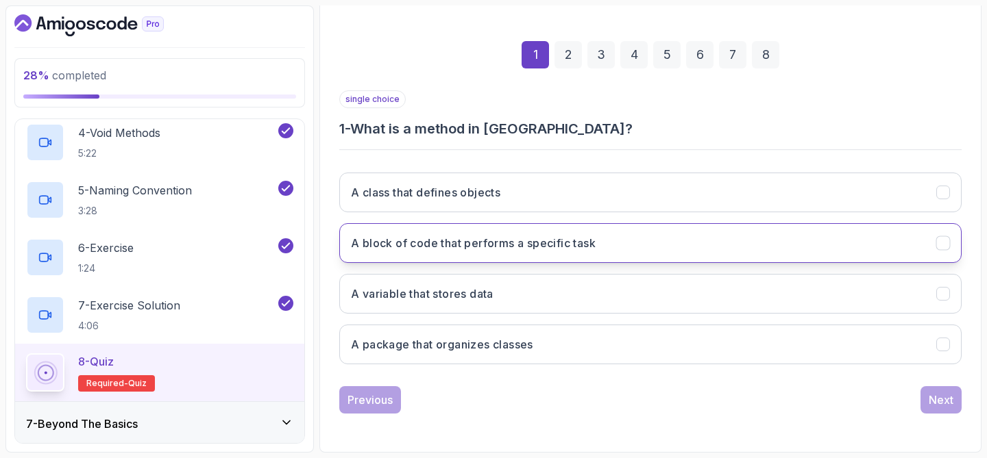
click at [606, 232] on button "A block of code that performs a specific task" at bounding box center [650, 243] width 622 height 40
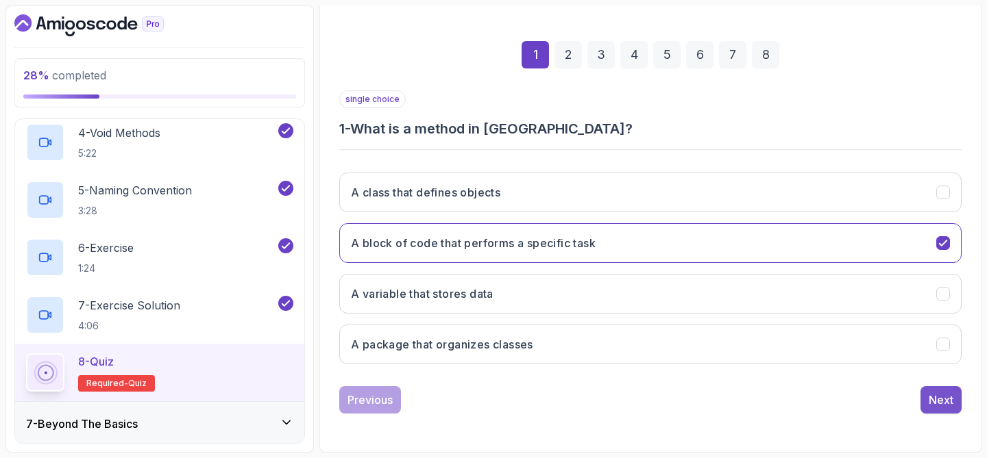
click at [935, 399] on div "Next" at bounding box center [940, 400] width 25 height 16
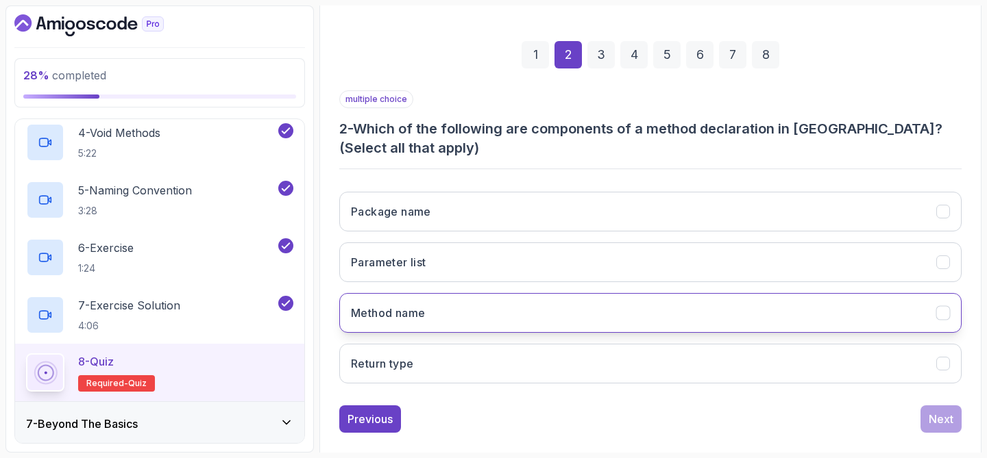
click at [456, 324] on button "Method name" at bounding box center [650, 313] width 622 height 40
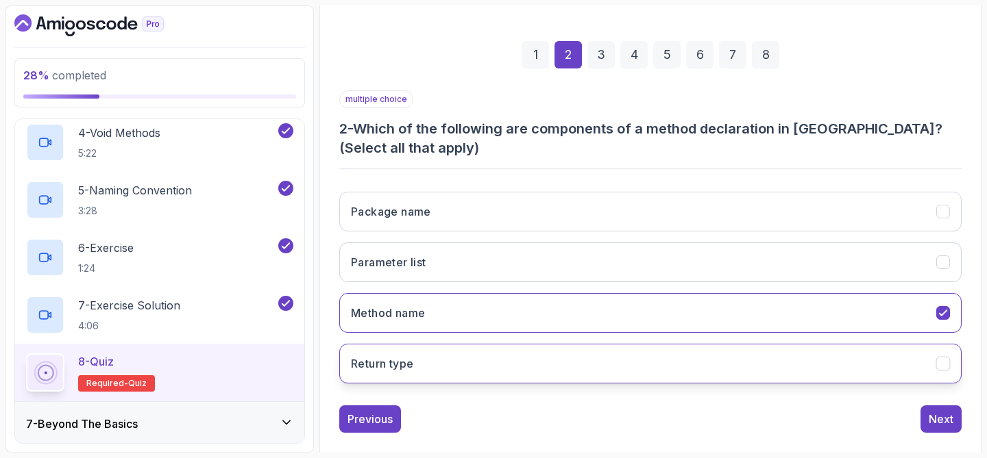
click at [457, 354] on button "Return type" at bounding box center [650, 364] width 622 height 40
click at [467, 282] on div "Package name Parameter list Method name Return type" at bounding box center [650, 288] width 622 height 214
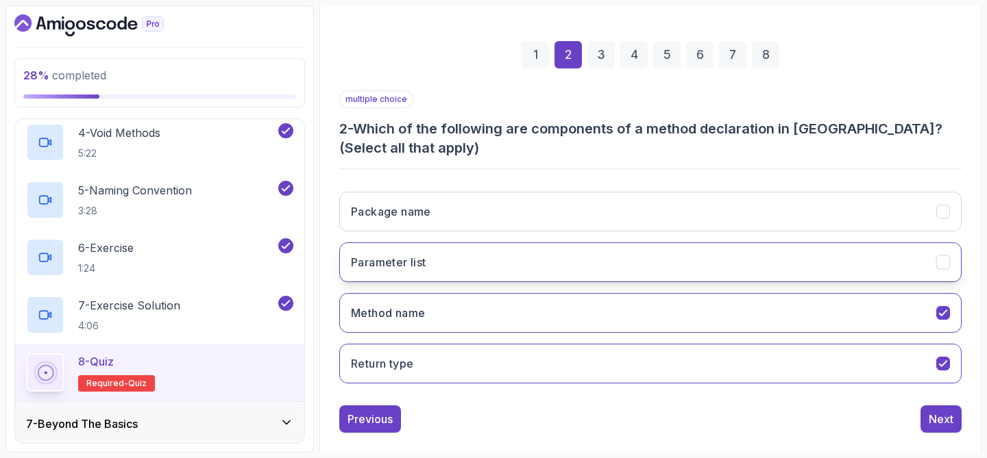
click at [474, 272] on button "Parameter list" at bounding box center [650, 263] width 622 height 40
click at [947, 427] on div "Next" at bounding box center [940, 419] width 25 height 16
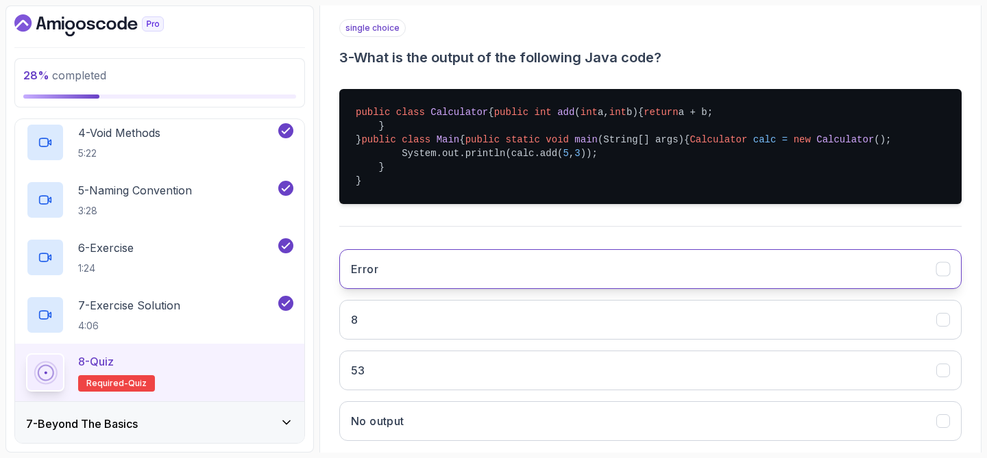
scroll to position [247, 0]
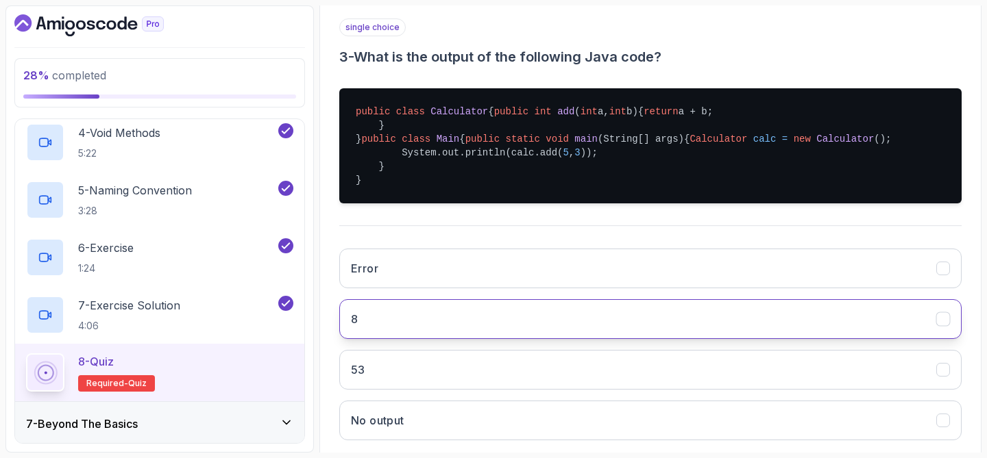
click at [558, 339] on button "8" at bounding box center [650, 319] width 622 height 40
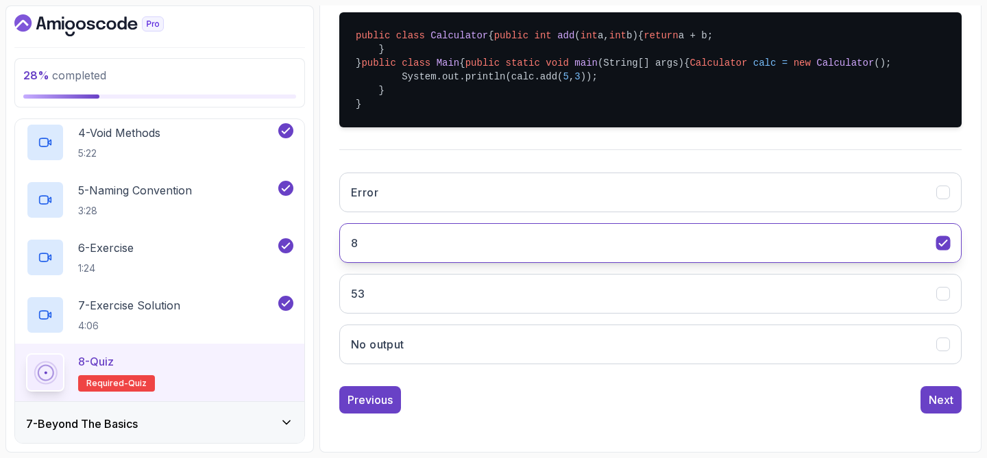
scroll to position [392, 0]
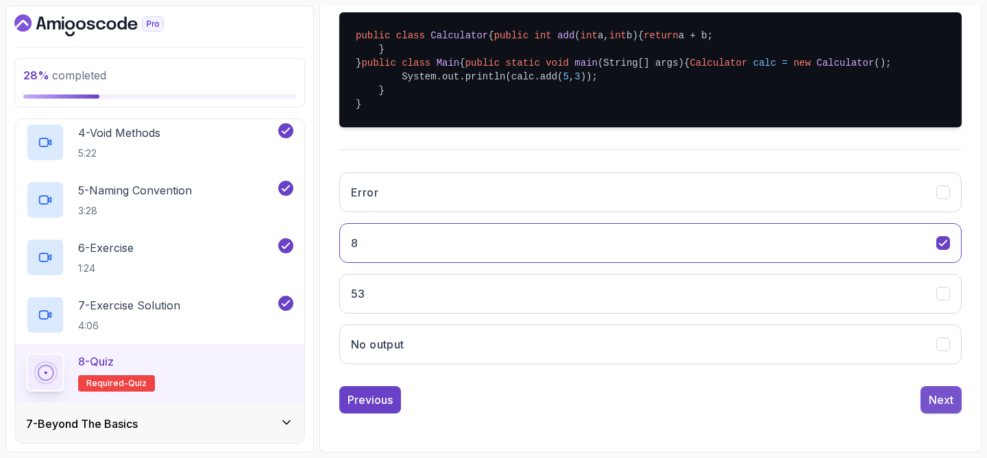
click at [939, 406] on div "Next" at bounding box center [940, 400] width 25 height 16
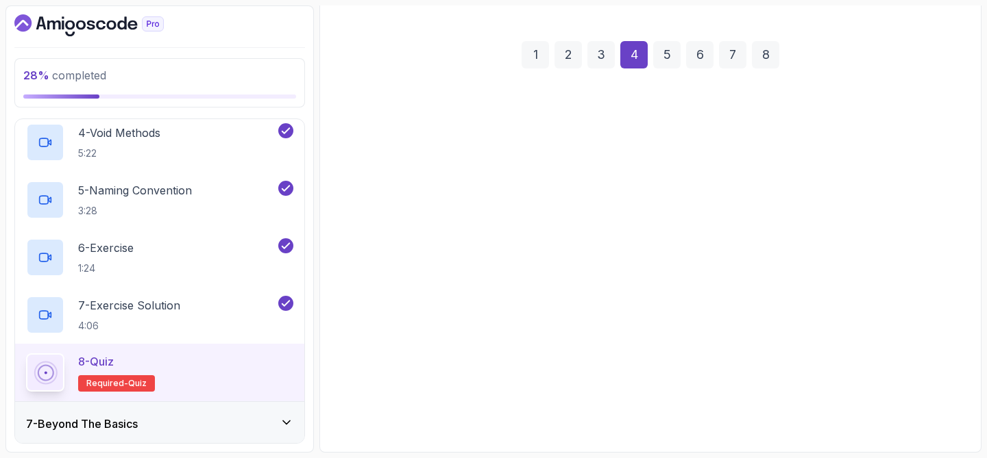
scroll to position [175, 0]
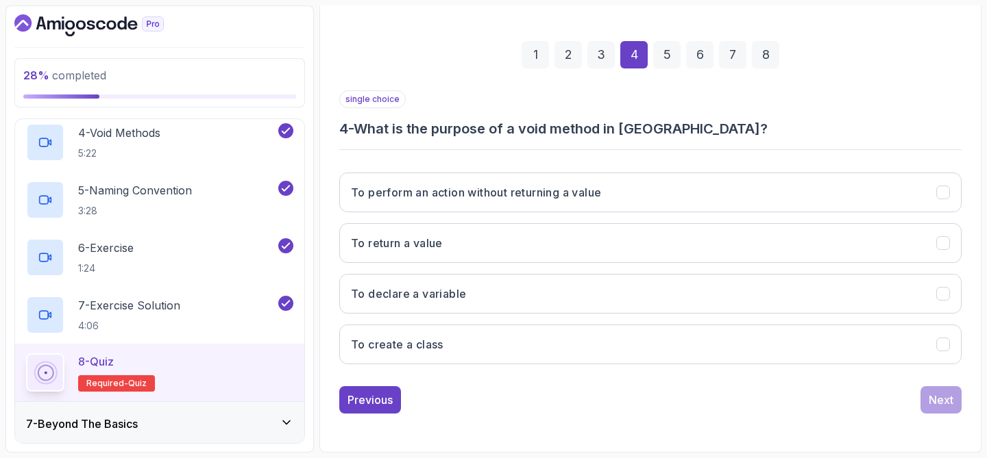
click at [625, 217] on div "To perform an action without returning a value To return a value To declare a v…" at bounding box center [650, 269] width 622 height 214
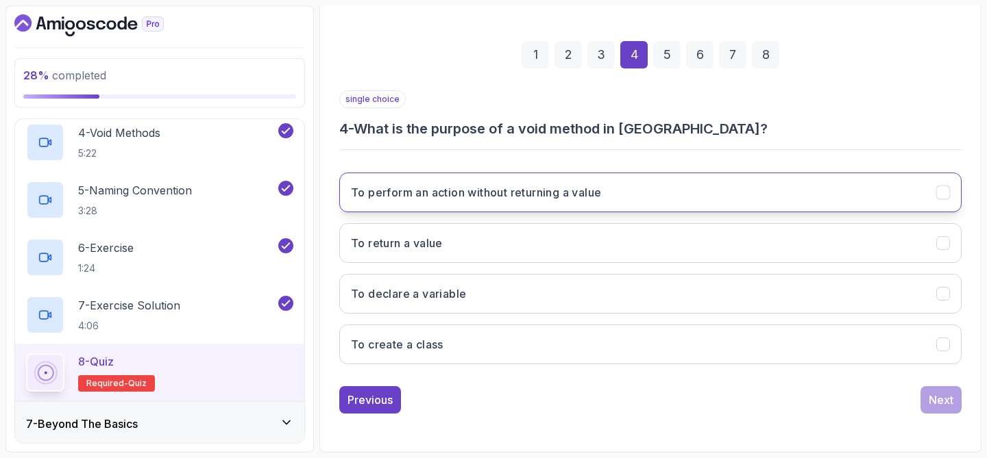
click at [632, 206] on button "To perform an action without returning a value" at bounding box center [650, 193] width 622 height 40
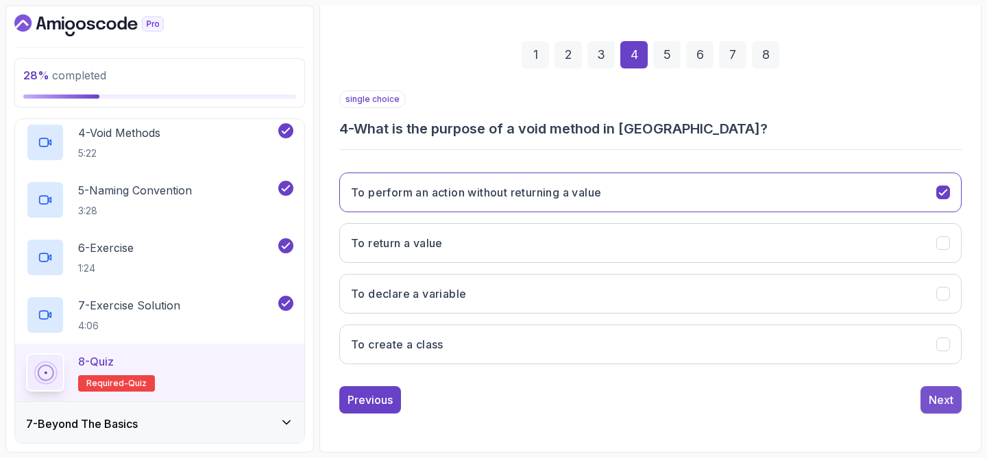
click at [948, 400] on div "Next" at bounding box center [940, 400] width 25 height 16
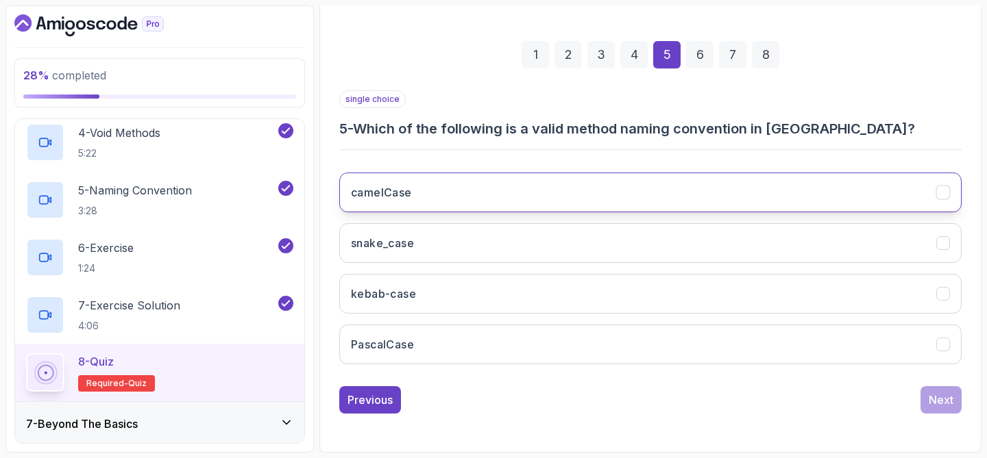
click at [859, 187] on button "camelCase" at bounding box center [650, 193] width 622 height 40
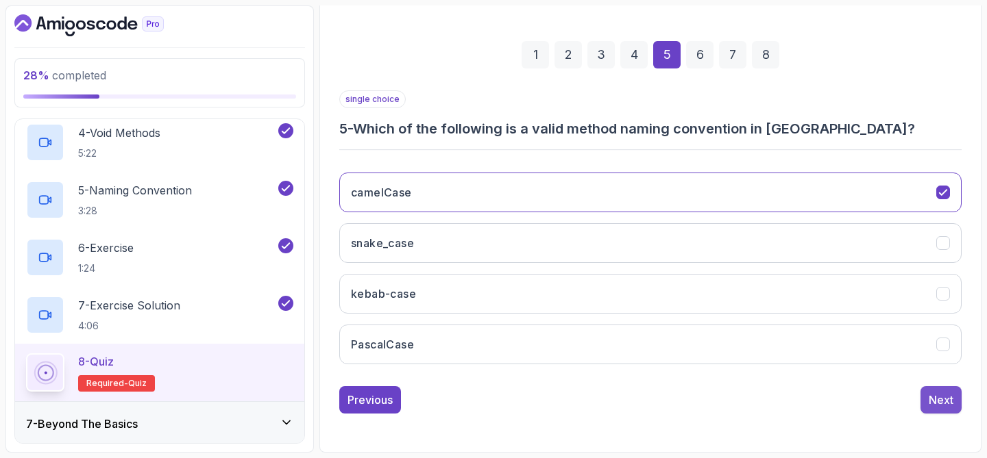
click at [938, 404] on div "Next" at bounding box center [940, 400] width 25 height 16
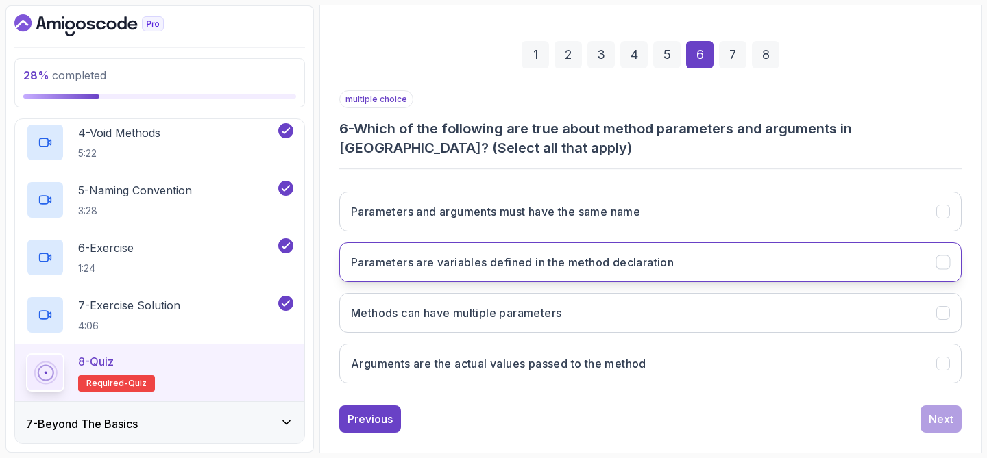
click at [707, 269] on button "Parameters are variables defined in the method declaration" at bounding box center [650, 263] width 622 height 40
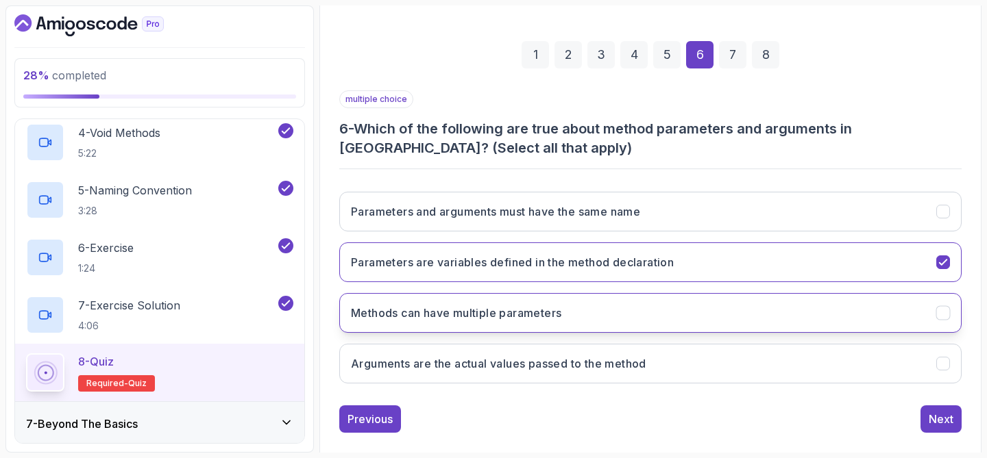
click at [705, 328] on button "Methods can have multiple parameters" at bounding box center [650, 313] width 622 height 40
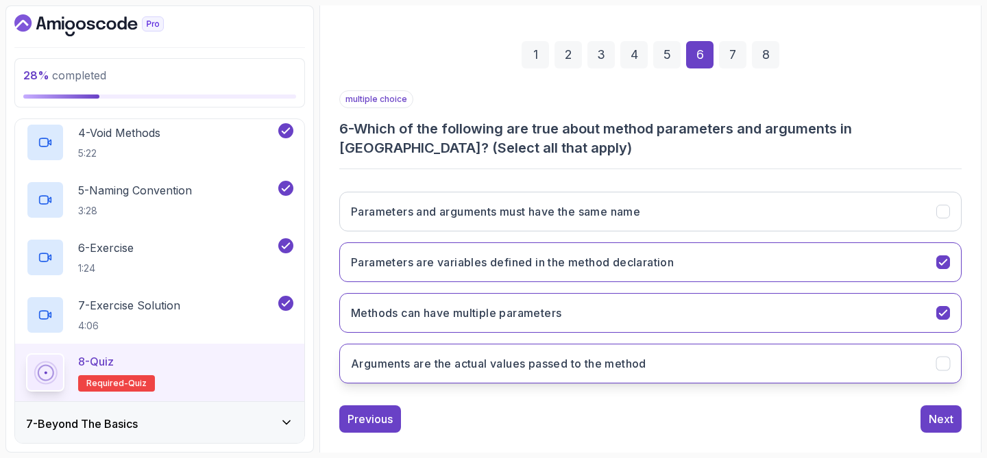
click at [726, 360] on button "Arguments are the actual values passed to the method" at bounding box center [650, 364] width 622 height 40
click at [937, 424] on div "Next" at bounding box center [940, 419] width 25 height 16
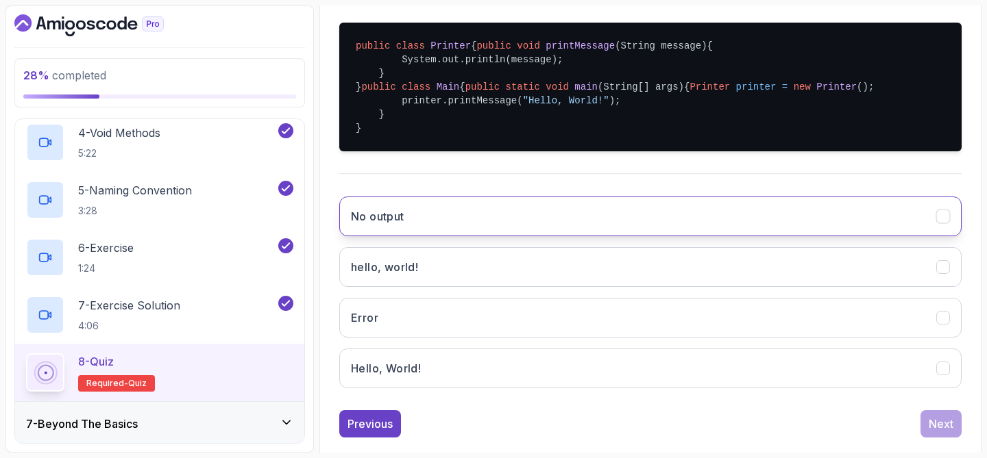
scroll to position [327, 0]
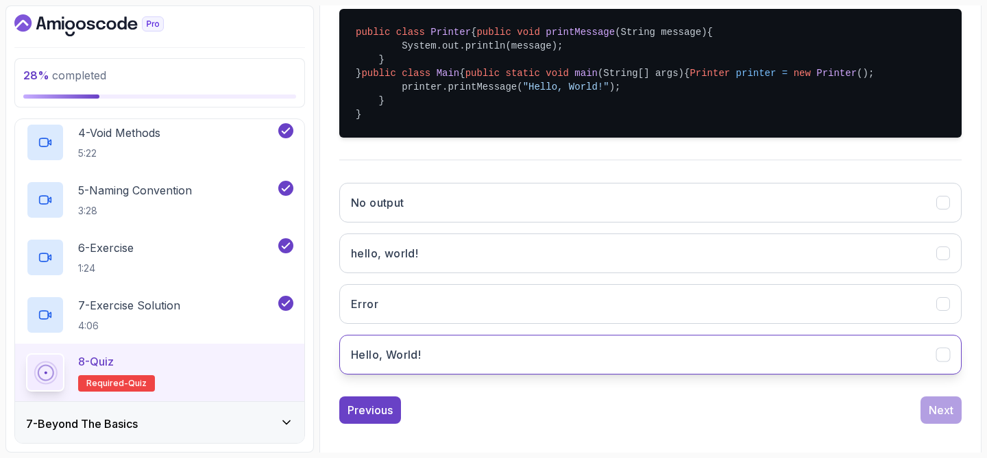
click at [607, 375] on button "Hello, World!" at bounding box center [650, 355] width 622 height 40
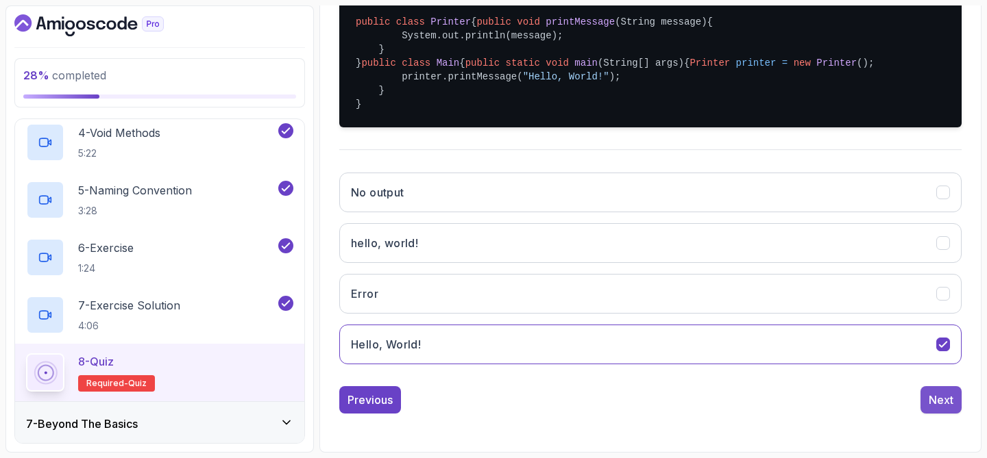
click at [930, 404] on div "Next" at bounding box center [940, 400] width 25 height 16
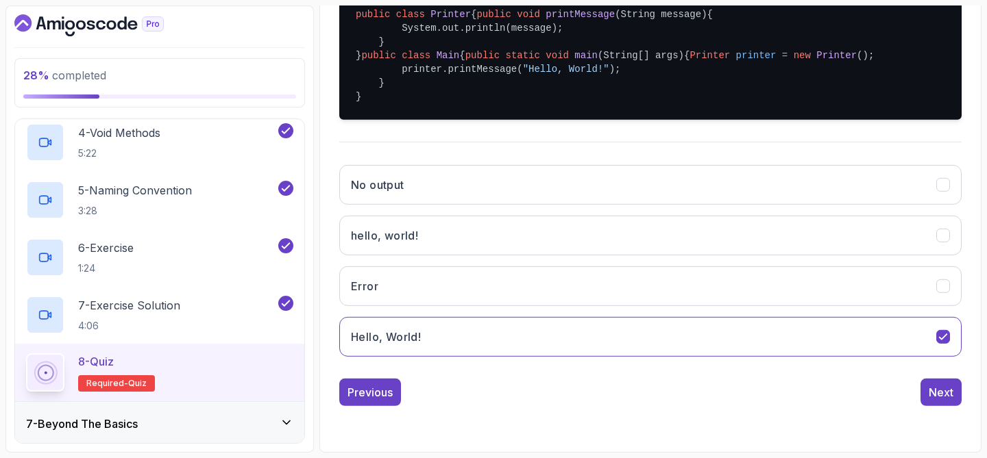
scroll to position [175, 0]
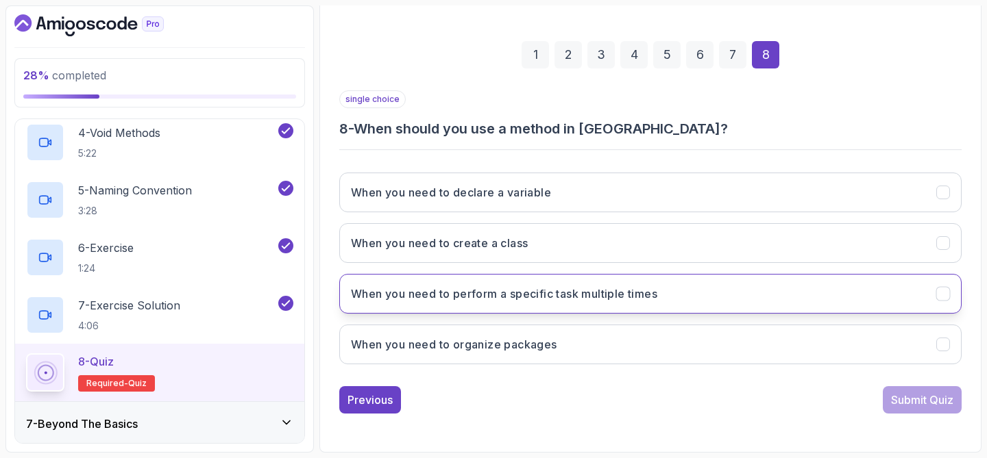
click at [763, 298] on button "When you need to perform a specific task multiple times" at bounding box center [650, 294] width 622 height 40
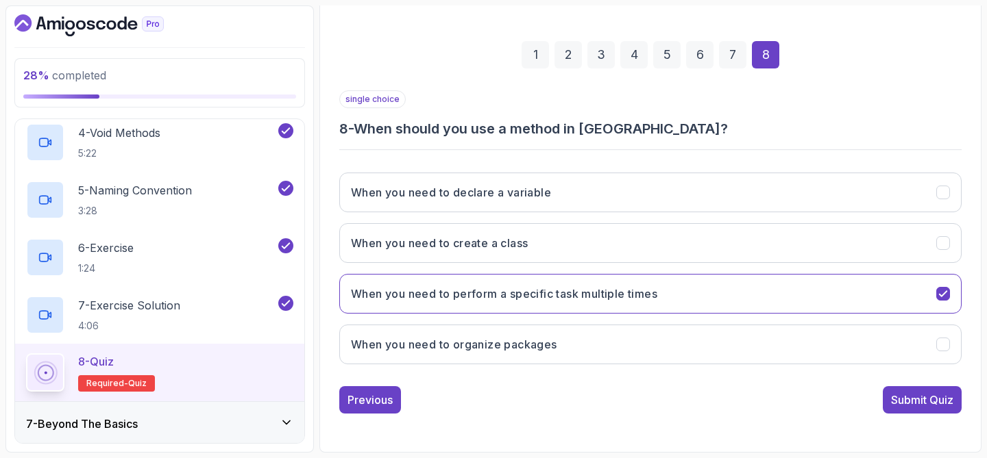
click at [894, 406] on div "Submit Quiz" at bounding box center [922, 400] width 62 height 16
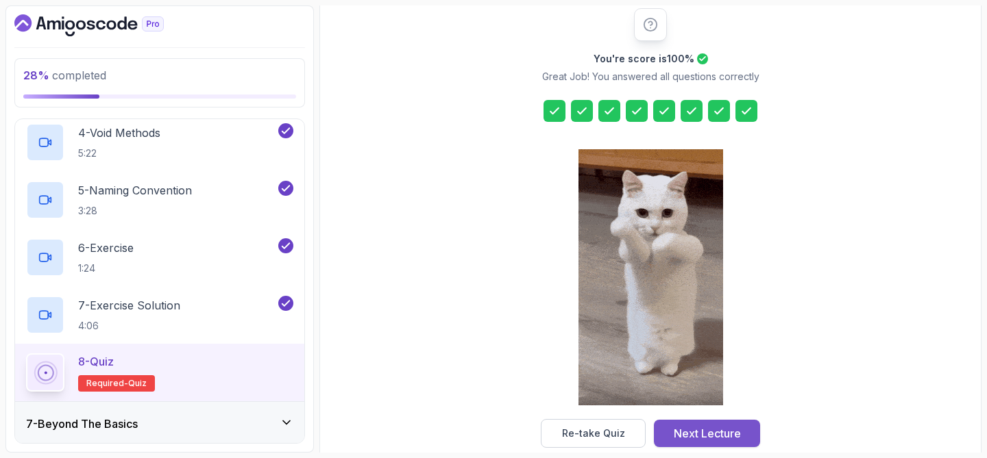
click at [719, 432] on div "Next Lecture" at bounding box center [707, 433] width 67 height 16
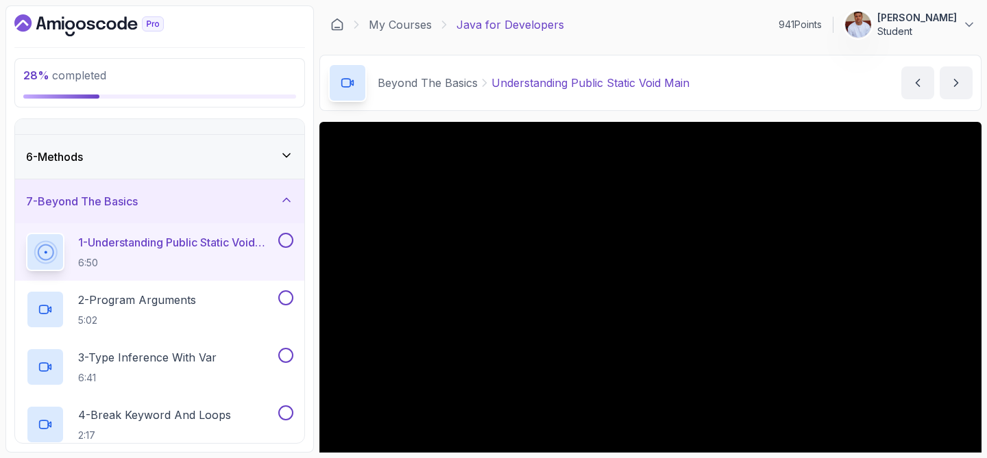
scroll to position [242, 0]
